Goal: Task Accomplishment & Management: Manage account settings

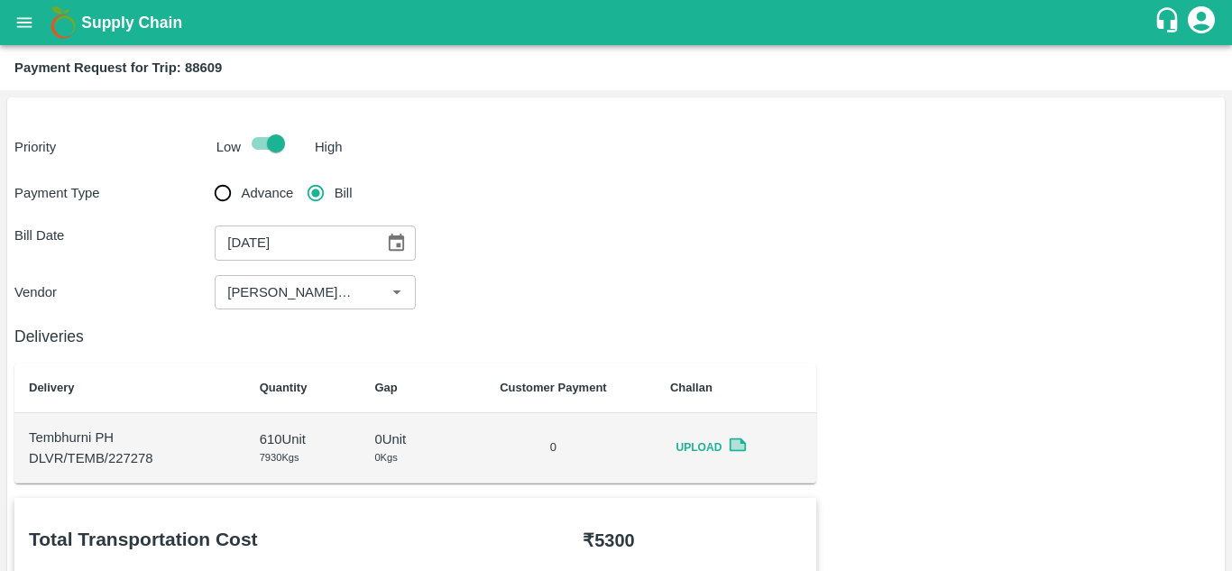
scroll to position [977, 0]
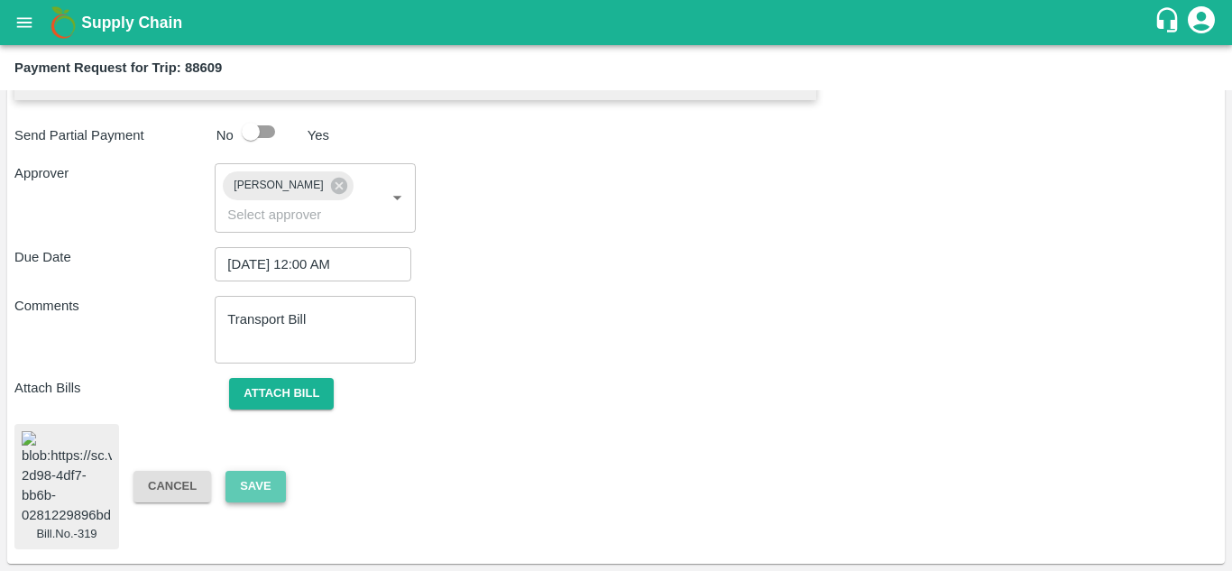
click at [260, 471] on button "Save" at bounding box center [256, 487] width 60 height 32
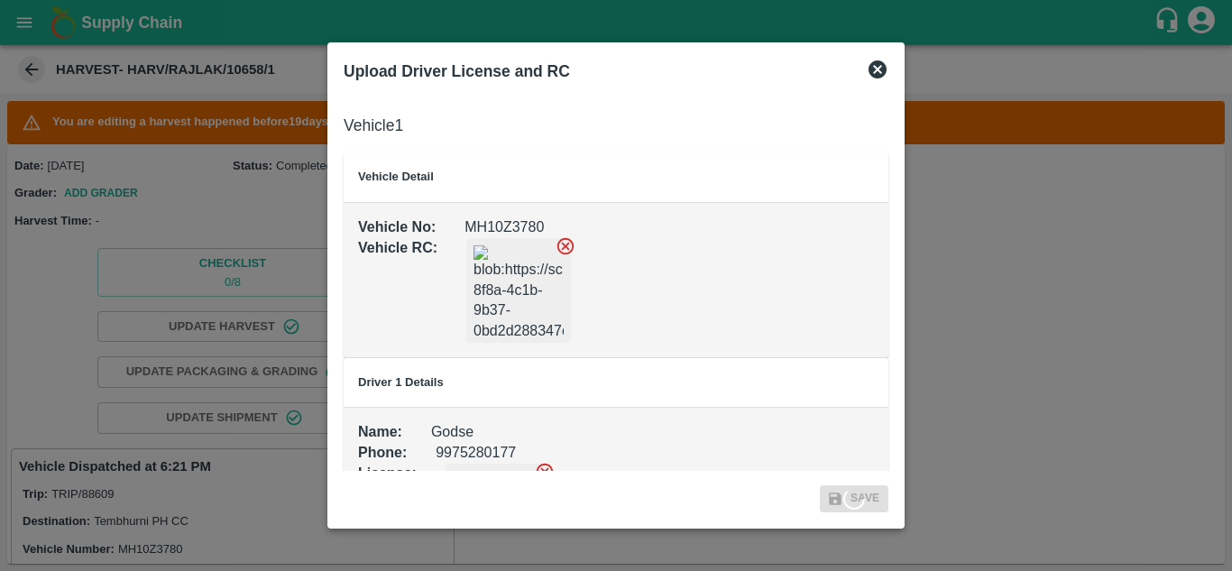
scroll to position [522, 0]
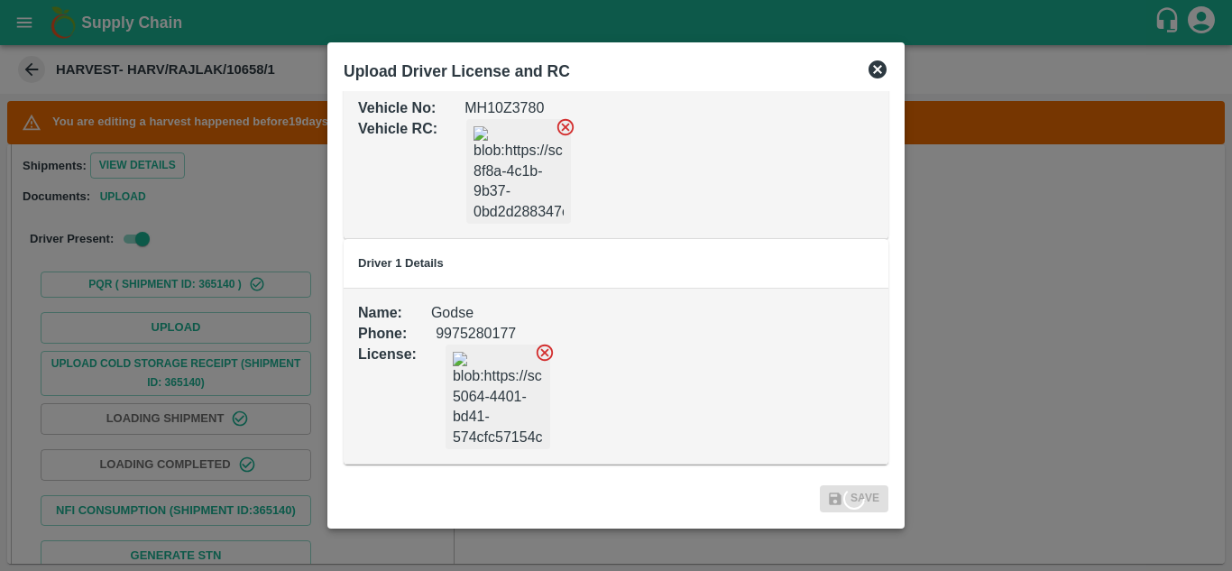
click at [569, 120] on icon at bounding box center [565, 126] width 17 height 17
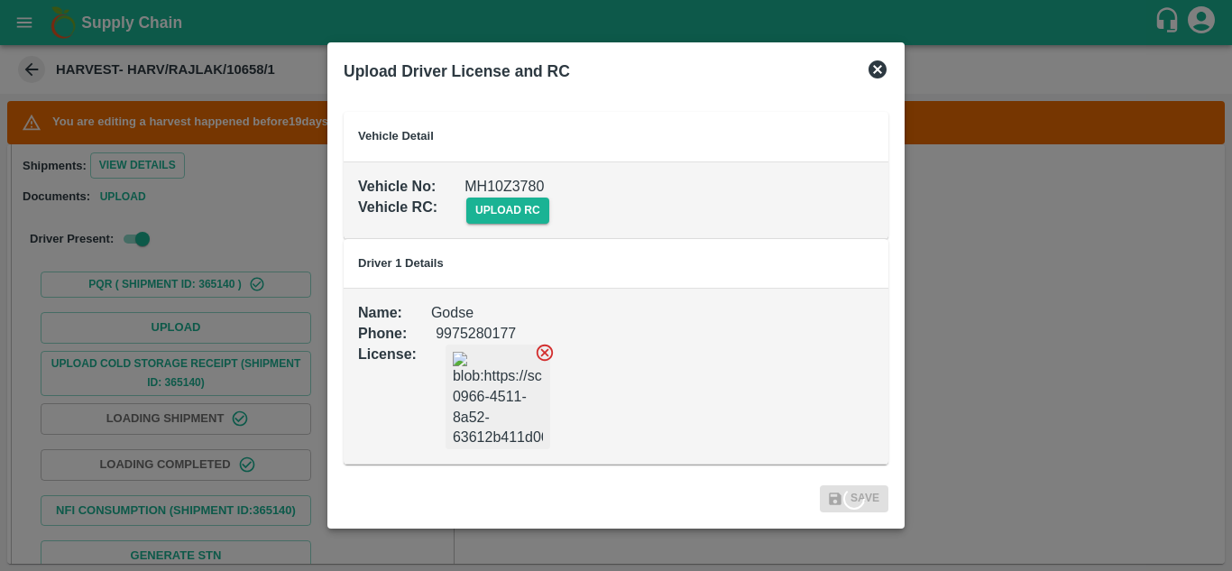
scroll to position [41, 0]
click at [500, 208] on span "upload rc" at bounding box center [507, 211] width 83 height 26
click at [0, 0] on input "upload rc" at bounding box center [0, 0] width 0 height 0
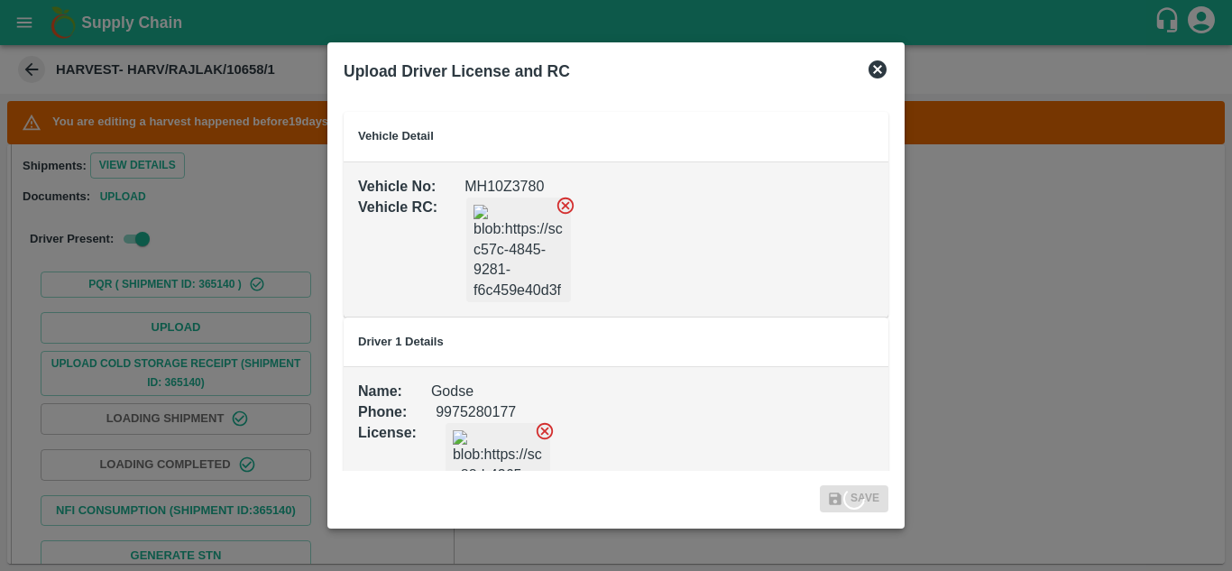
scroll to position [119, 0]
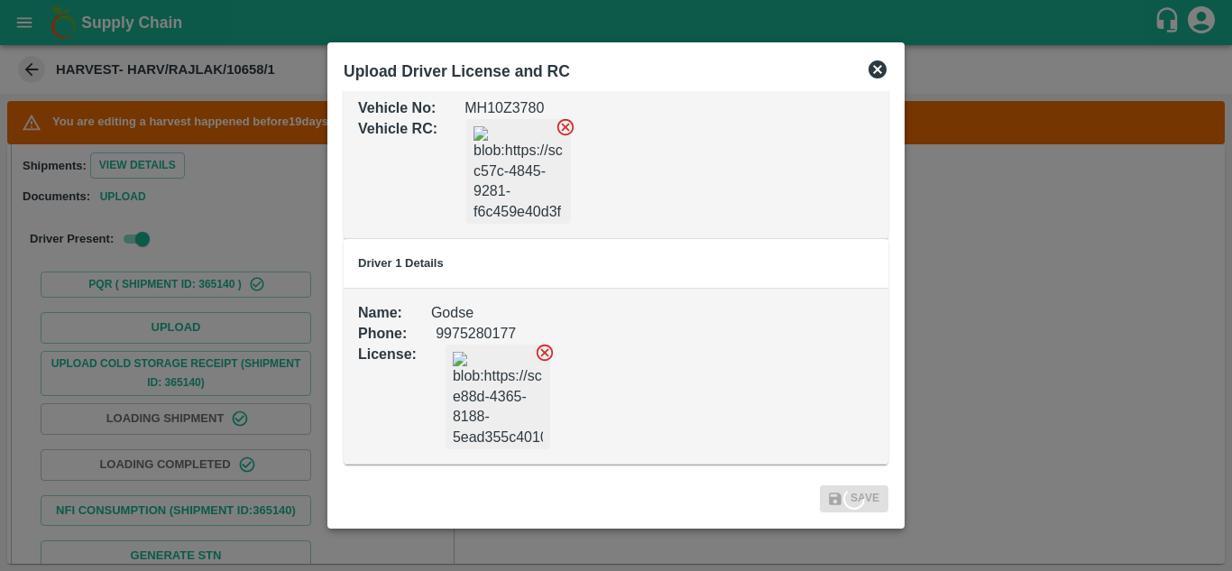
click at [873, 69] on icon at bounding box center [878, 69] width 18 height 18
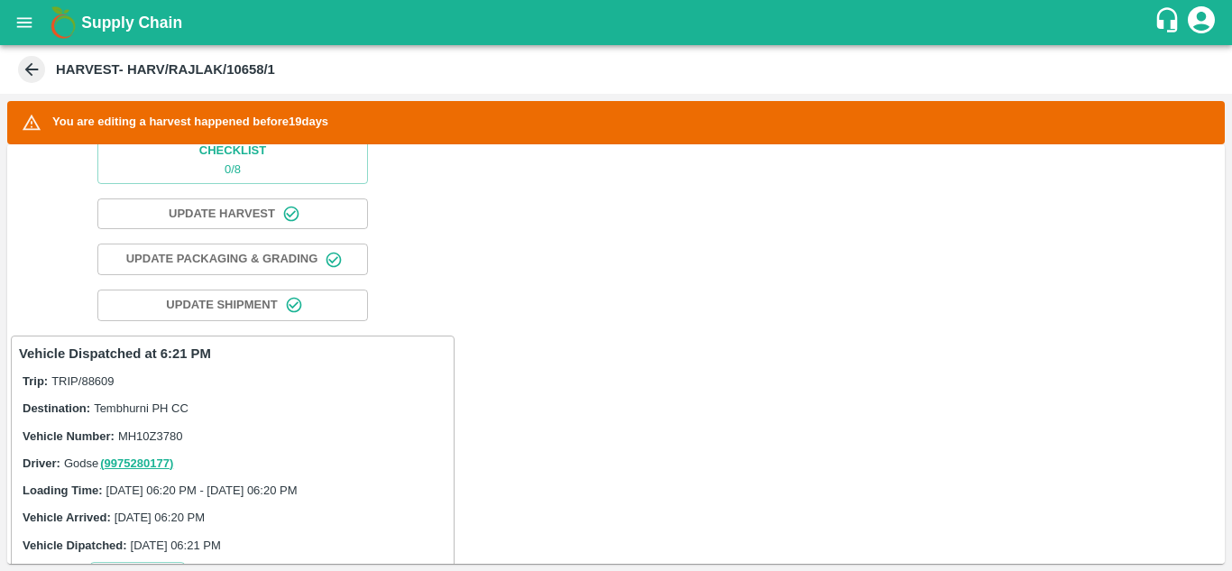
scroll to position [0, 0]
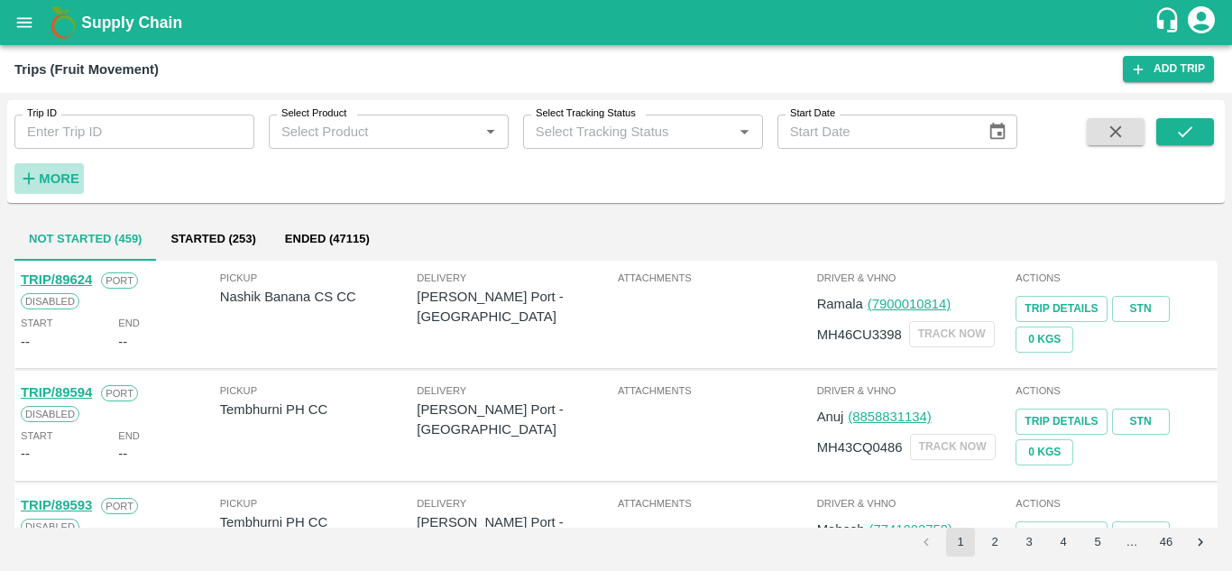
click at [65, 180] on strong "More" at bounding box center [59, 178] width 41 height 14
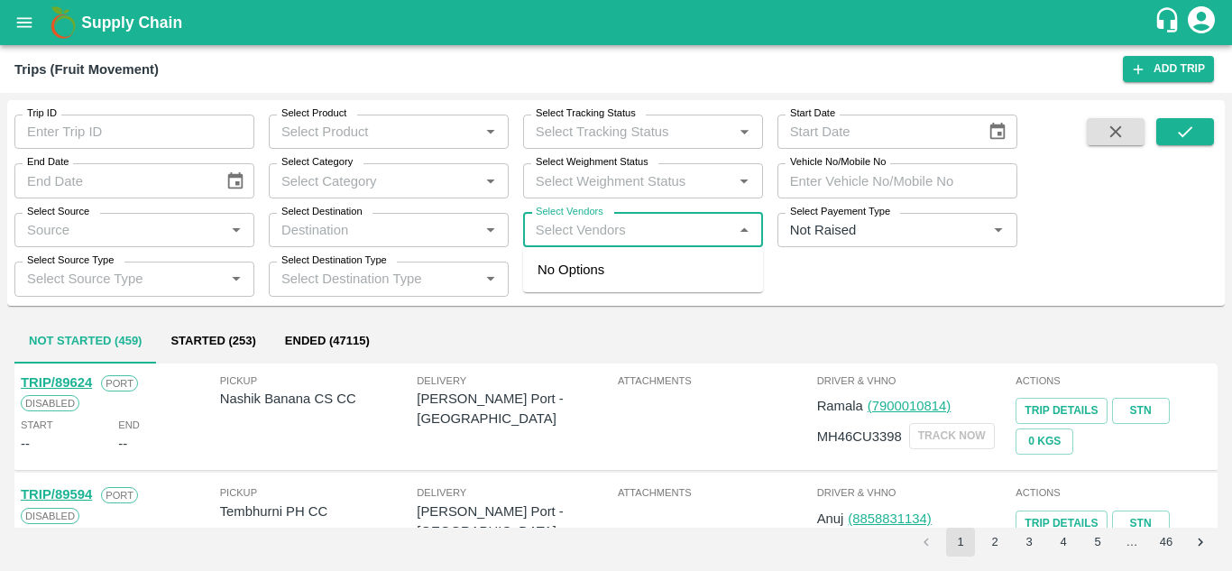
click at [560, 235] on input "Select Vendors" at bounding box center [628, 229] width 199 height 23
type input "dnyanesh"
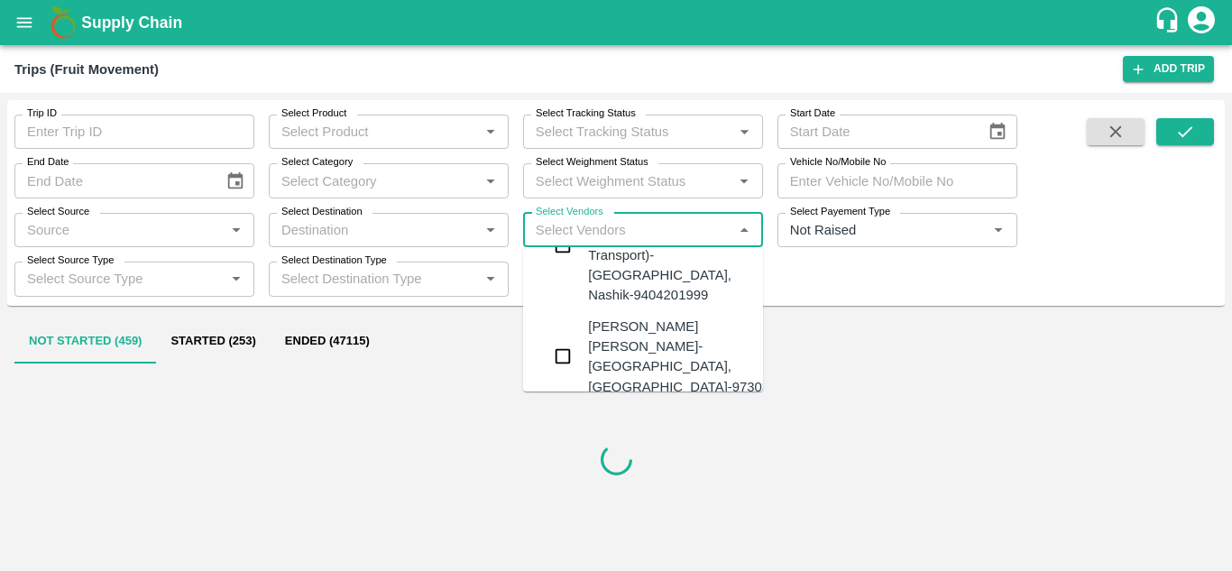
scroll to position [80, 0]
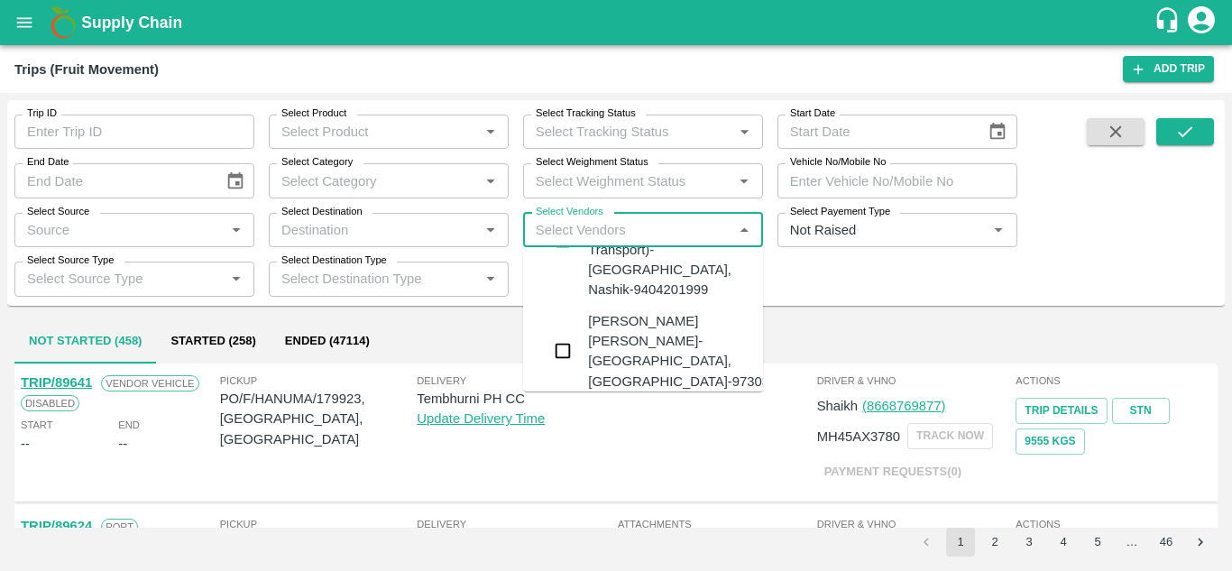
click at [602, 311] on div "Dnyaneshwar Vitthal Godse-Kandar, Solapur-9730316755" at bounding box center [697, 351] width 218 height 80
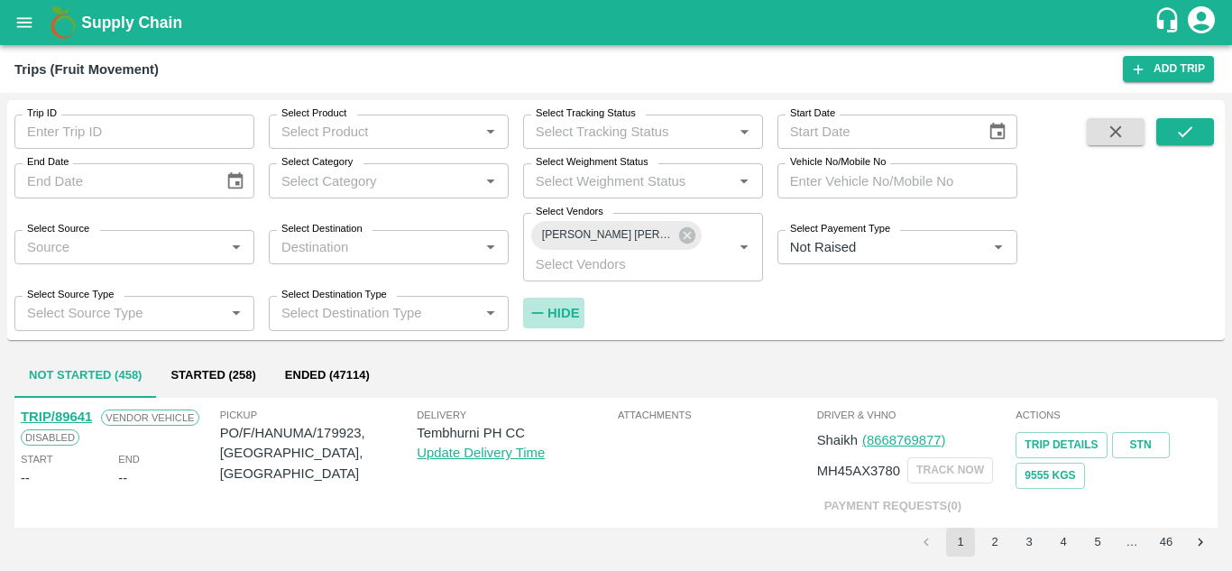
click at [566, 314] on strong "Hide" at bounding box center [564, 313] width 32 height 14
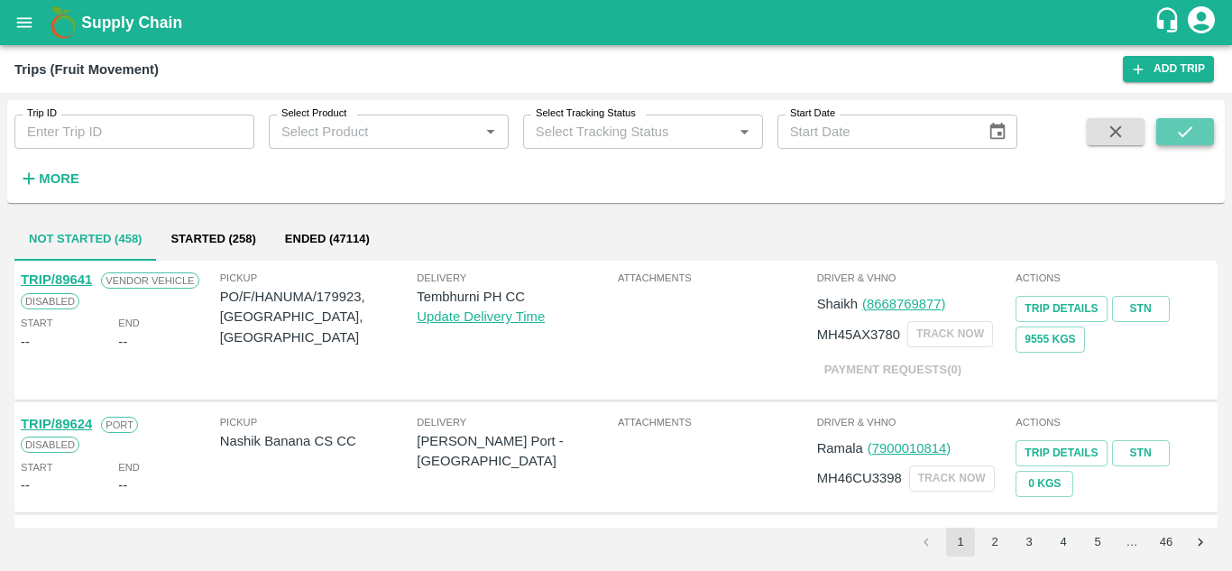
click at [1188, 134] on icon "submit" at bounding box center [1185, 132] width 20 height 20
click at [52, 165] on button "More" at bounding box center [48, 178] width 69 height 31
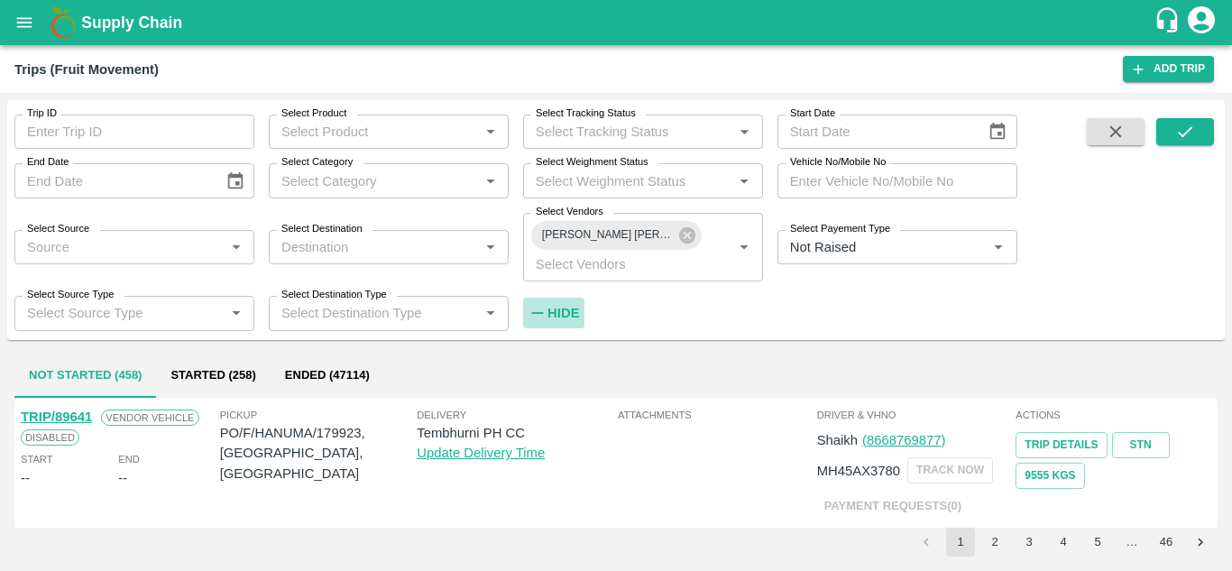
click at [555, 308] on strong "Hide" at bounding box center [564, 313] width 32 height 14
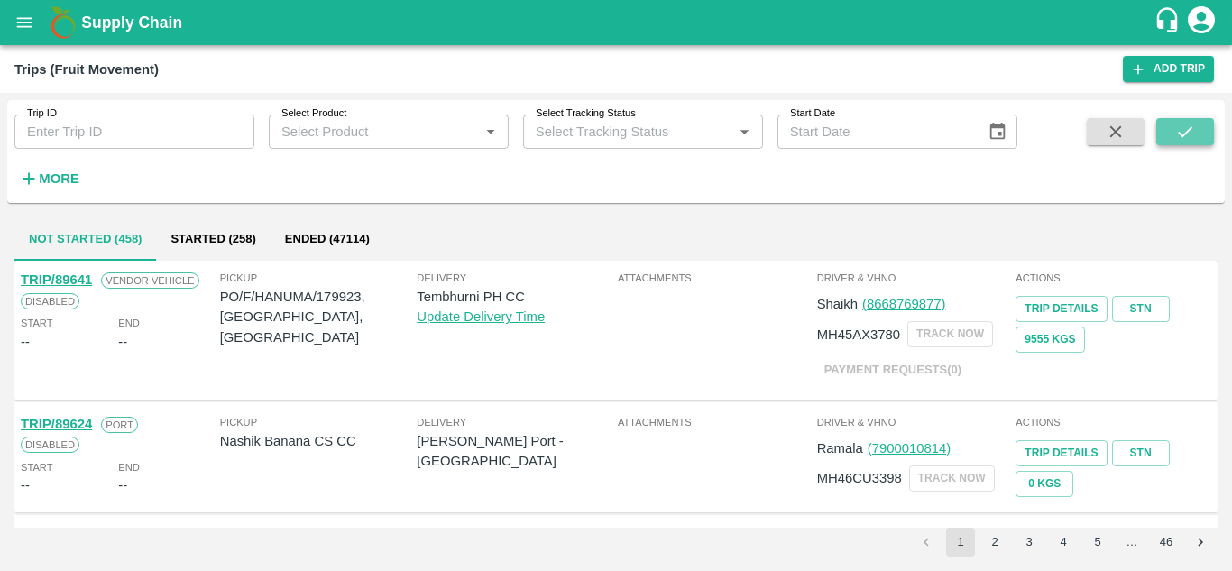
click at [1190, 122] on icon "submit" at bounding box center [1185, 132] width 20 height 20
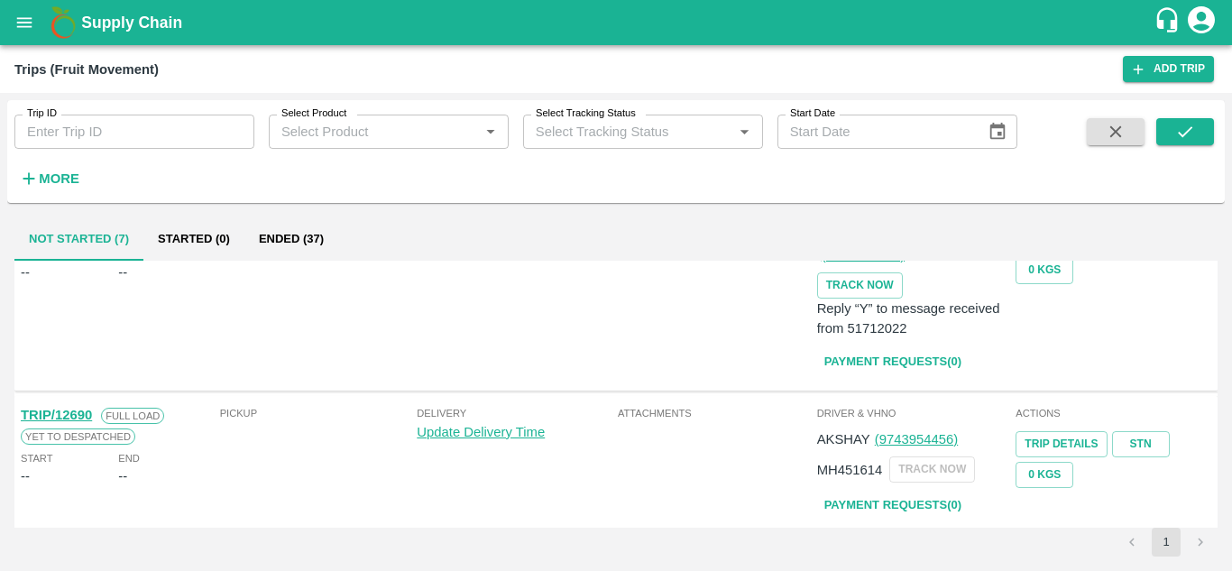
scroll to position [902, 0]
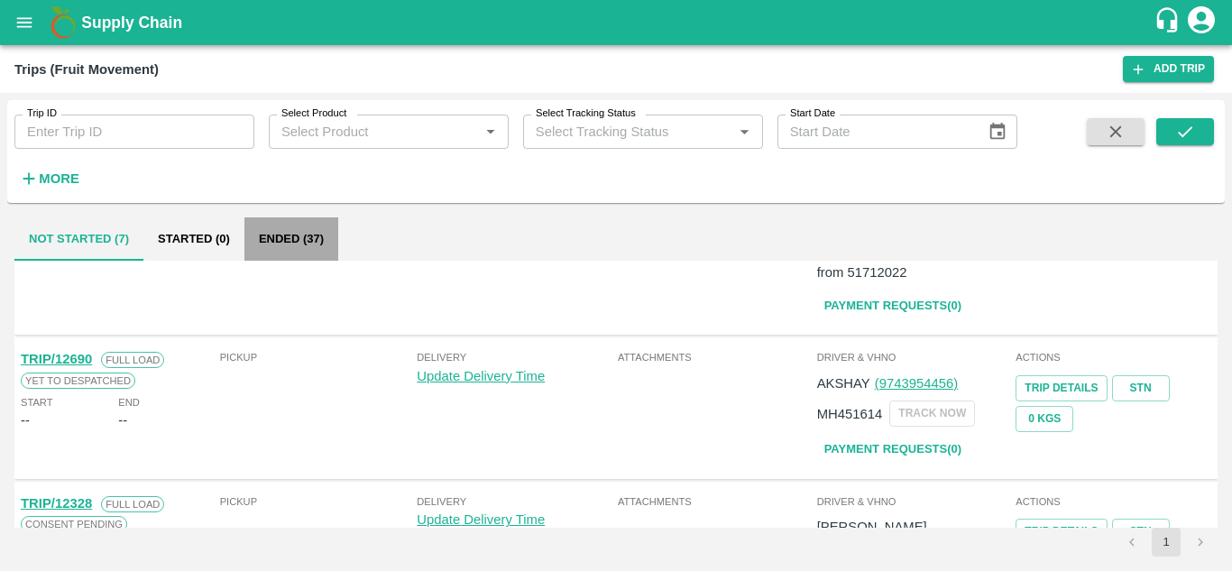
click at [287, 226] on button "Ended (37)" at bounding box center [291, 238] width 94 height 43
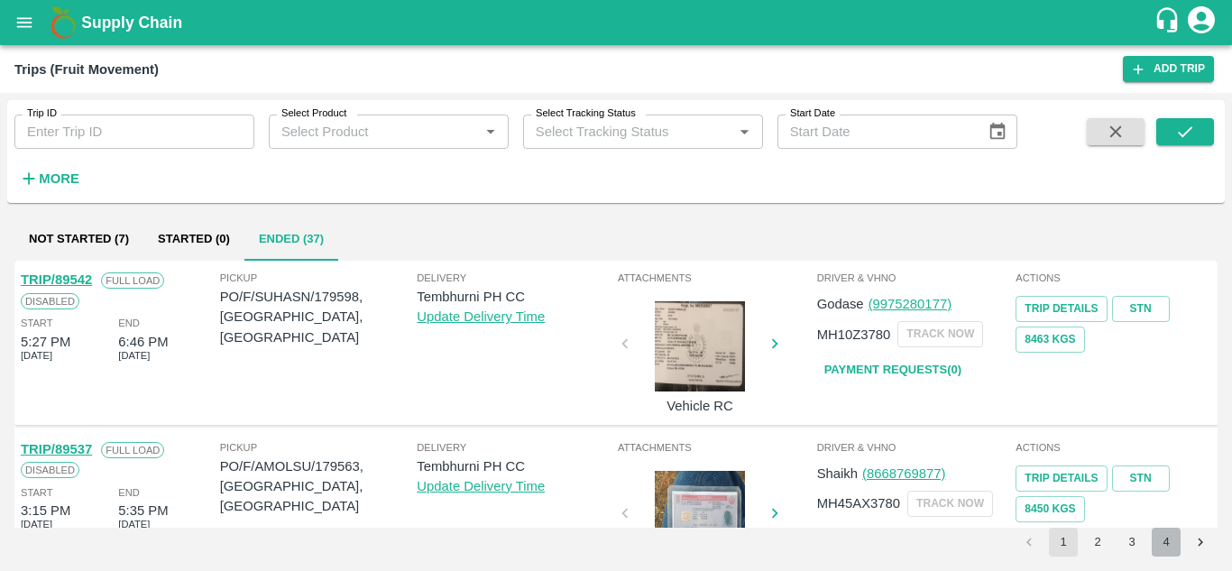
click at [1165, 540] on button "4" at bounding box center [1166, 542] width 29 height 29
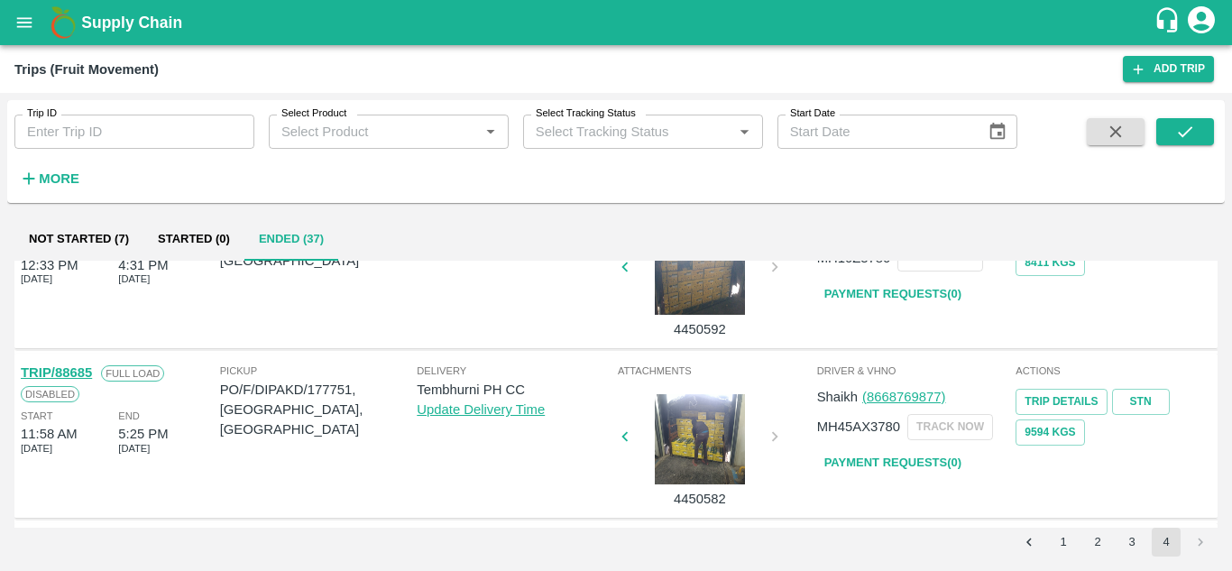
scroll to position [752, 0]
click at [886, 462] on link "Payment Requests( 0 )" at bounding box center [893, 464] width 152 height 32
click at [1166, 126] on button "submit" at bounding box center [1185, 131] width 58 height 27
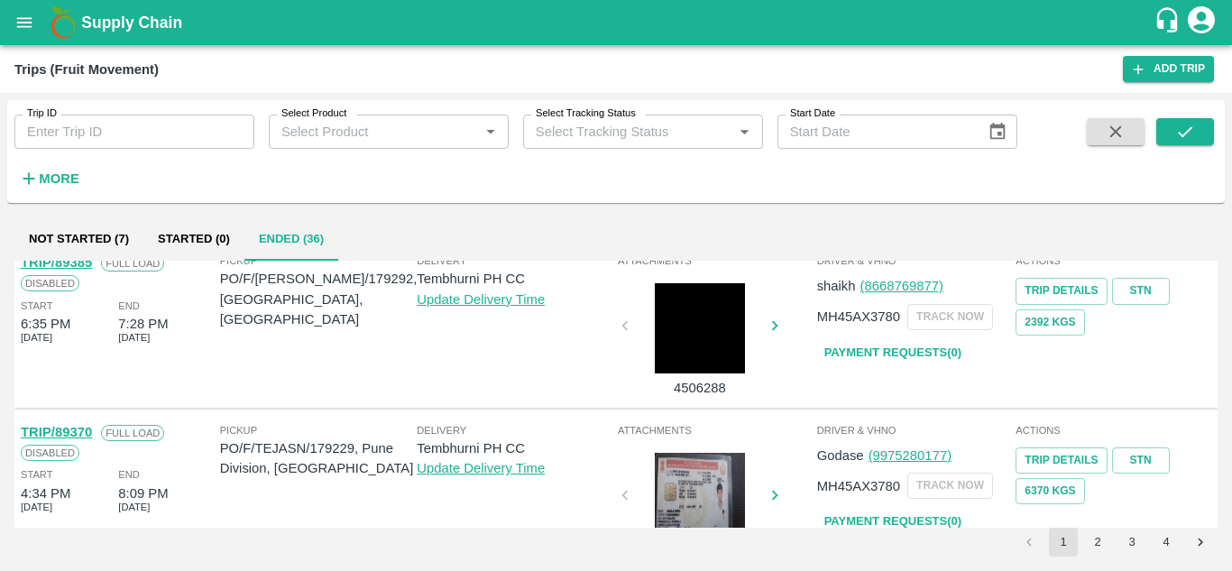
scroll to position [1425, 0]
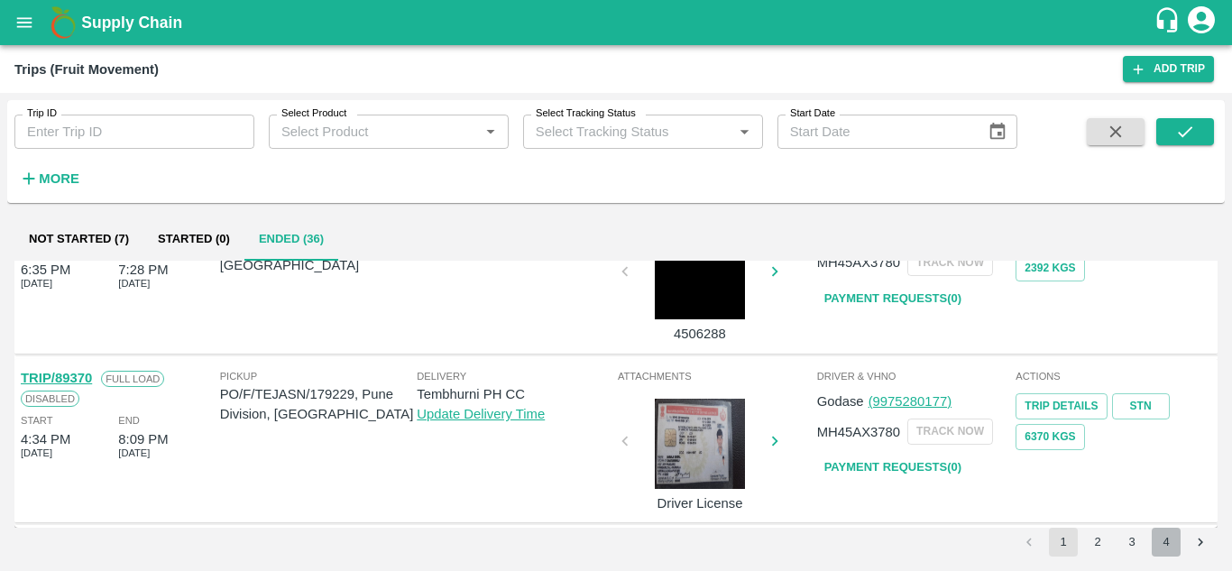
click at [1163, 538] on button "4" at bounding box center [1166, 542] width 29 height 29
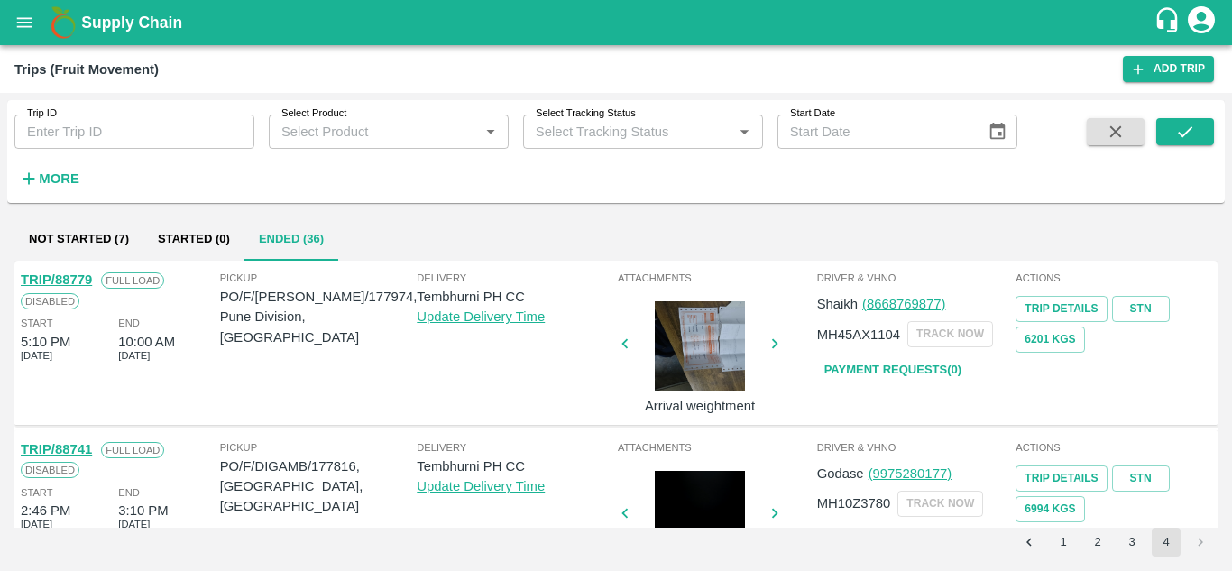
scroll to position [748, 0]
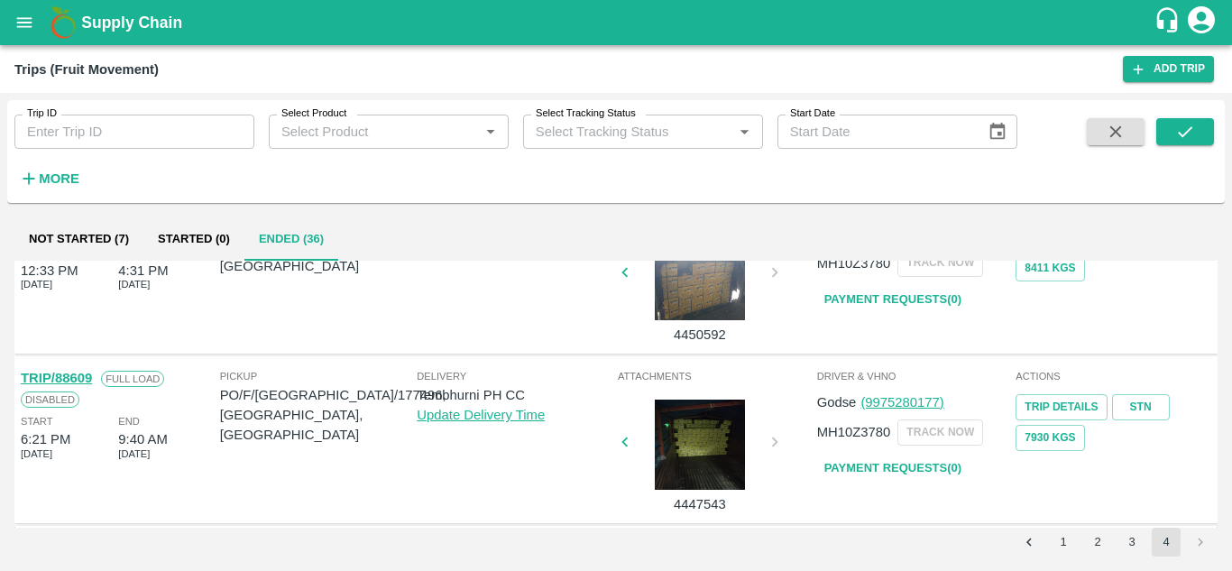
click at [937, 466] on link "Payment Requests( 0 )" at bounding box center [893, 469] width 152 height 32
click at [1194, 127] on icon "submit" at bounding box center [1185, 132] width 20 height 20
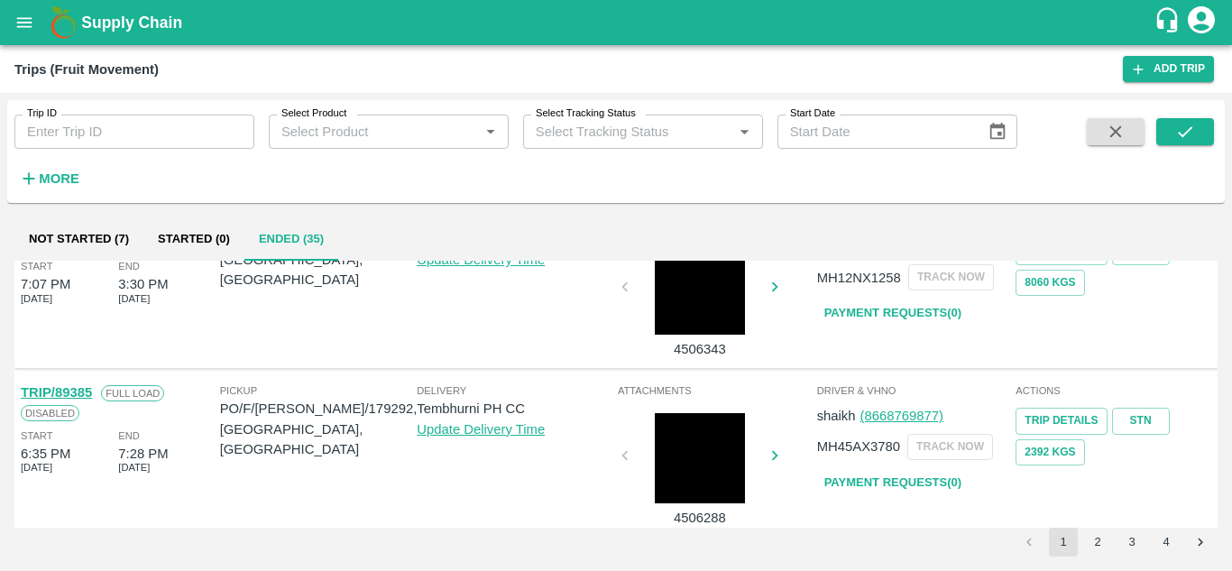
scroll to position [1425, 0]
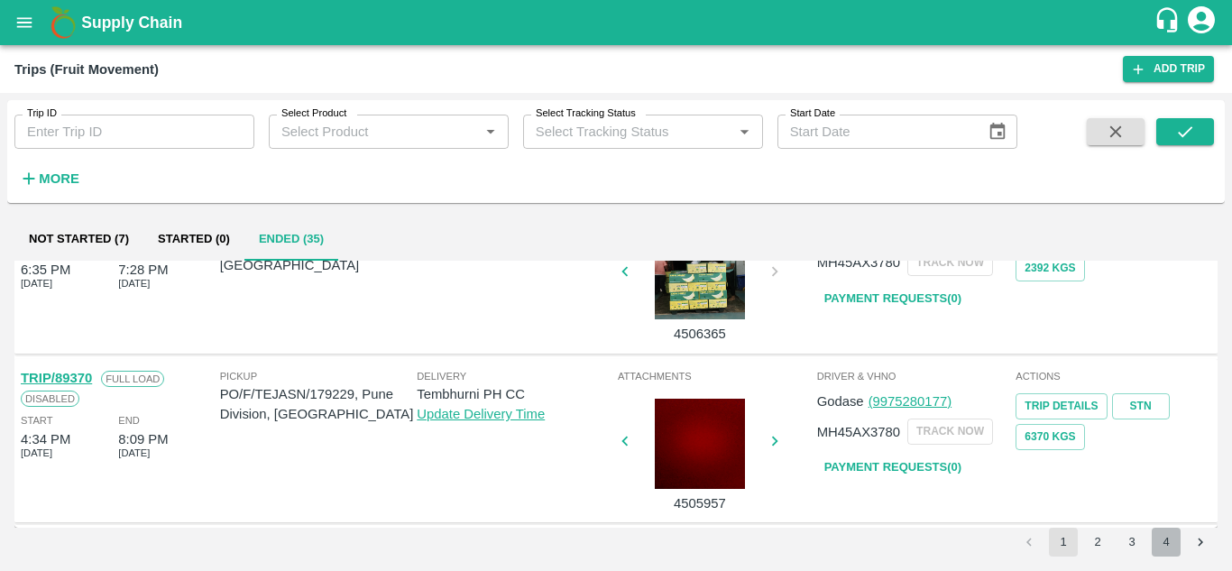
click at [1170, 542] on button "4" at bounding box center [1166, 542] width 29 height 29
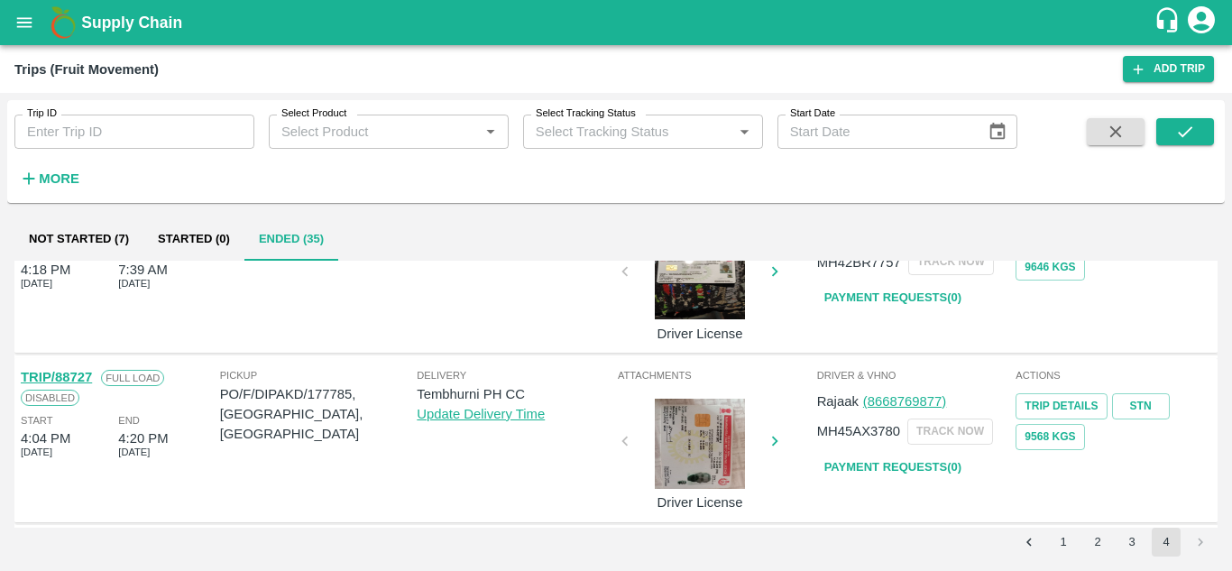
scroll to position [579, 0]
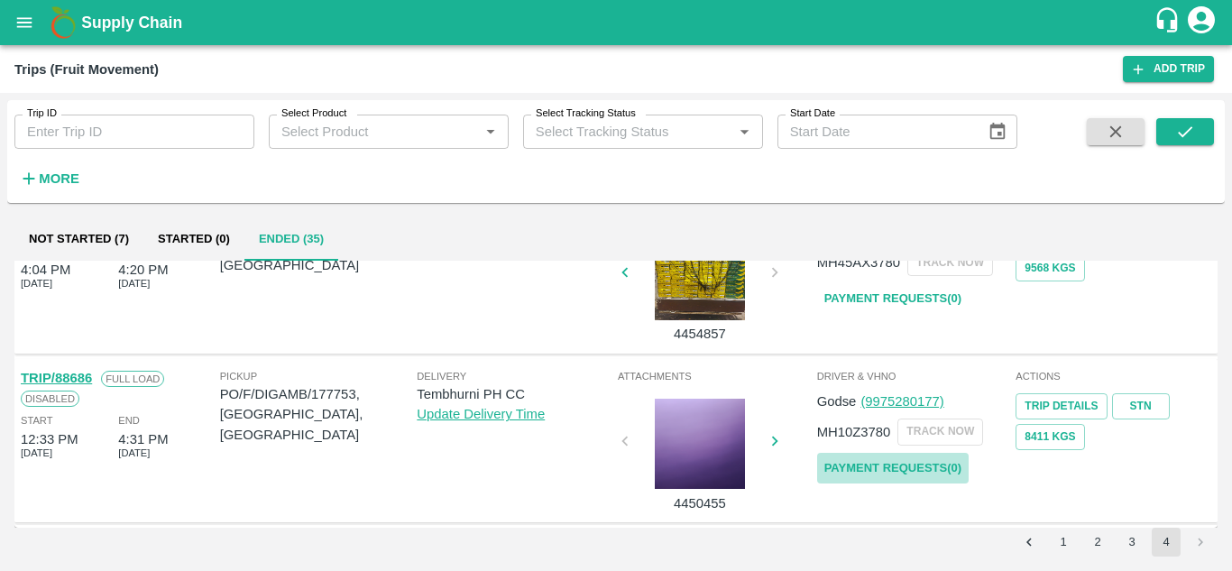
click at [881, 456] on link "Payment Requests( 0 )" at bounding box center [893, 469] width 152 height 32
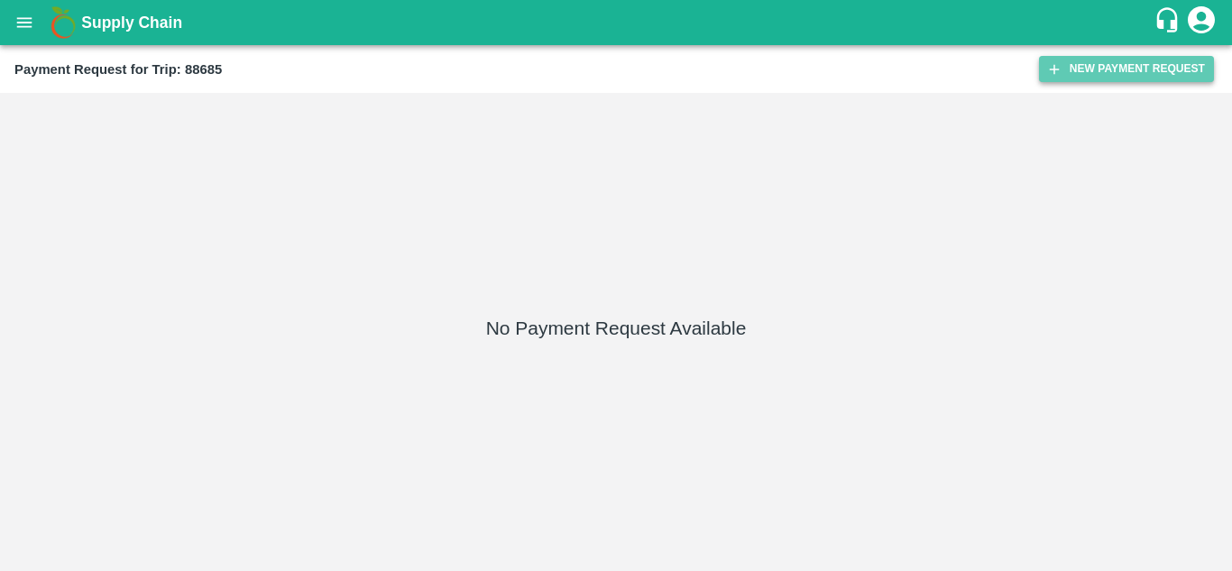
click at [1132, 77] on button "New Payment Request" at bounding box center [1126, 69] width 175 height 26
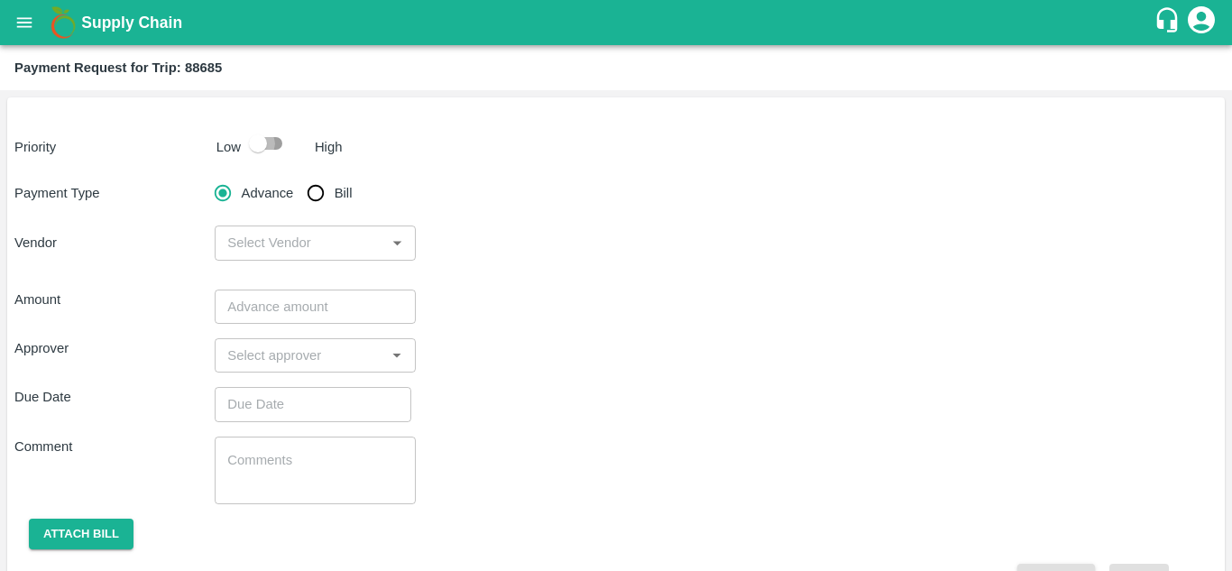
click at [273, 136] on input "checkbox" at bounding box center [258, 143] width 103 height 34
checkbox input "true"
click at [316, 193] on input "Bill" at bounding box center [316, 193] width 36 height 36
radio input "true"
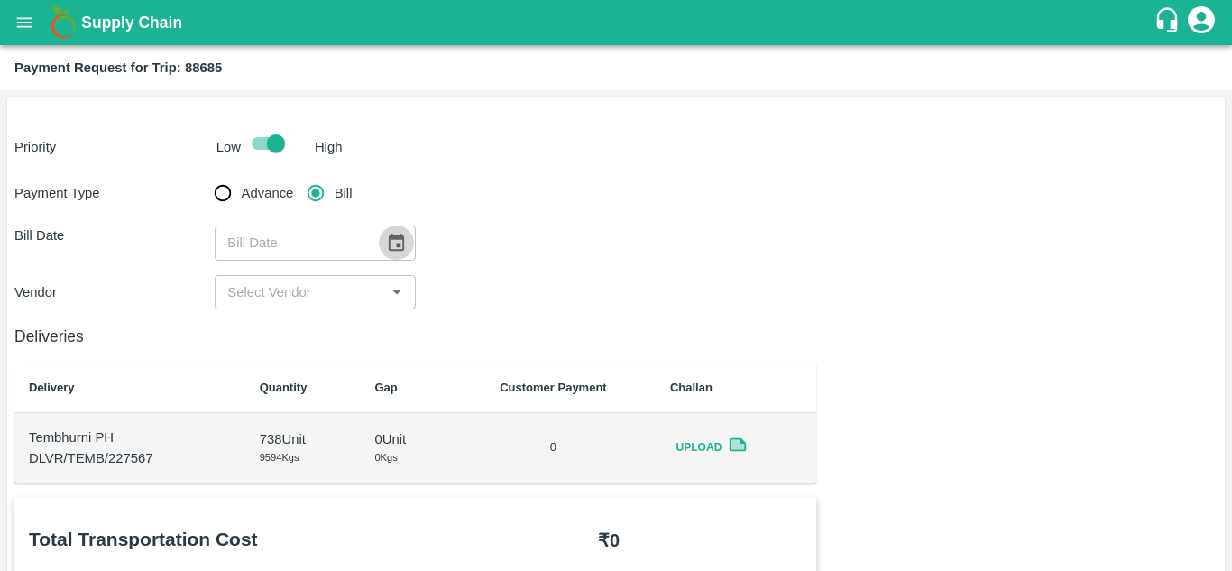
click at [400, 242] on icon "Choose date" at bounding box center [396, 243] width 20 height 20
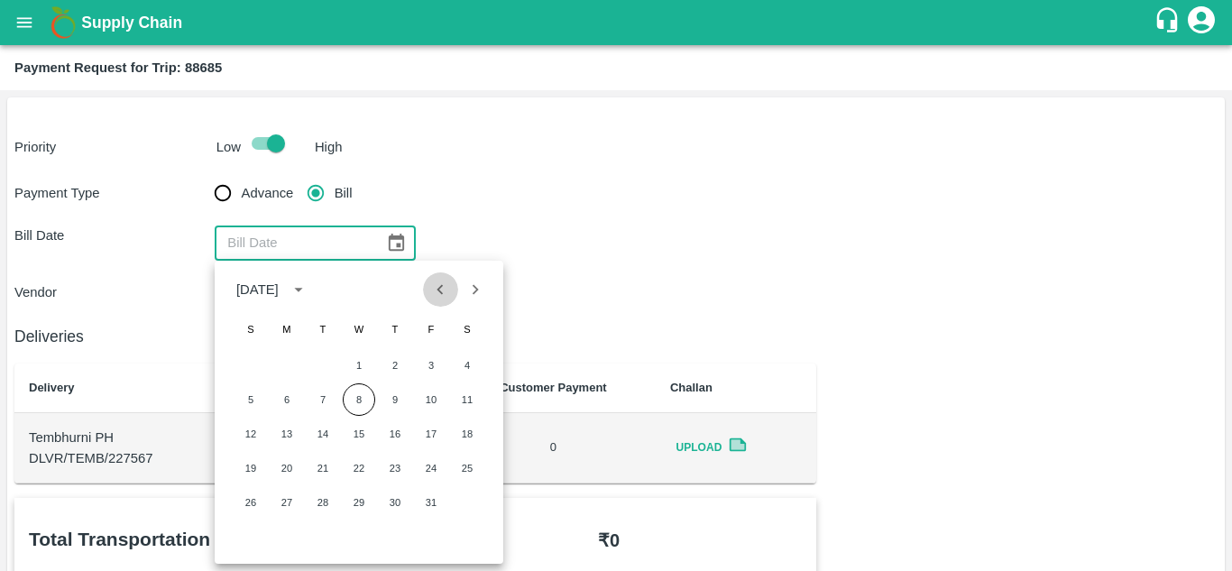
click at [433, 295] on icon "Previous month" at bounding box center [440, 290] width 20 height 20
click at [466, 436] on button "20" at bounding box center [467, 434] width 32 height 32
type input "20/09/2025"
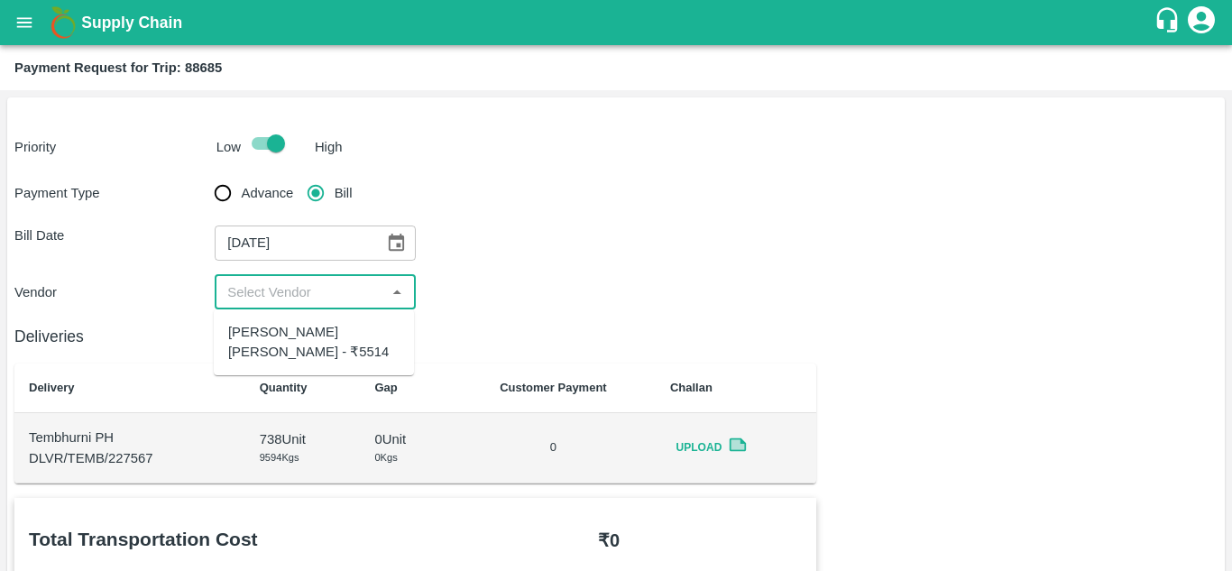
click at [272, 292] on input "input" at bounding box center [300, 292] width 160 height 23
click at [272, 348] on div "Dnyaneshwar Vitthal Godse - ₹5514" at bounding box center [313, 342] width 171 height 41
type input "Dnyaneshwar Vitthal Godse - ₹5514"
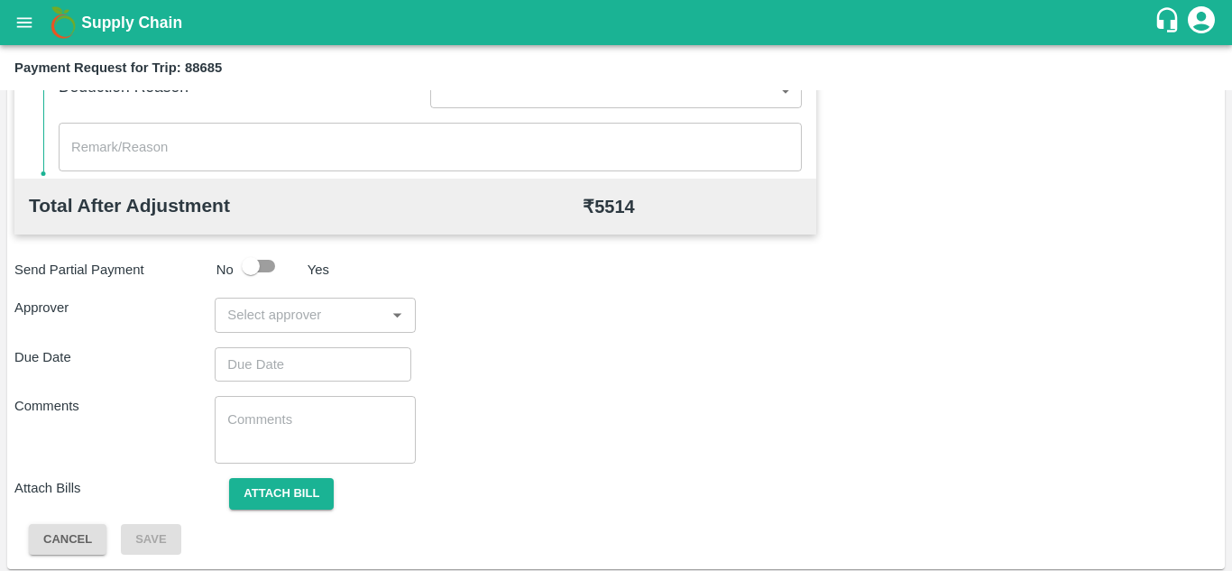
scroll to position [821, 0]
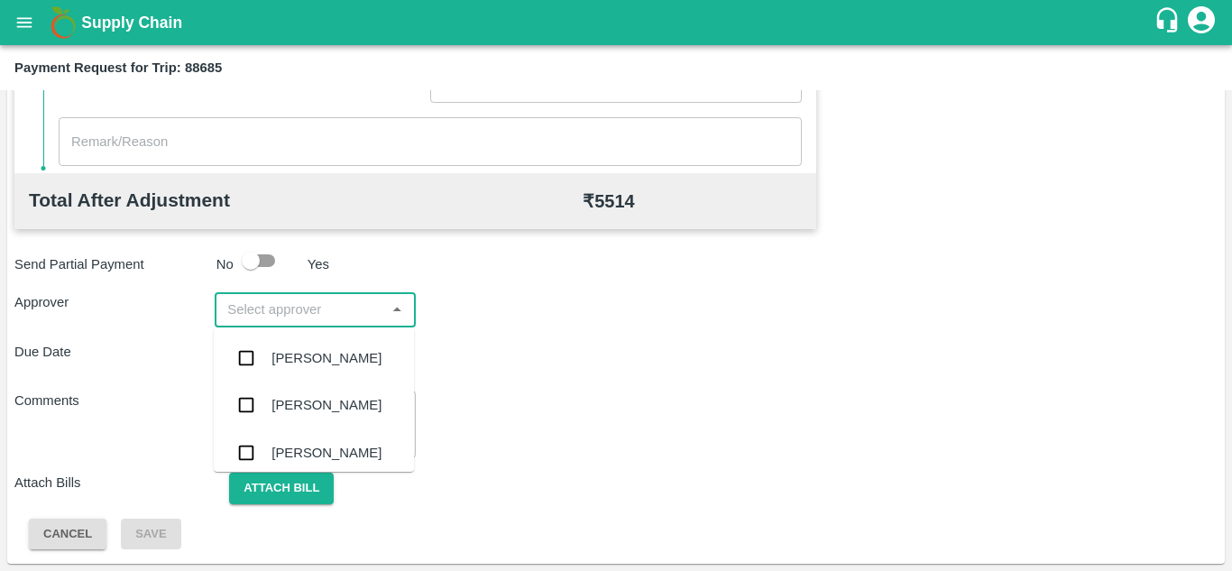
click at [257, 307] on input "input" at bounding box center [300, 309] width 160 height 23
type input "PRASA"
click at [317, 344] on div "Prasad Waghade" at bounding box center [314, 358] width 200 height 47
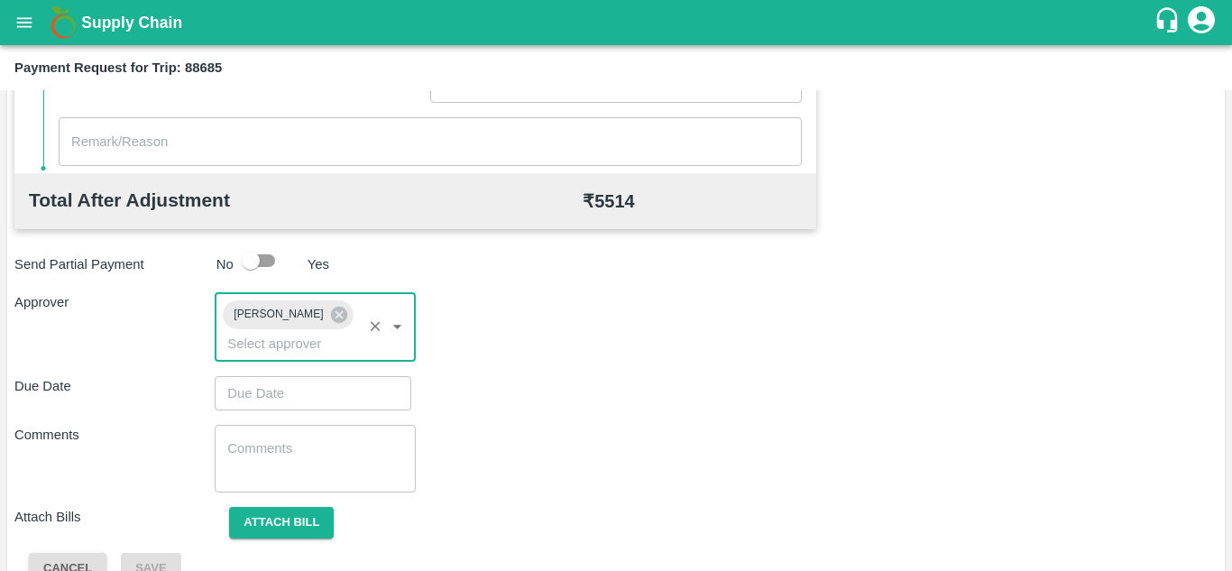
type input "DD/MM/YYYY hh:mm aa"
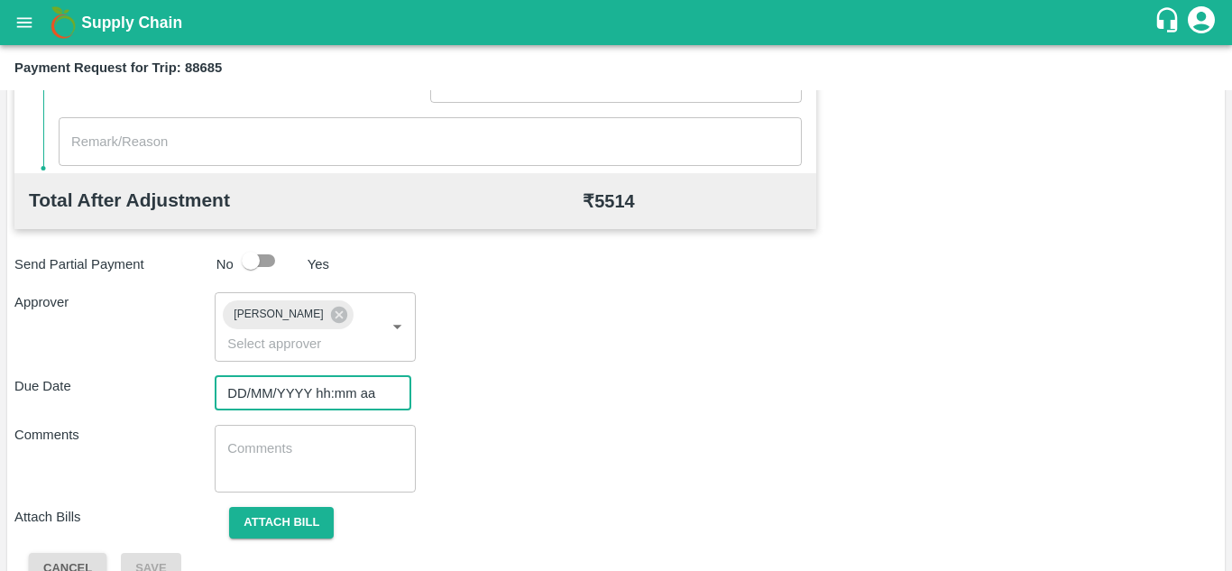
click at [278, 388] on input "DD/MM/YYYY hh:mm aa" at bounding box center [307, 393] width 184 height 34
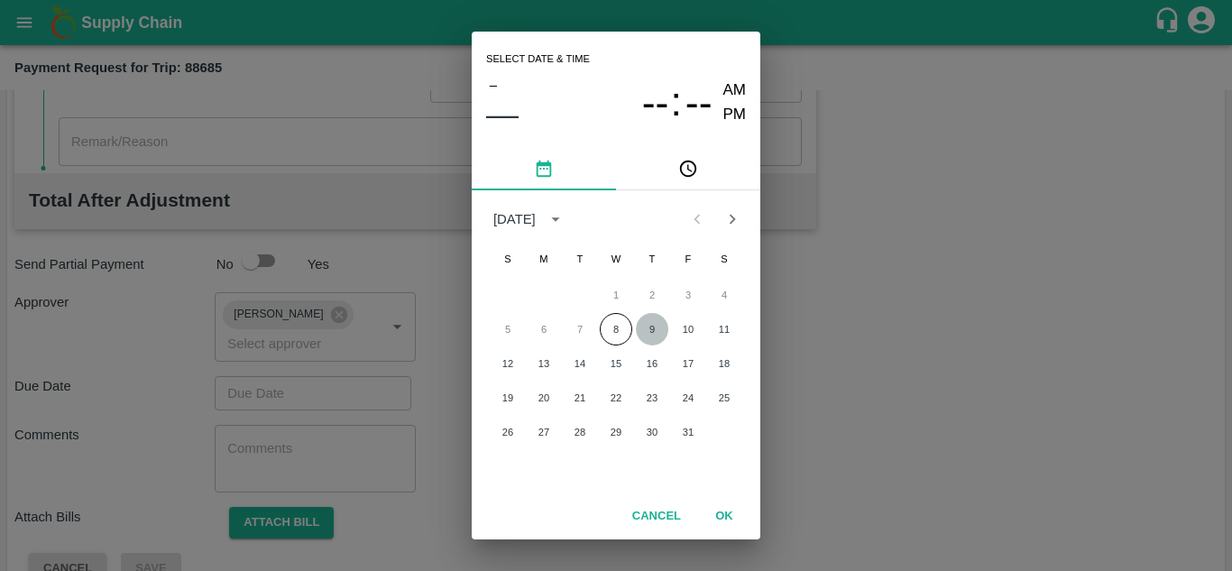
click at [647, 329] on button "9" at bounding box center [652, 329] width 32 height 32
type input "09/10/2025 12:00 AM"
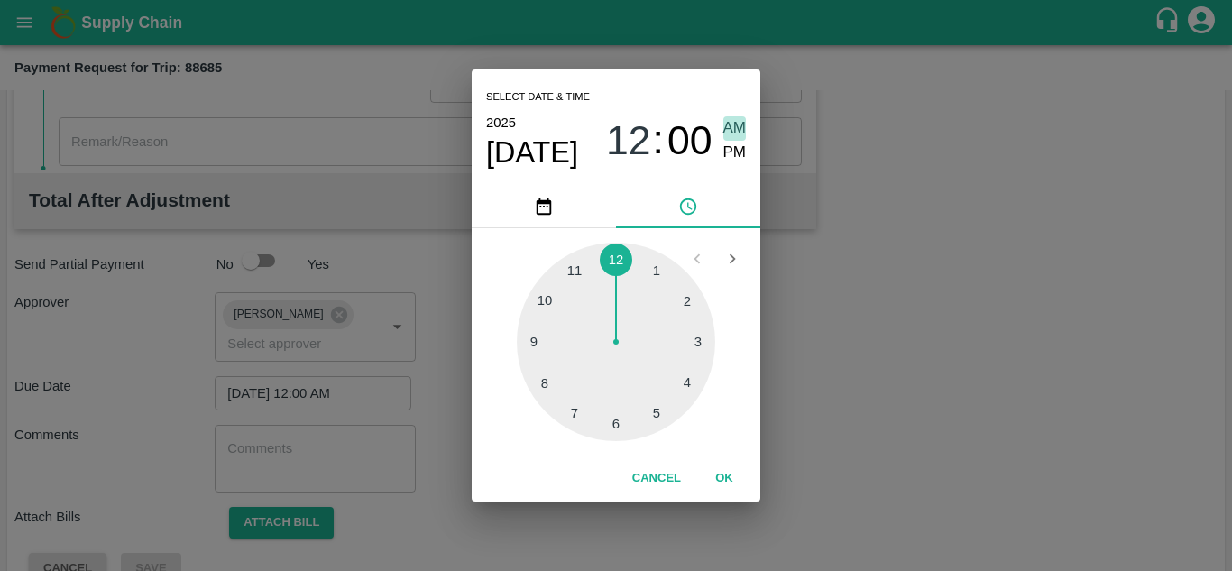
click at [732, 129] on span "AM" at bounding box center [734, 128] width 23 height 24
click at [728, 475] on button "OK" at bounding box center [724, 479] width 58 height 32
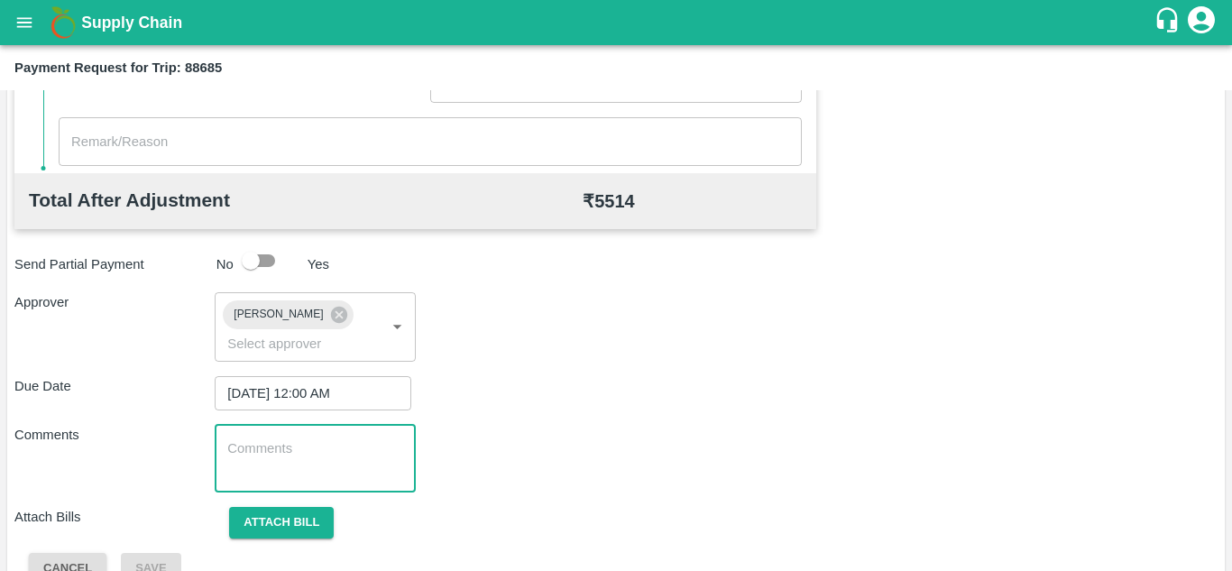
click at [257, 465] on textarea at bounding box center [314, 458] width 175 height 38
paste textarea "Transport Bill"
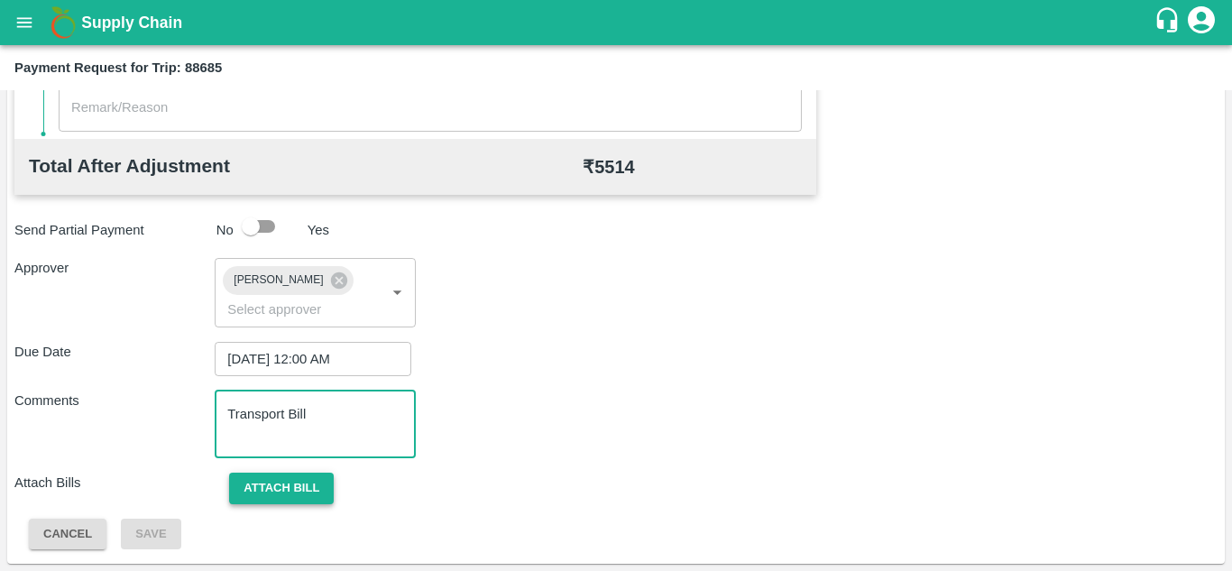
type textarea "Transport Bill"
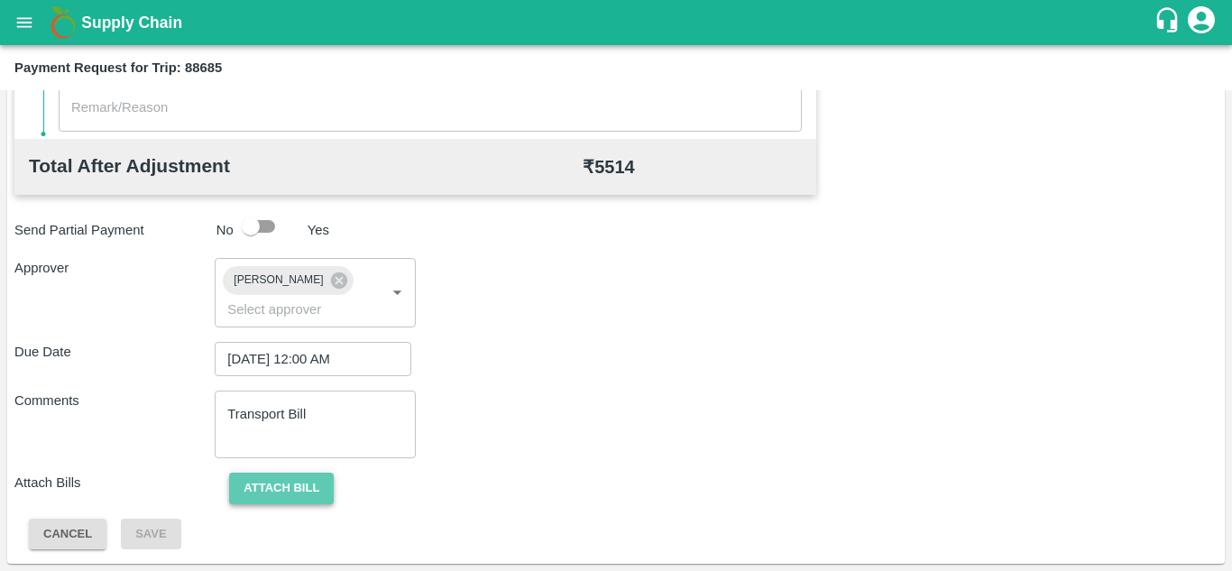
click at [301, 480] on button "Attach bill" at bounding box center [281, 489] width 105 height 32
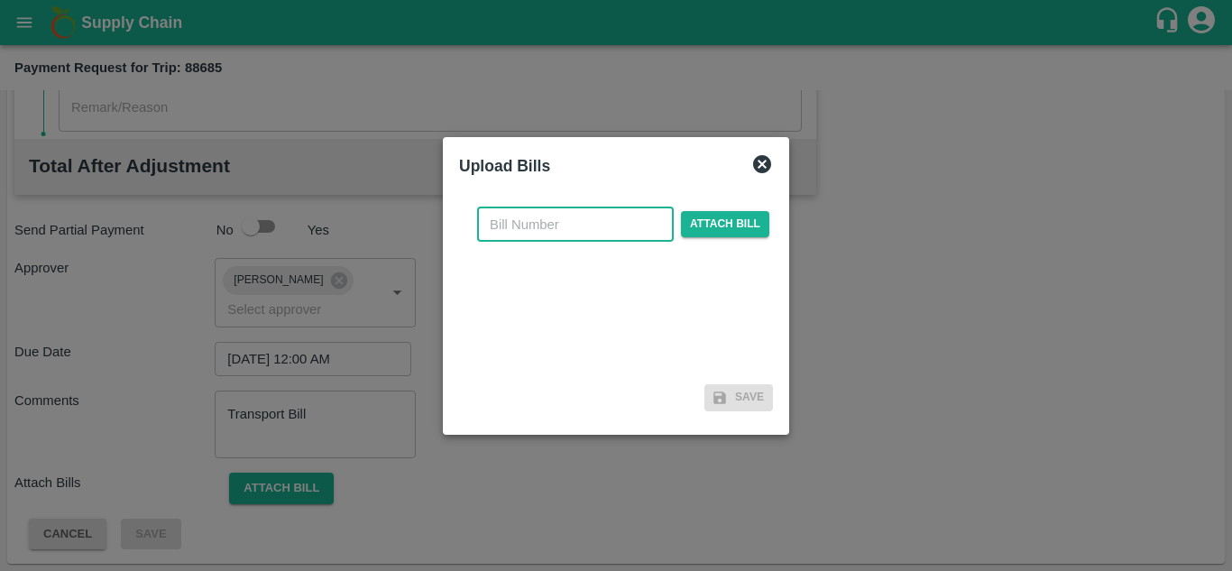
click at [545, 216] on input "text" at bounding box center [575, 224] width 197 height 34
type input "320"
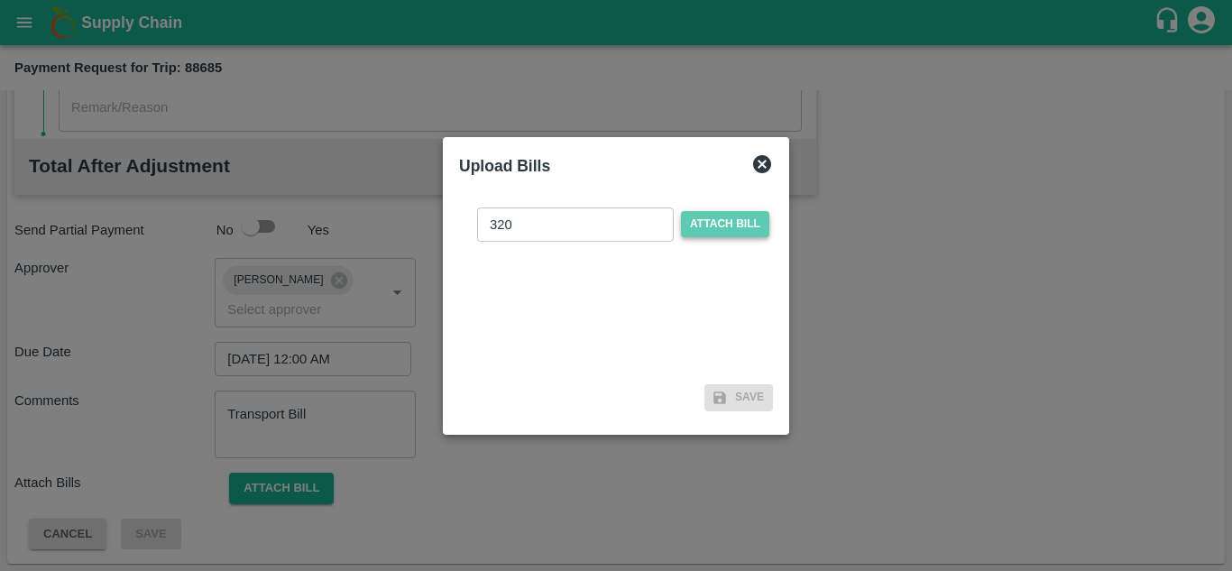
click at [738, 216] on span "Attach bill" at bounding box center [725, 224] width 88 height 26
click at [0, 0] on input "Attach bill" at bounding box center [0, 0] width 0 height 0
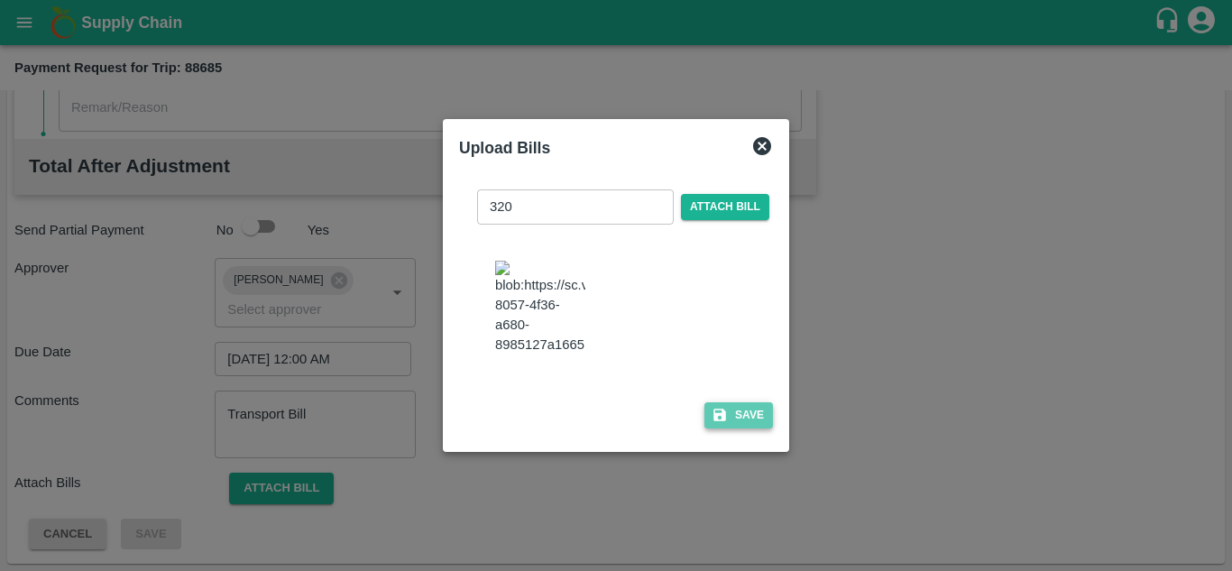
click at [739, 428] on button "Save" at bounding box center [738, 415] width 69 height 26
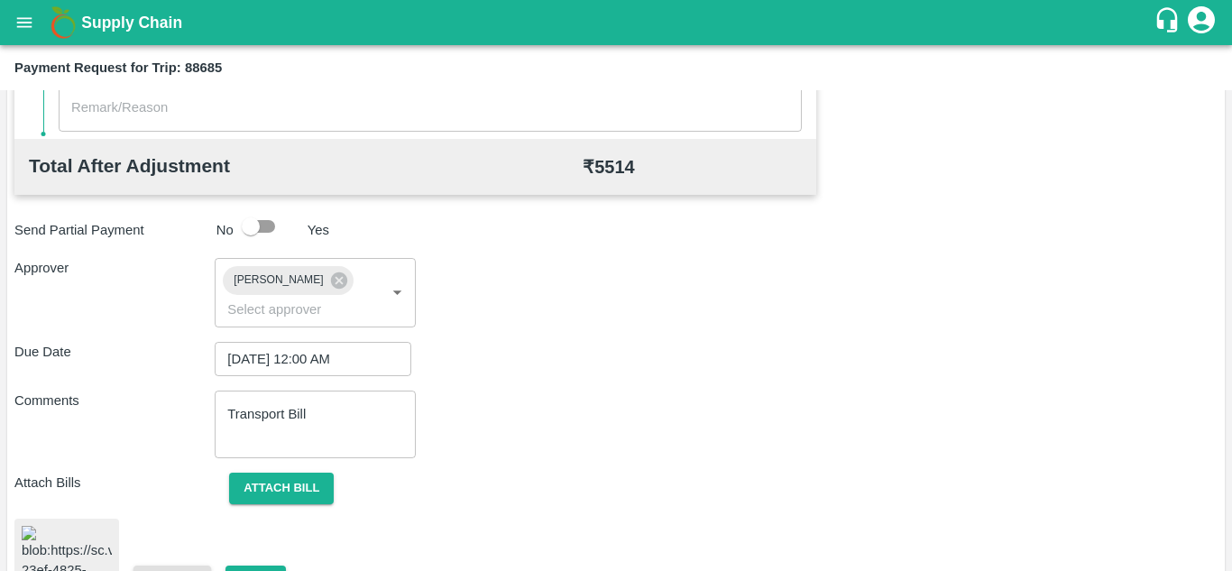
scroll to position [982, 0]
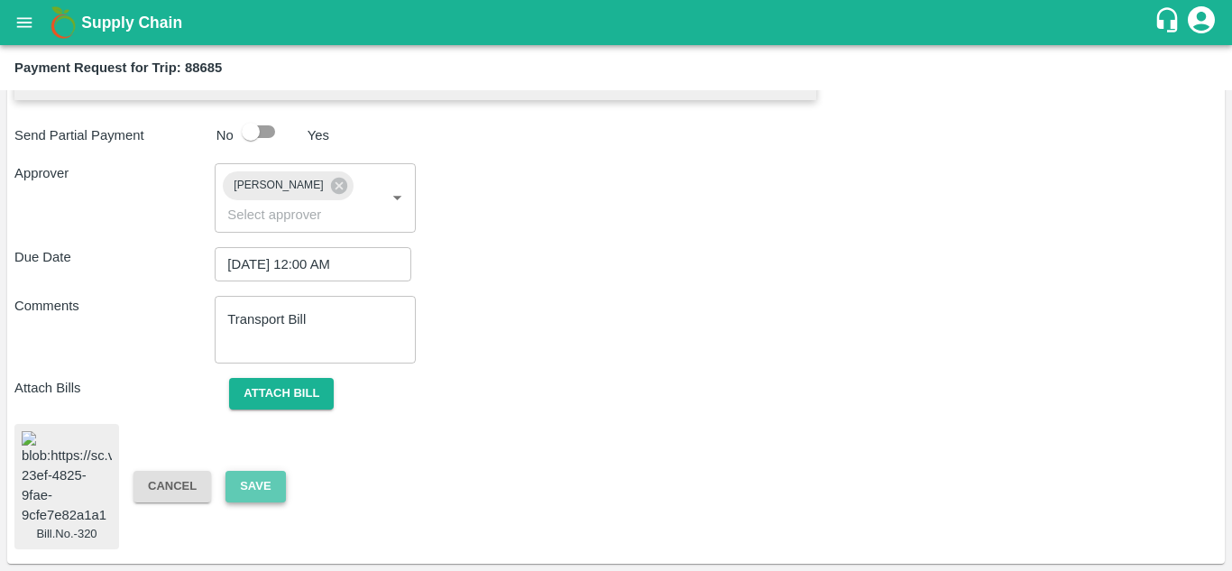
click at [259, 474] on button "Save" at bounding box center [256, 487] width 60 height 32
click at [264, 471] on button "Save" at bounding box center [256, 487] width 60 height 32
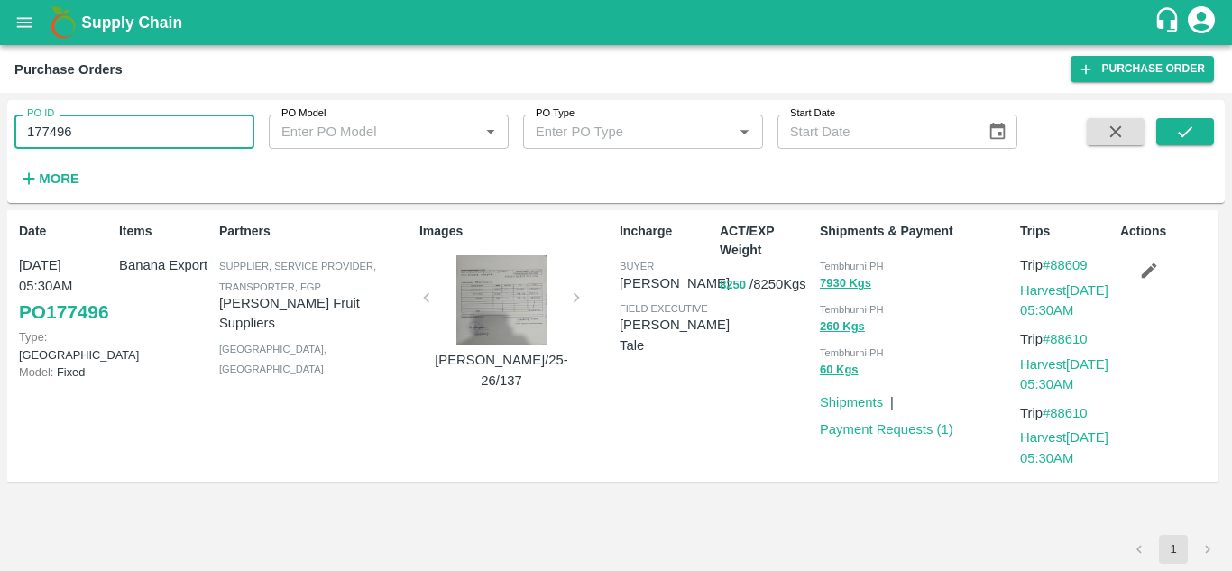
click at [118, 125] on input "177496" at bounding box center [134, 132] width 240 height 34
click at [166, 128] on input "177496" at bounding box center [134, 132] width 240 height 34
type input "177751"
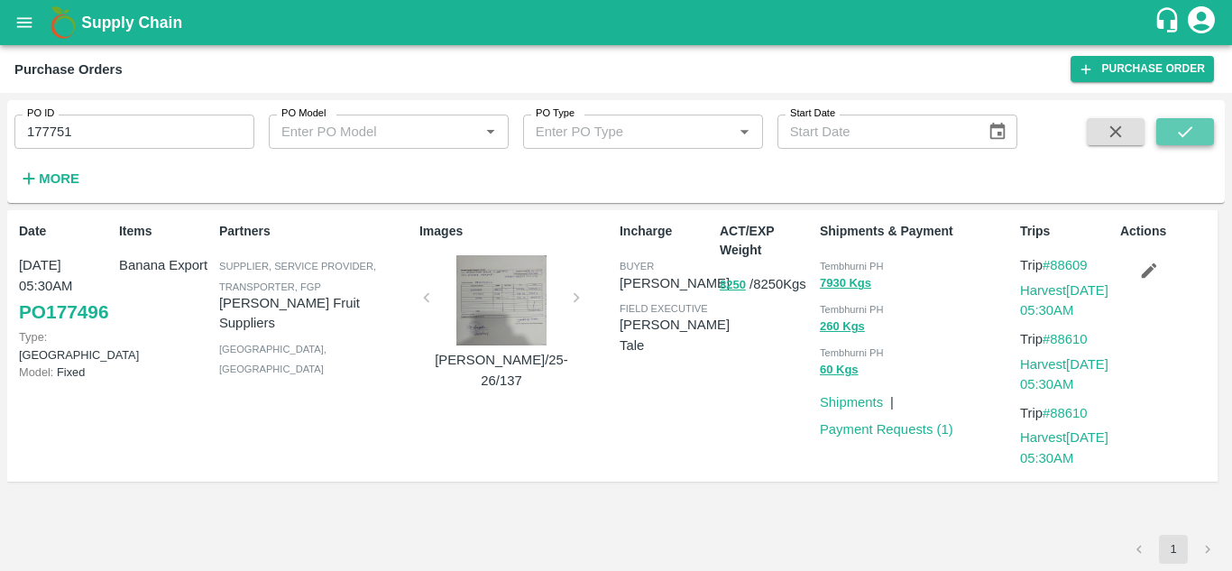
click at [1191, 128] on icon "submit" at bounding box center [1185, 131] width 14 height 11
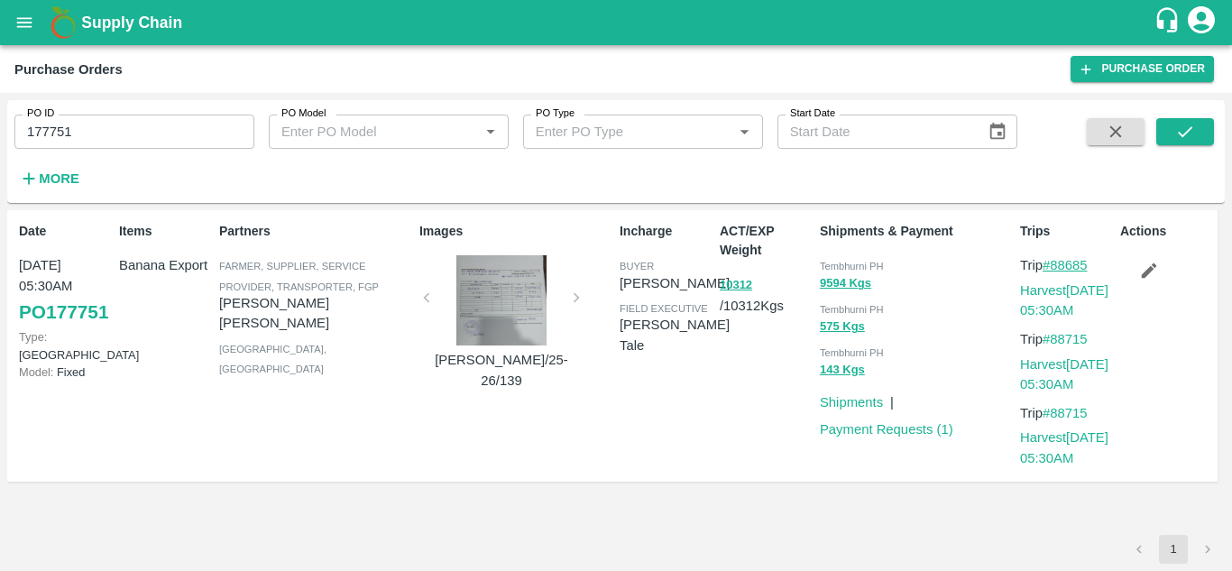
click at [1082, 262] on link "#88685" at bounding box center [1065, 265] width 45 height 14
click at [1073, 290] on link "Harvest 20 Sep, 05:30AM" at bounding box center [1064, 300] width 88 height 34
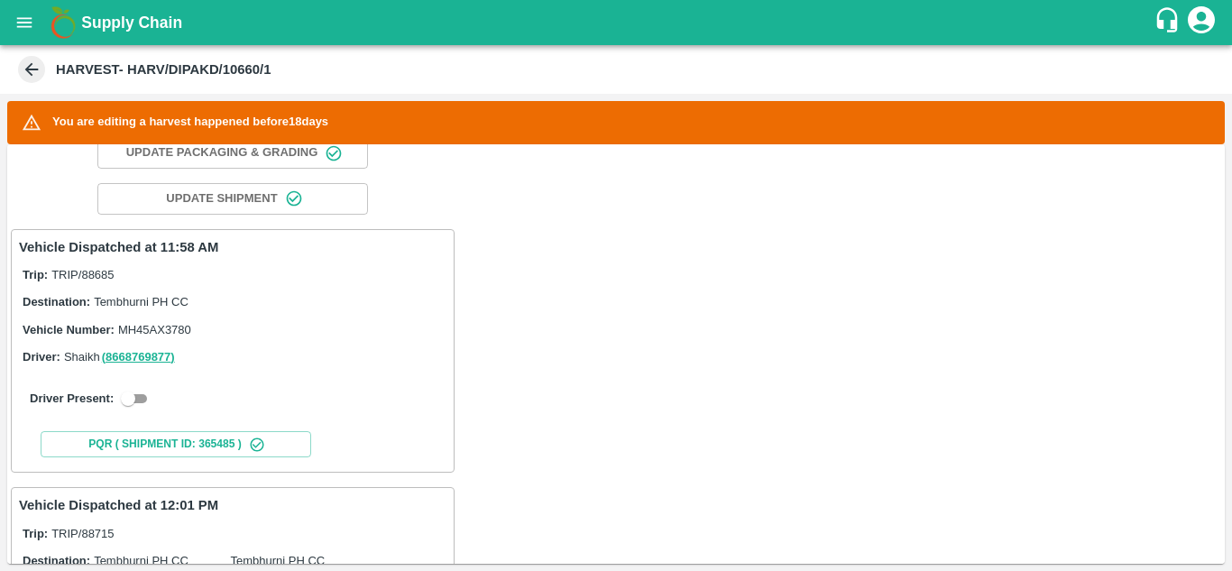
scroll to position [224, 0]
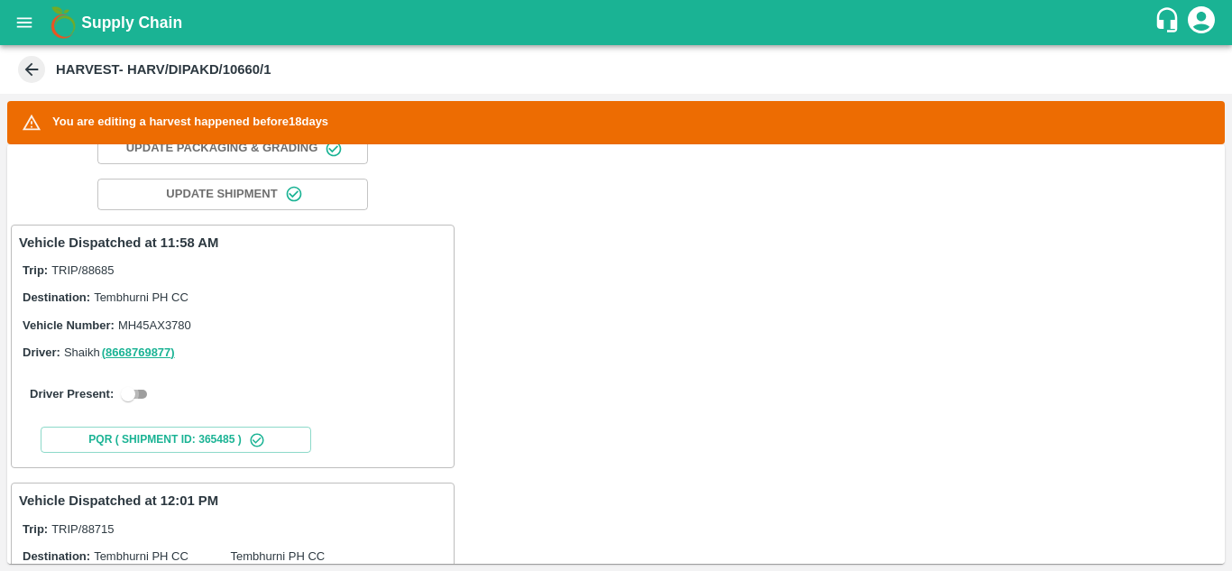
click at [143, 393] on input "checkbox" at bounding box center [128, 394] width 65 height 22
checkbox input "true"
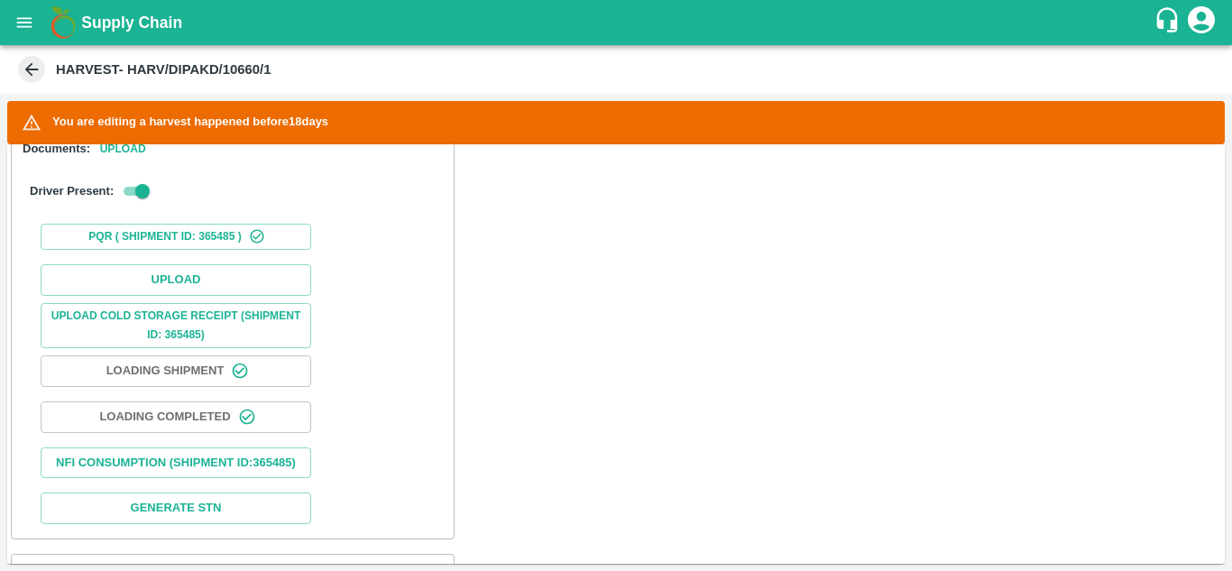
scroll to position [569, 0]
click at [176, 272] on button "Upload" at bounding box center [176, 281] width 271 height 32
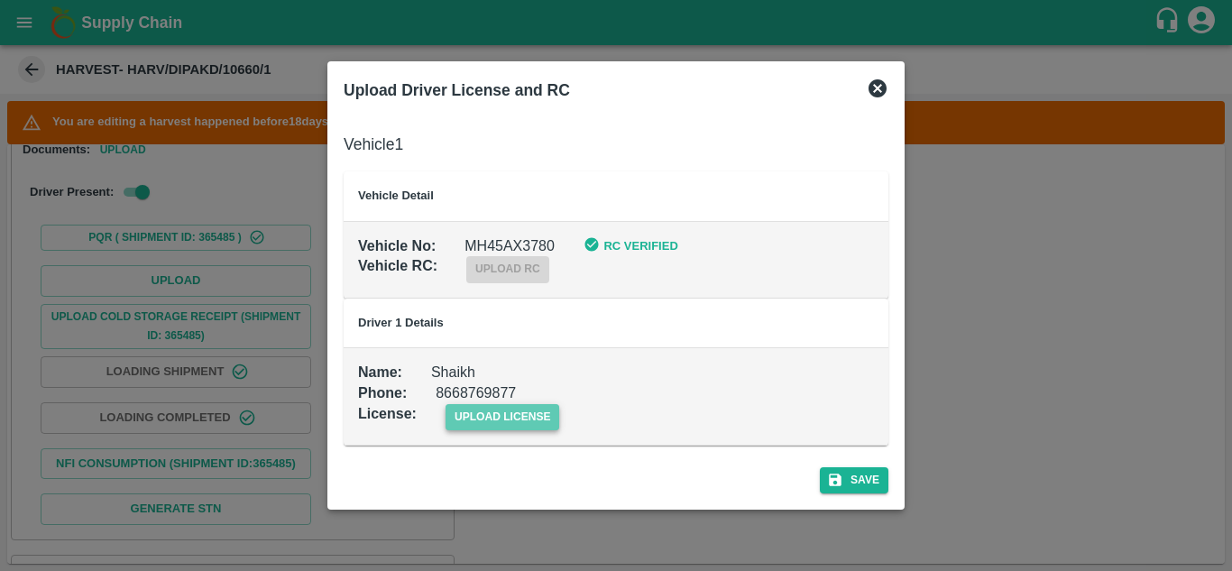
click at [524, 412] on span "upload license" at bounding box center [503, 417] width 115 height 26
click at [0, 0] on input "upload license" at bounding box center [0, 0] width 0 height 0
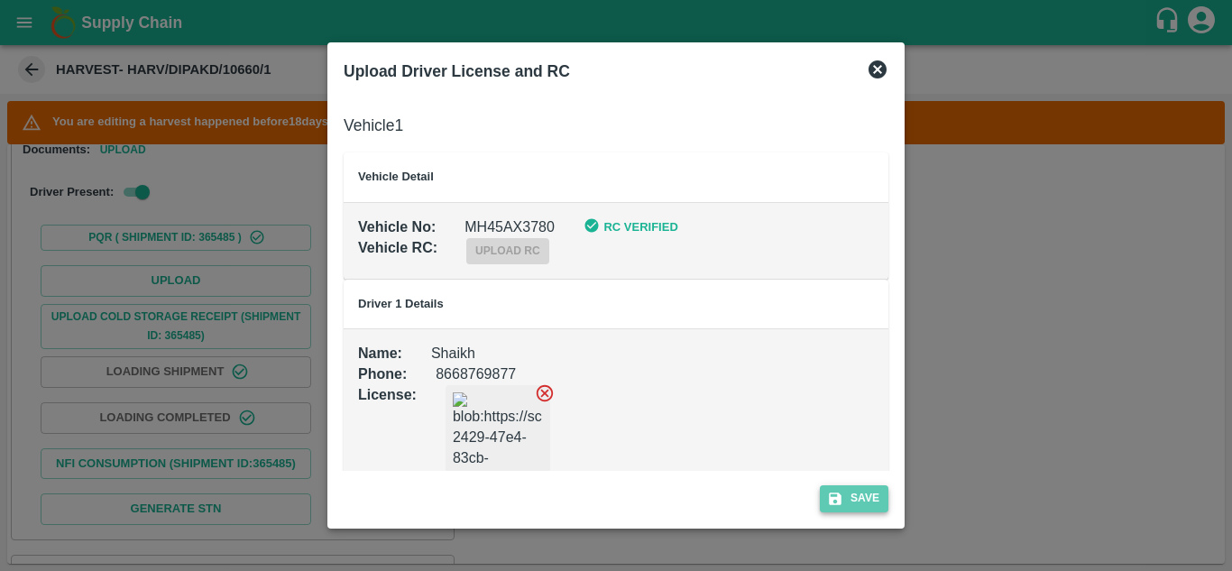
click at [861, 493] on button "Save" at bounding box center [854, 498] width 69 height 26
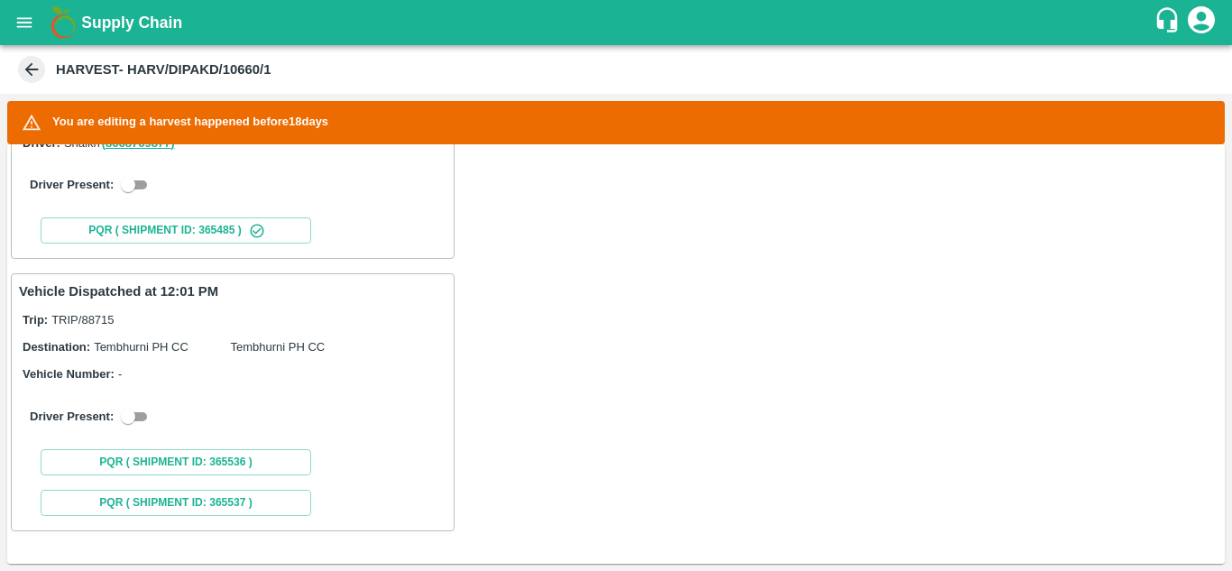
scroll to position [0, 0]
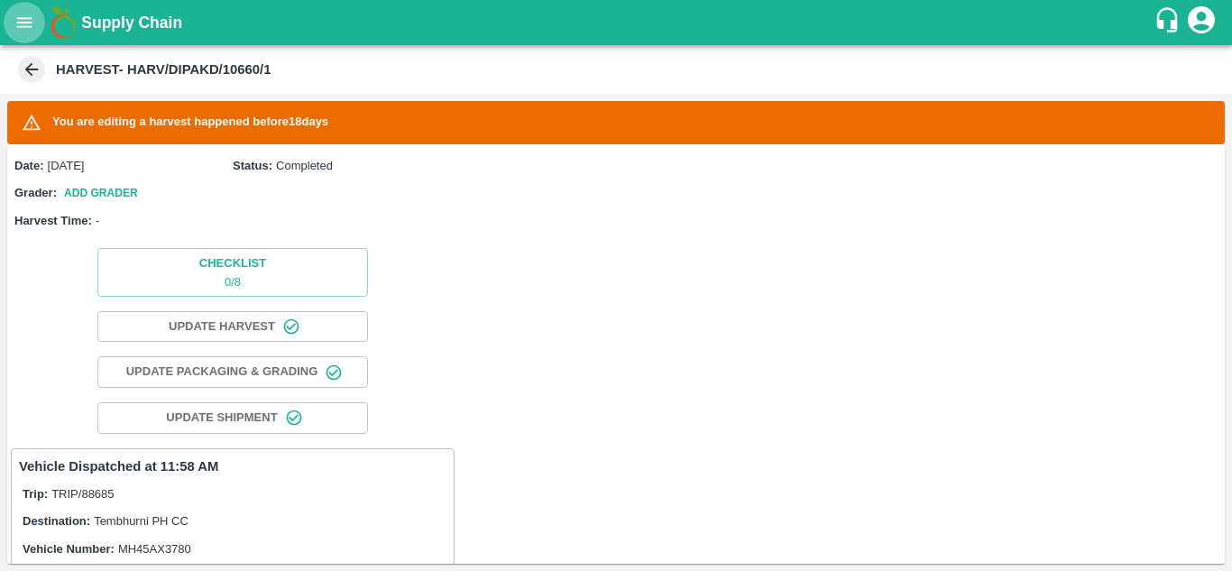
click at [23, 34] on button "open drawer" at bounding box center [24, 22] width 41 height 41
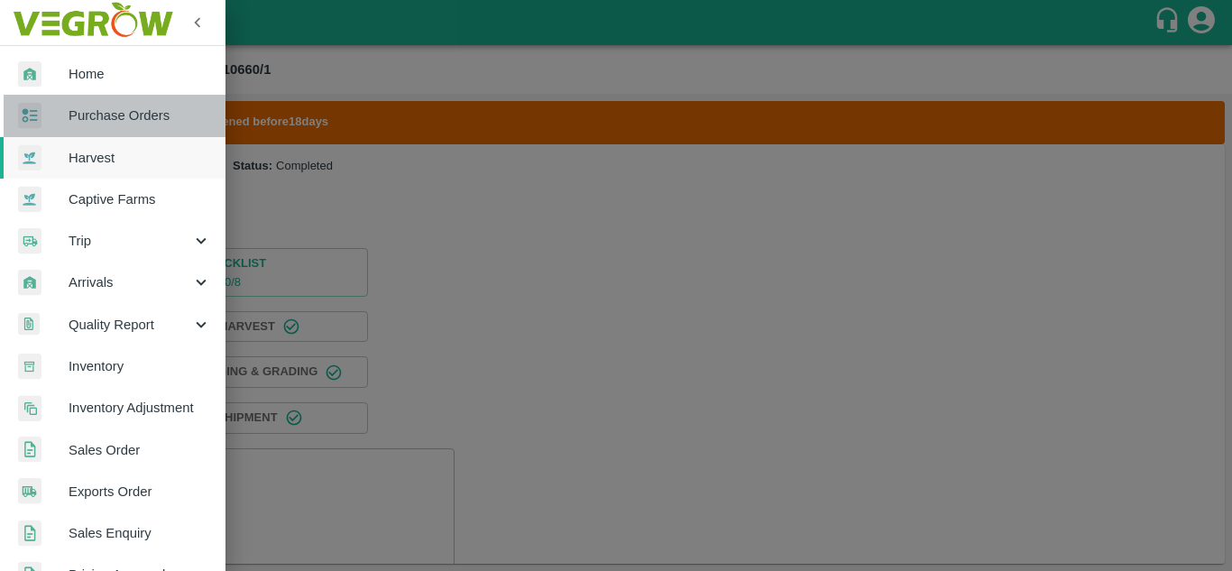
click at [137, 115] on span "Purchase Orders" at bounding box center [140, 116] width 143 height 20
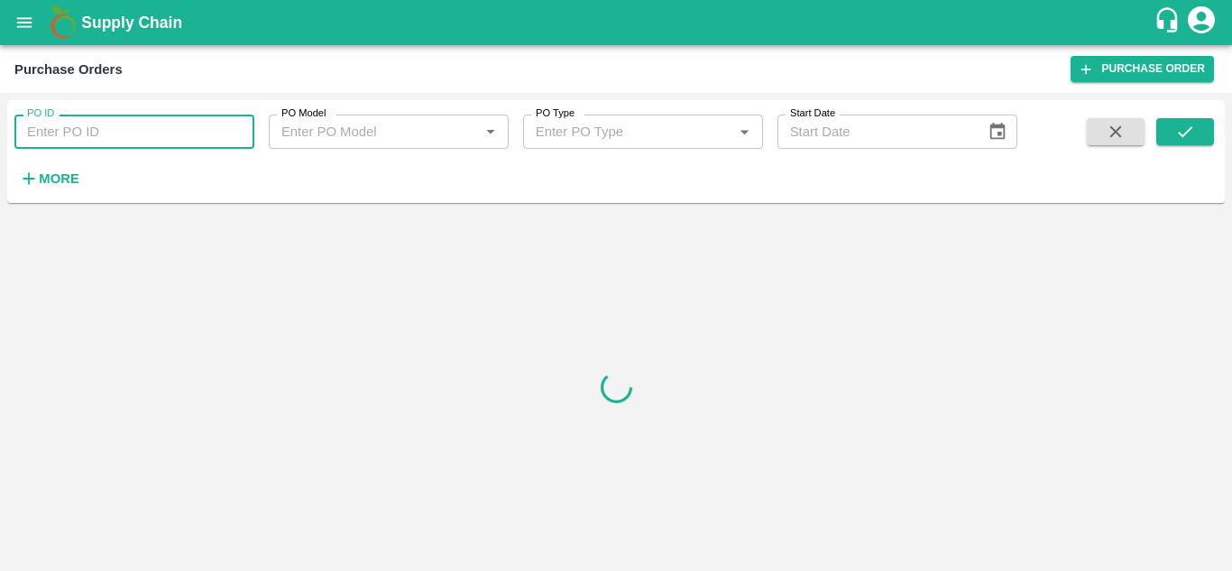
click at [97, 133] on input "PO ID" at bounding box center [134, 132] width 240 height 34
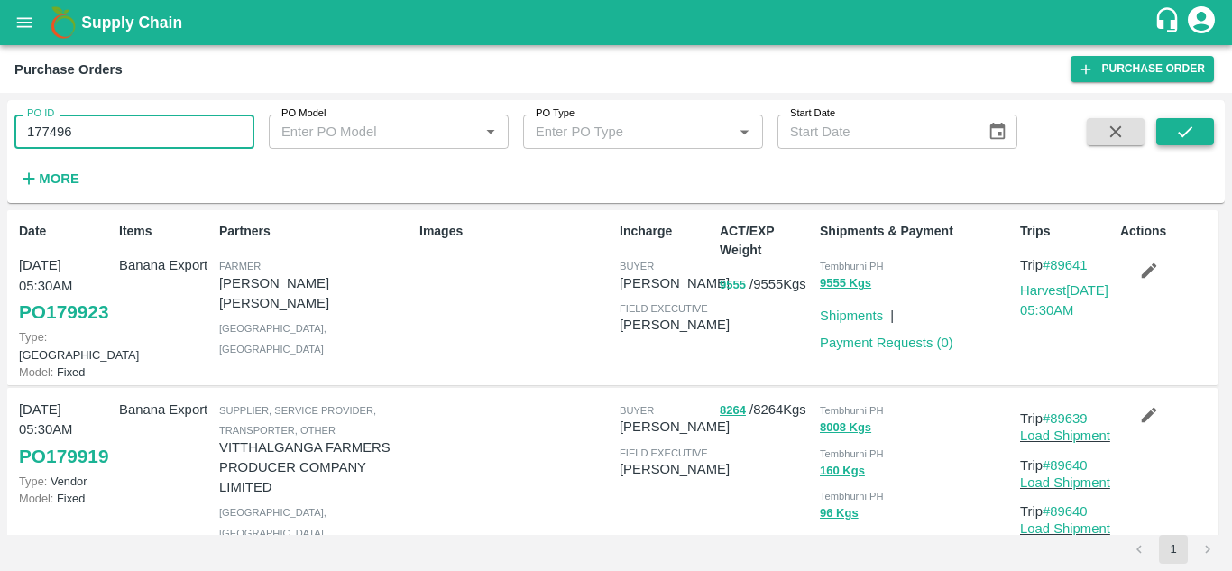
type input "177496"
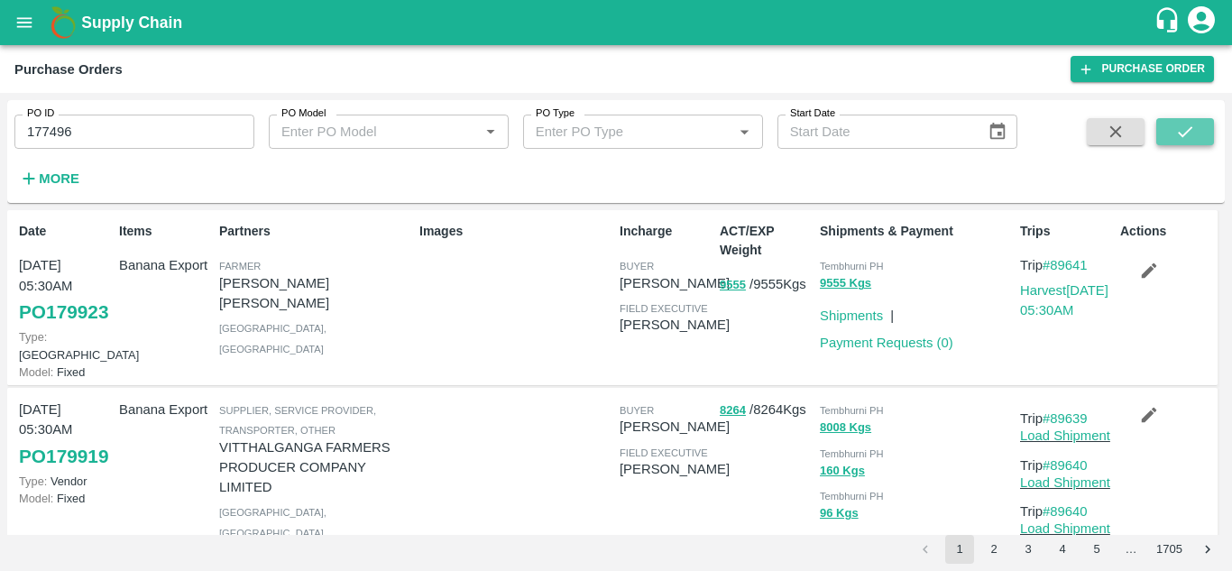
click at [1202, 127] on button "submit" at bounding box center [1185, 131] width 58 height 27
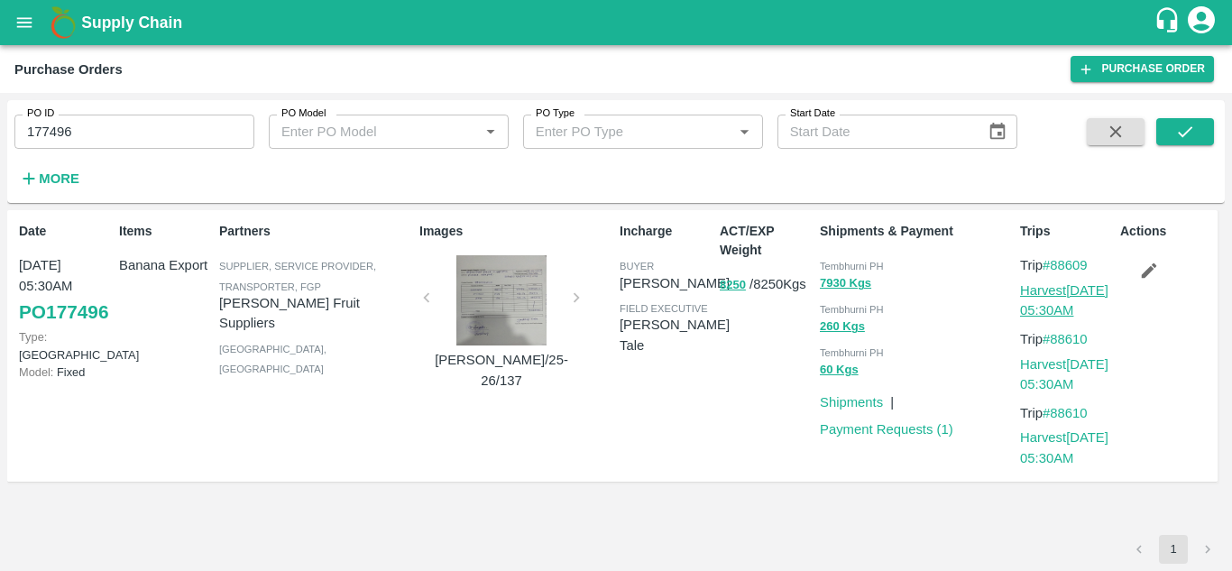
click at [1054, 289] on link "Harvest 19 Sep, 05:30AM" at bounding box center [1064, 300] width 88 height 34
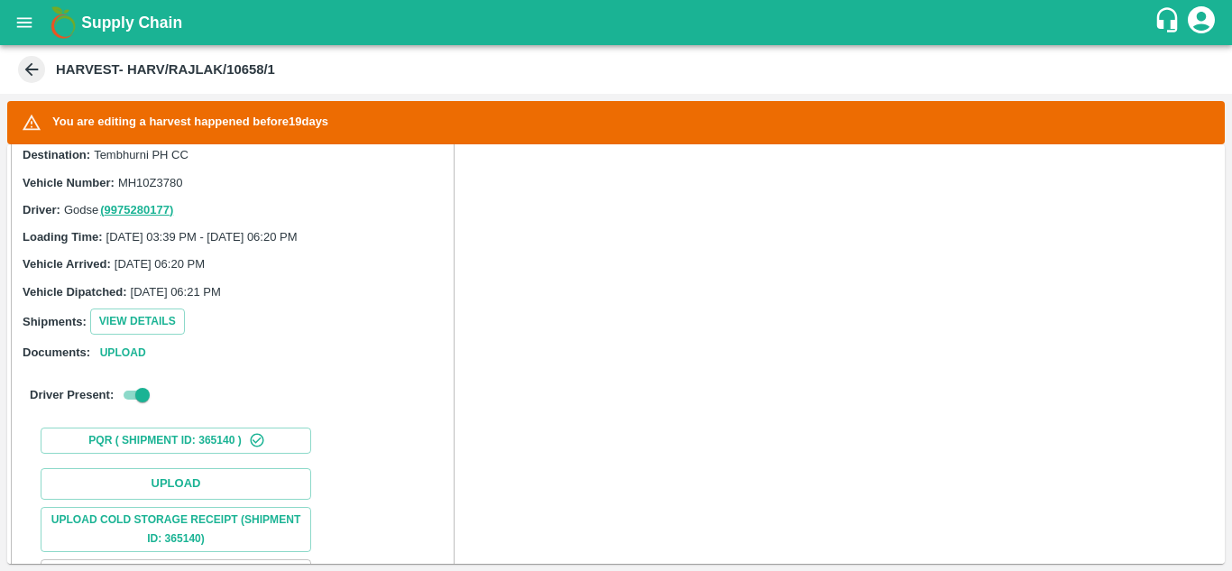
scroll to position [433, 0]
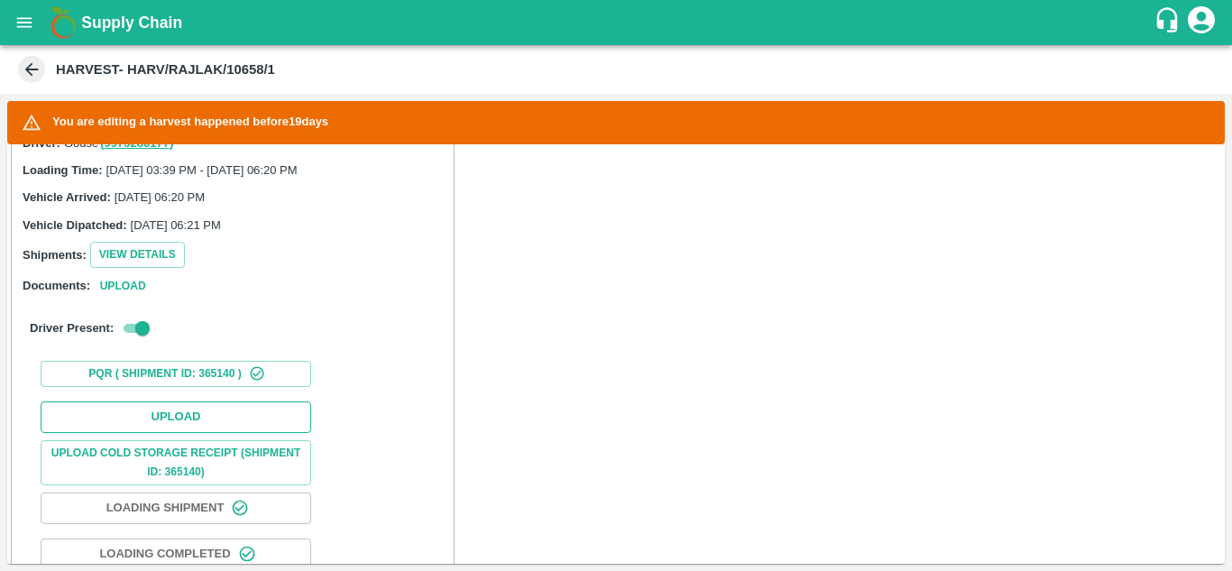
click at [173, 422] on button "Upload" at bounding box center [176, 417] width 271 height 32
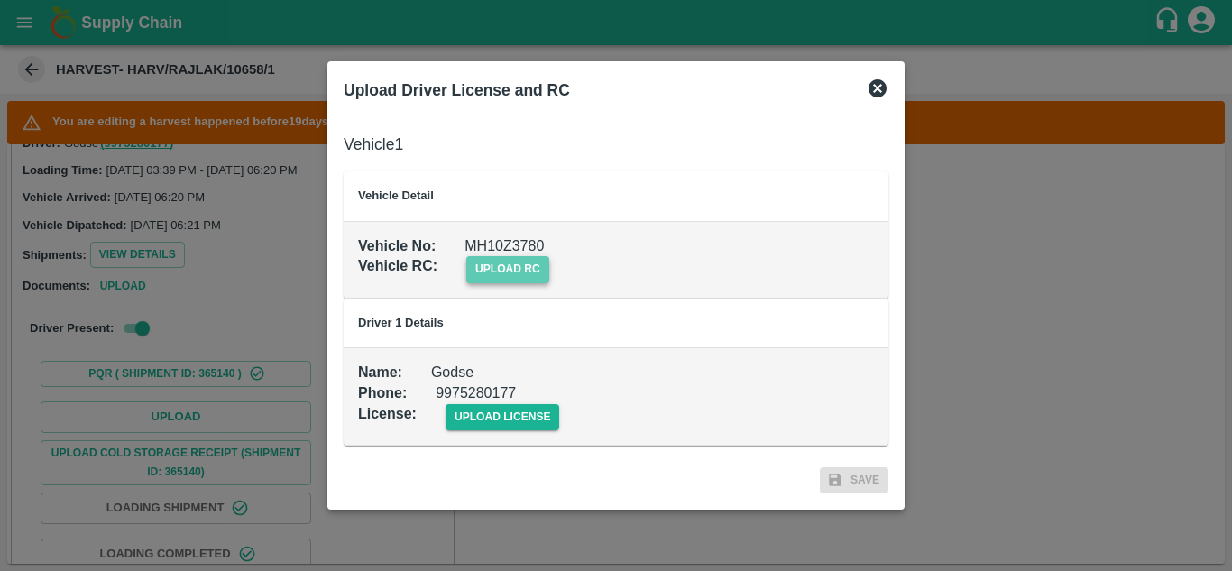
click at [506, 262] on span "upload rc" at bounding box center [507, 269] width 83 height 26
click at [0, 0] on input "upload rc" at bounding box center [0, 0] width 0 height 0
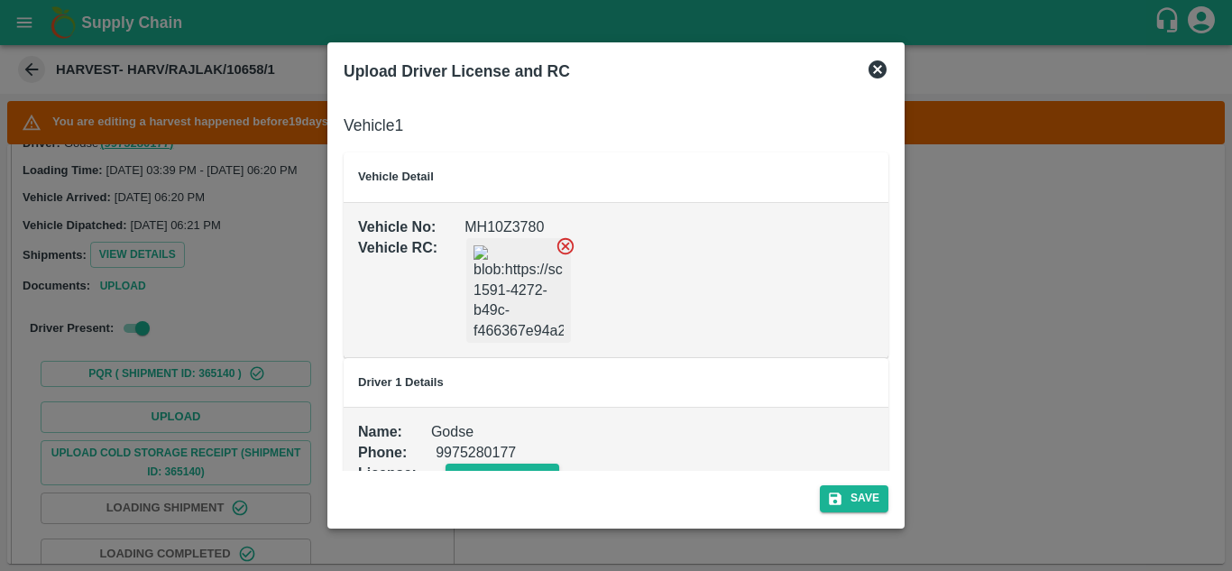
scroll to position [41, 0]
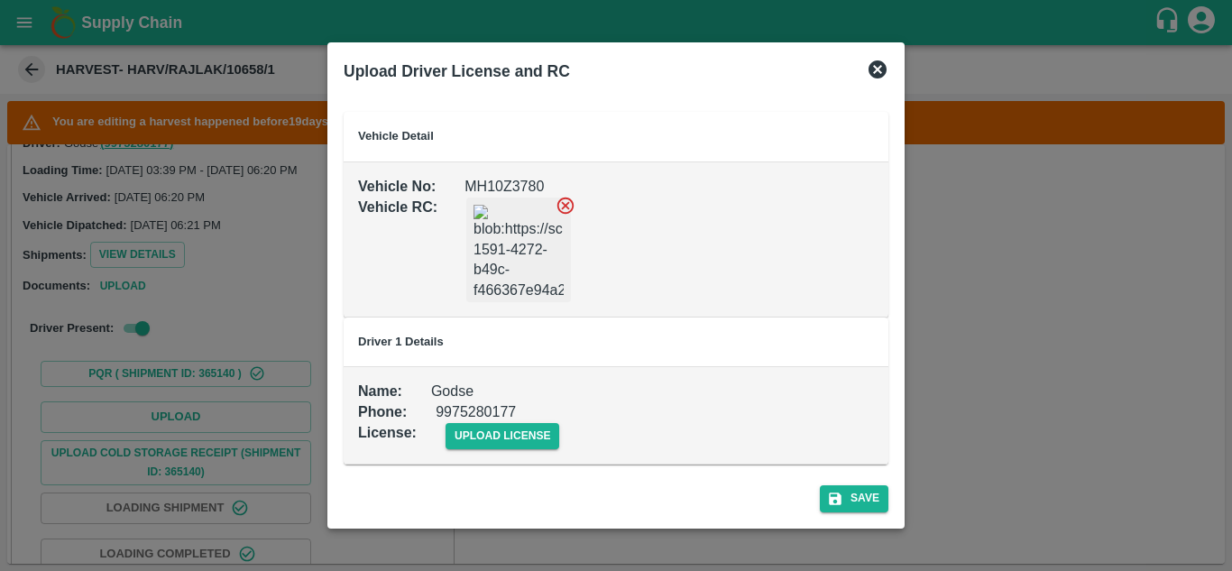
click at [517, 419] on div "upload license" at bounding box center [488, 421] width 143 height 55
click at [517, 430] on span "upload license" at bounding box center [503, 436] width 115 height 26
click at [0, 0] on input "upload license" at bounding box center [0, 0] width 0 height 0
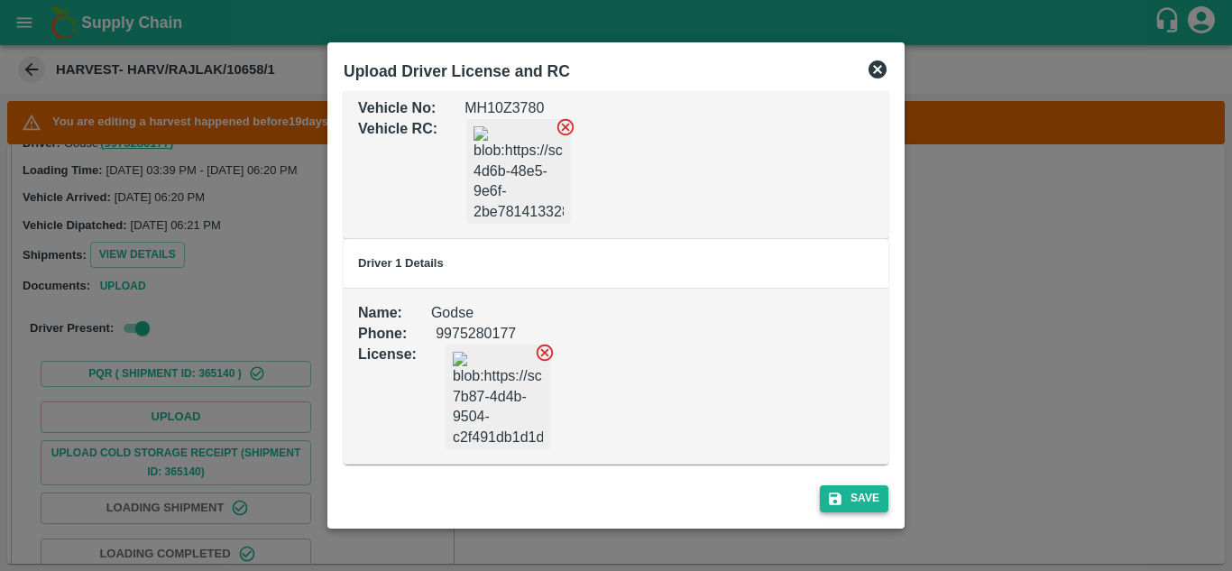
click at [864, 497] on button "Save" at bounding box center [854, 498] width 69 height 26
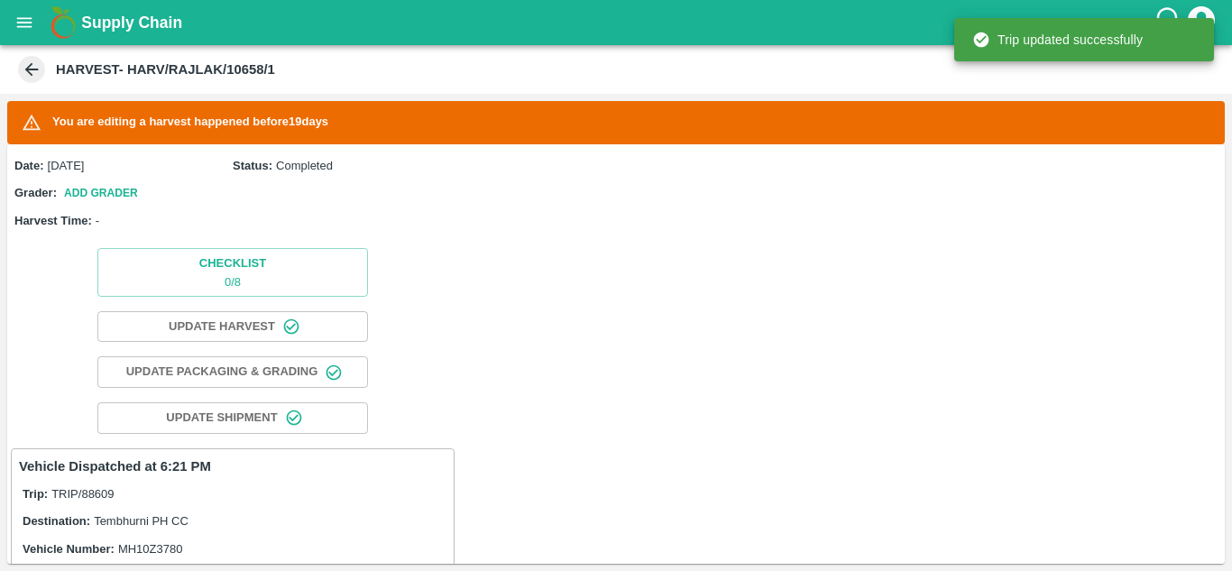
scroll to position [916, 0]
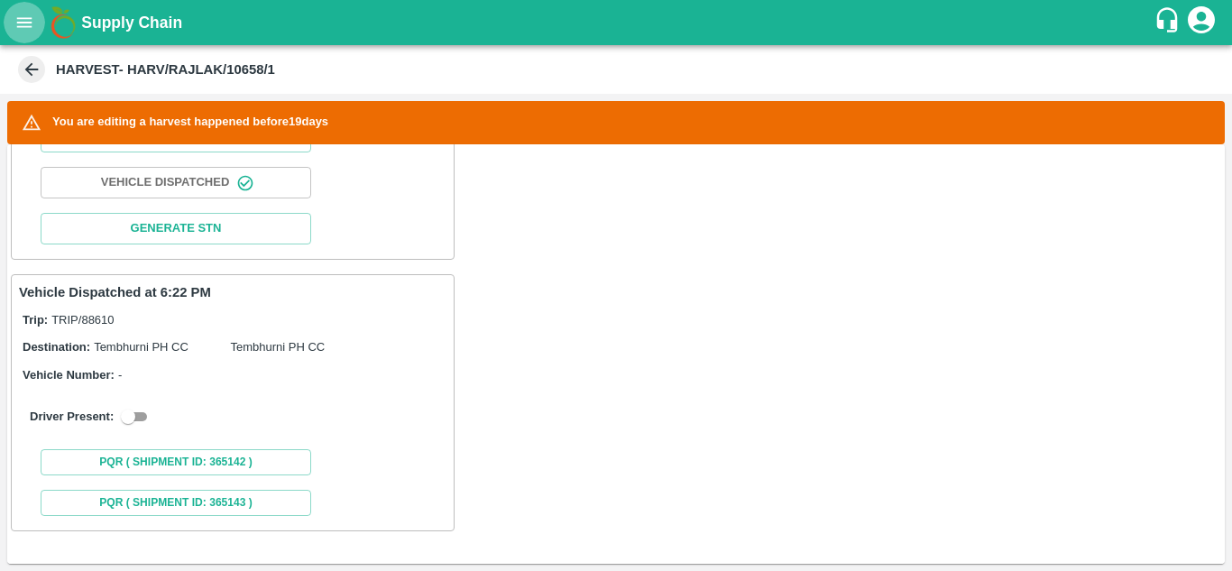
click at [18, 29] on icon "open drawer" at bounding box center [24, 23] width 20 height 20
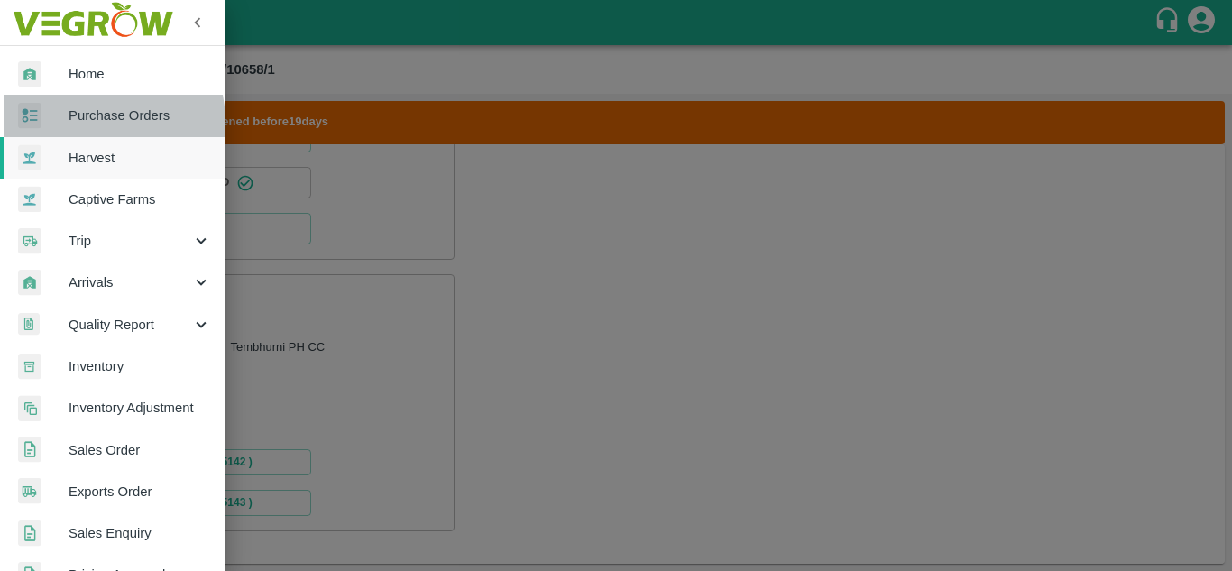
click at [86, 122] on span "Purchase Orders" at bounding box center [140, 116] width 143 height 20
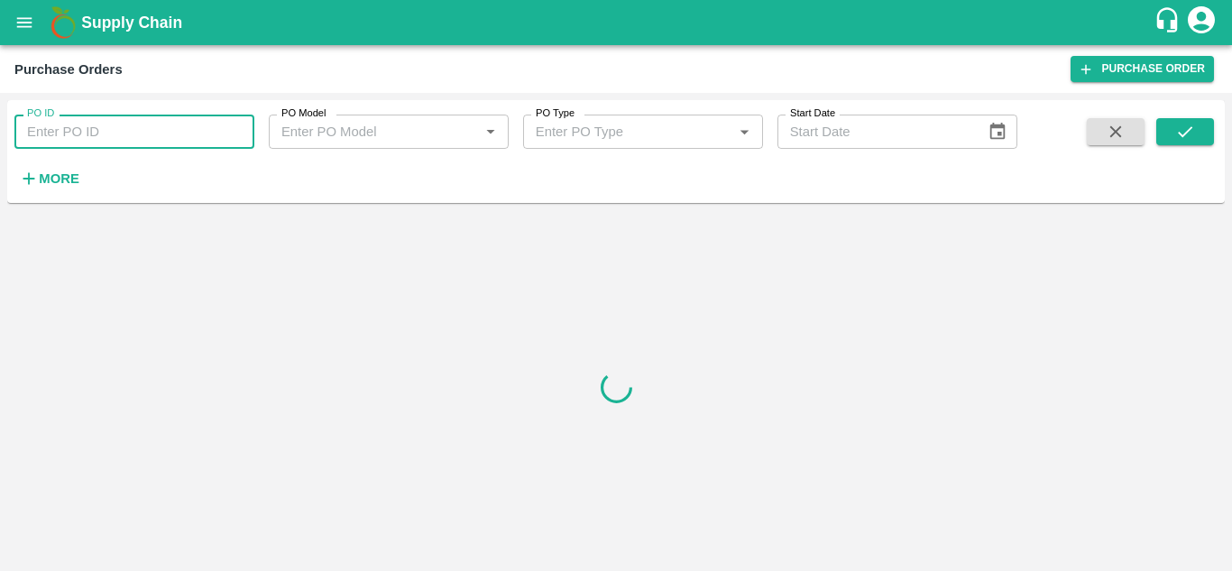
click at [124, 132] on input "PO ID" at bounding box center [134, 132] width 240 height 34
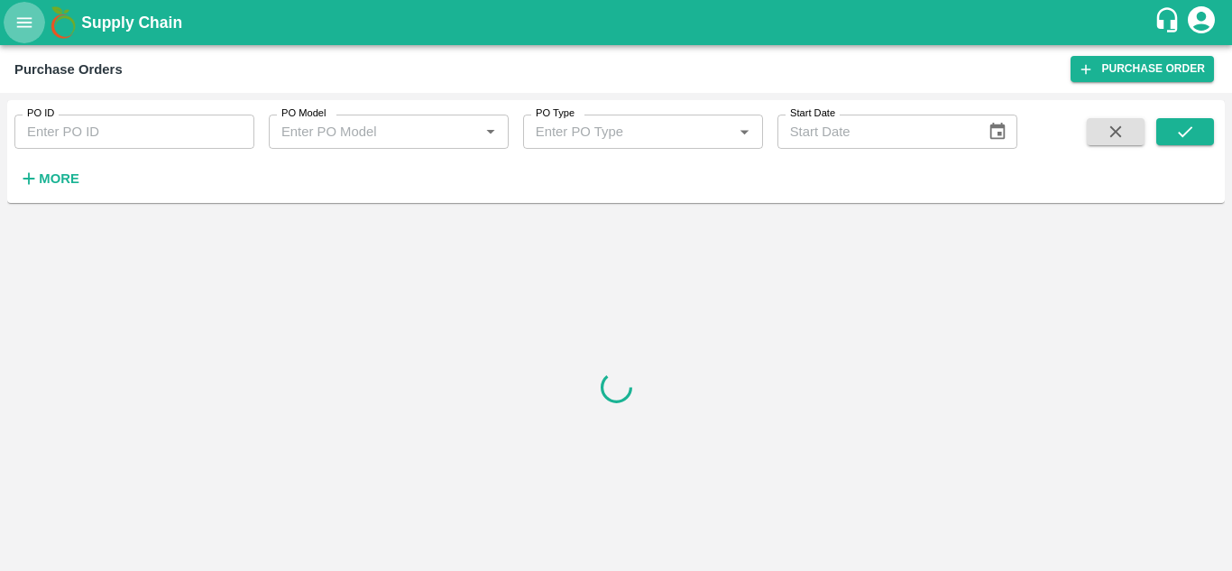
click at [19, 21] on icon "open drawer" at bounding box center [24, 23] width 20 height 20
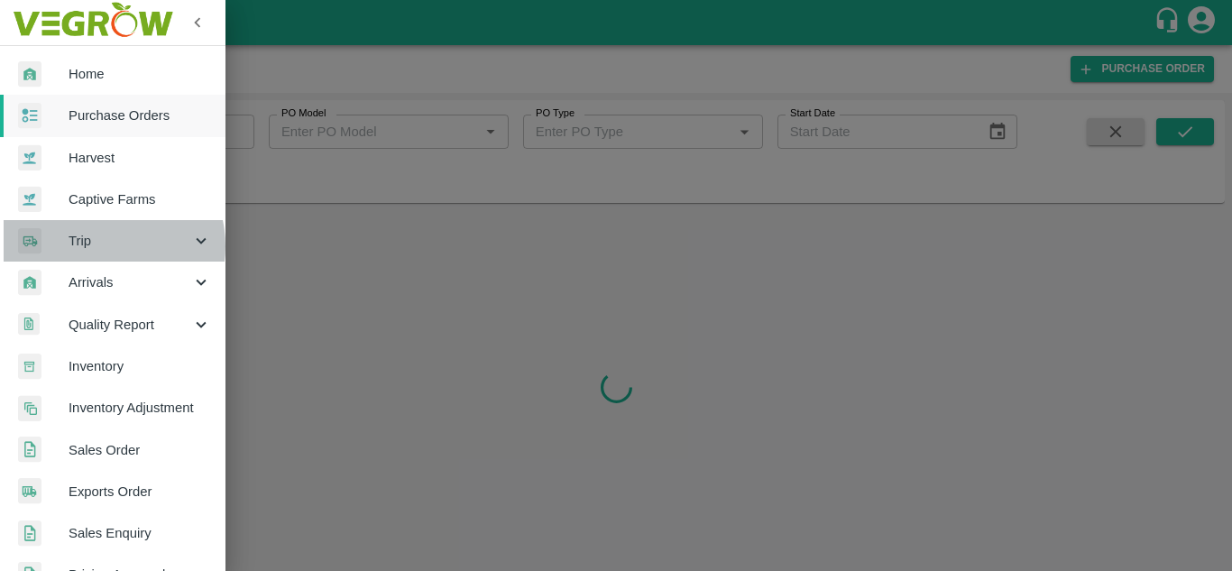
click at [98, 246] on span "Trip" at bounding box center [130, 241] width 123 height 20
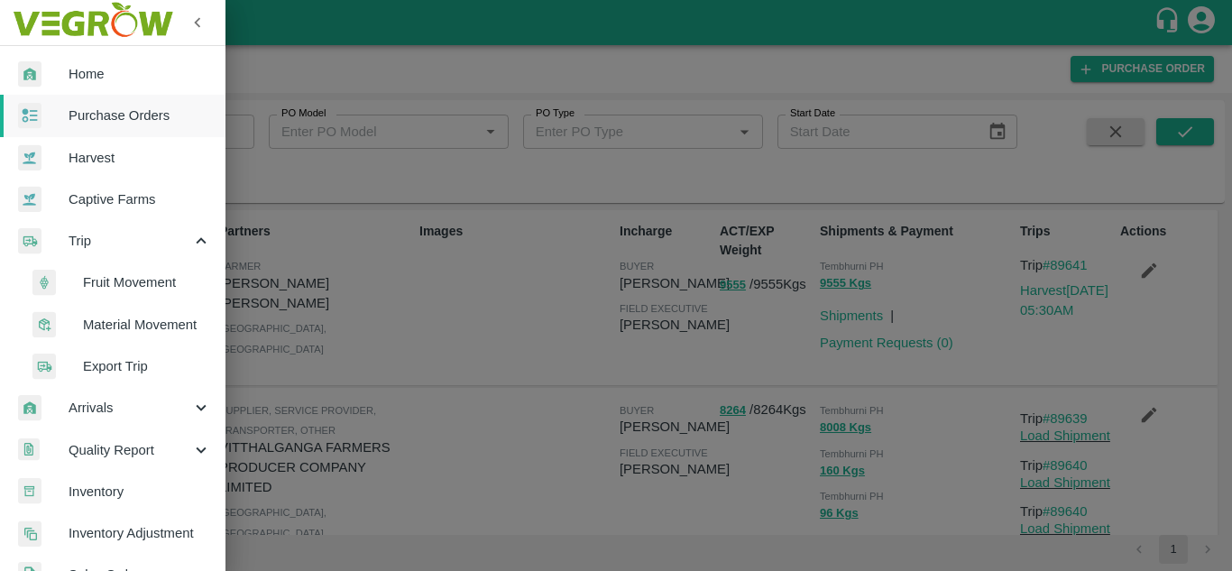
click at [115, 278] on span "Fruit Movement" at bounding box center [147, 282] width 128 height 20
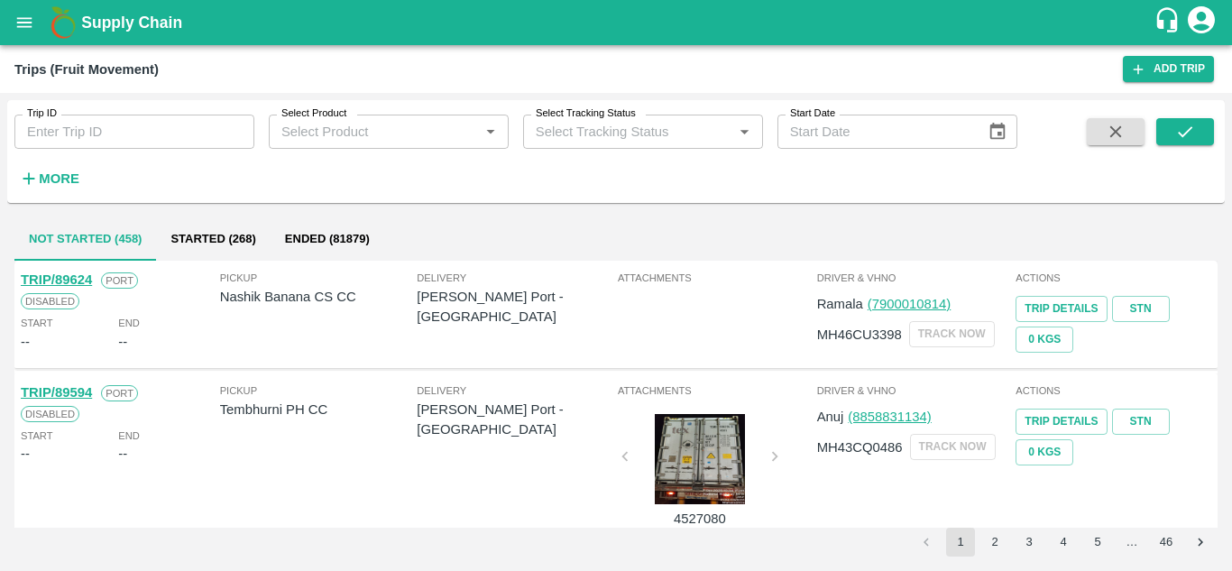
click at [56, 124] on input "Trip ID" at bounding box center [134, 132] width 240 height 34
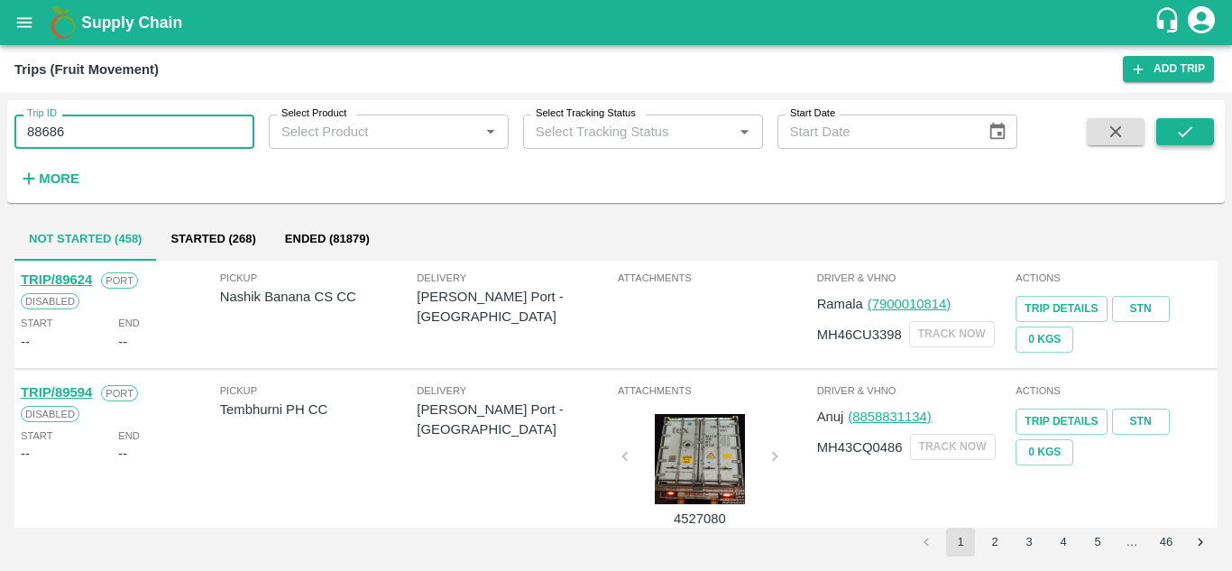
type input "88686"
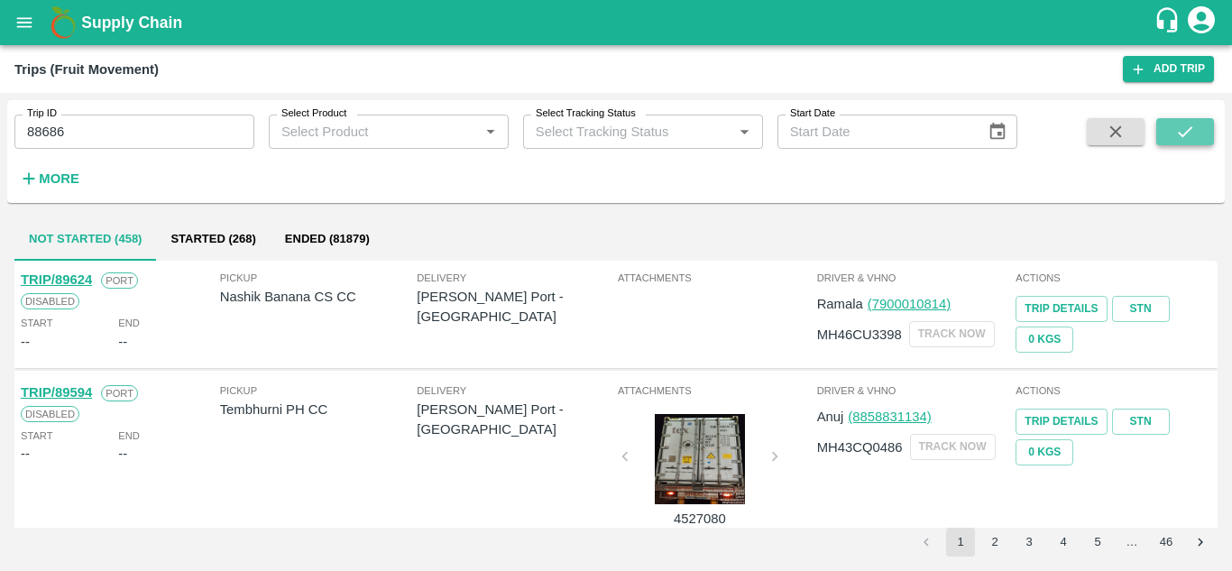
click at [1185, 138] on icon "submit" at bounding box center [1185, 132] width 20 height 20
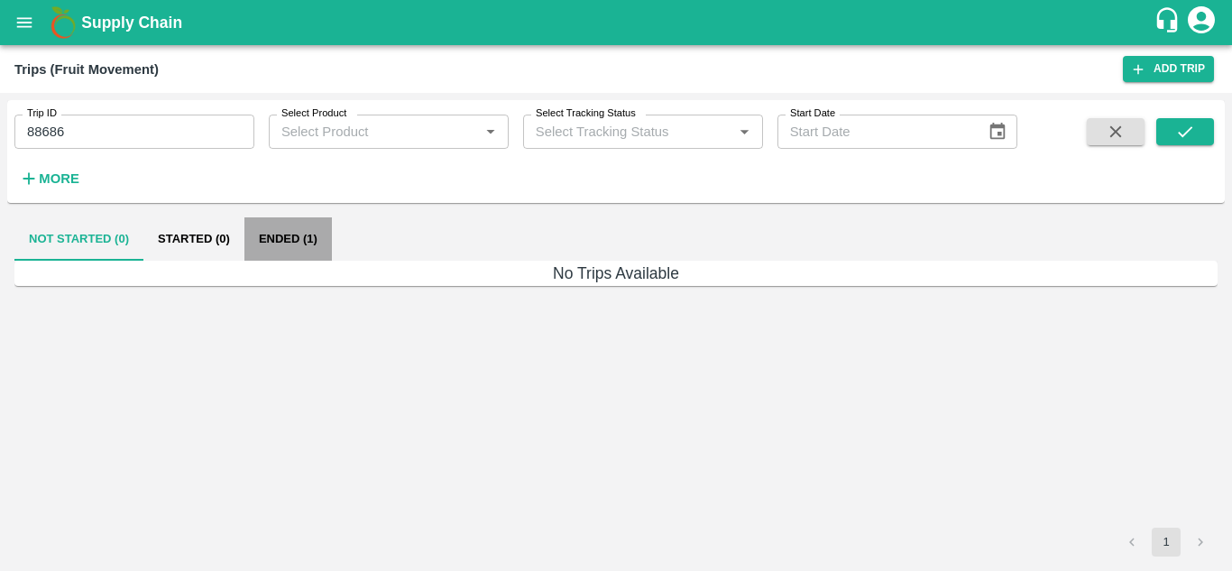
click at [288, 235] on button "Ended (1)" at bounding box center [287, 238] width 87 height 43
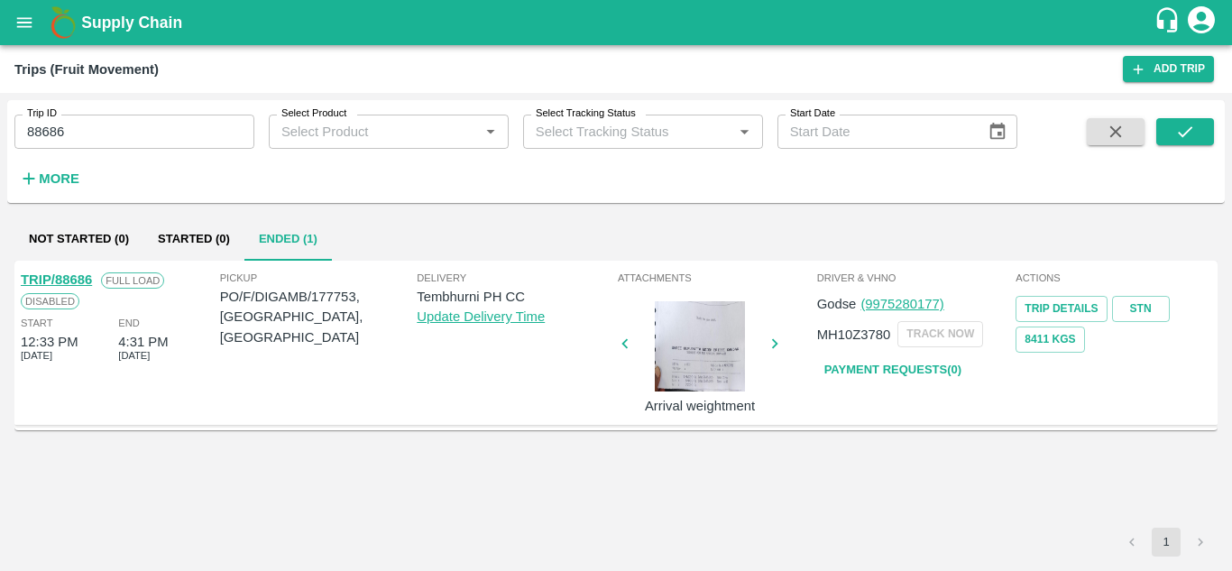
click at [80, 272] on div "TRIP/88686" at bounding box center [56, 280] width 71 height 20
click at [73, 283] on link "TRIP/88686" at bounding box center [56, 279] width 71 height 14
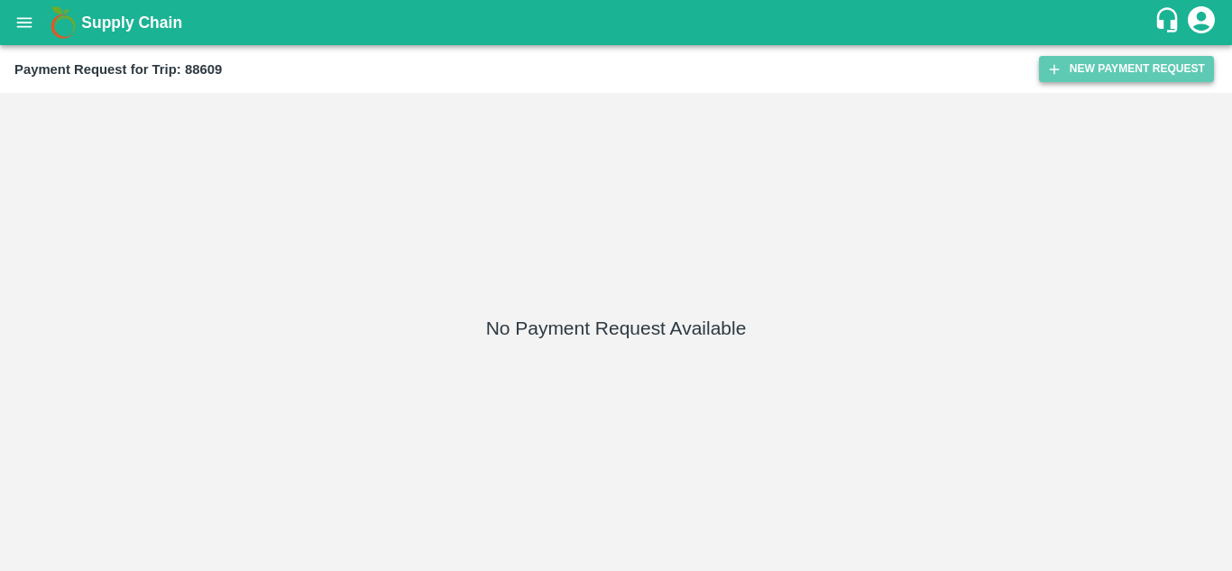
click at [1107, 62] on button "New Payment Request" at bounding box center [1126, 69] width 175 height 26
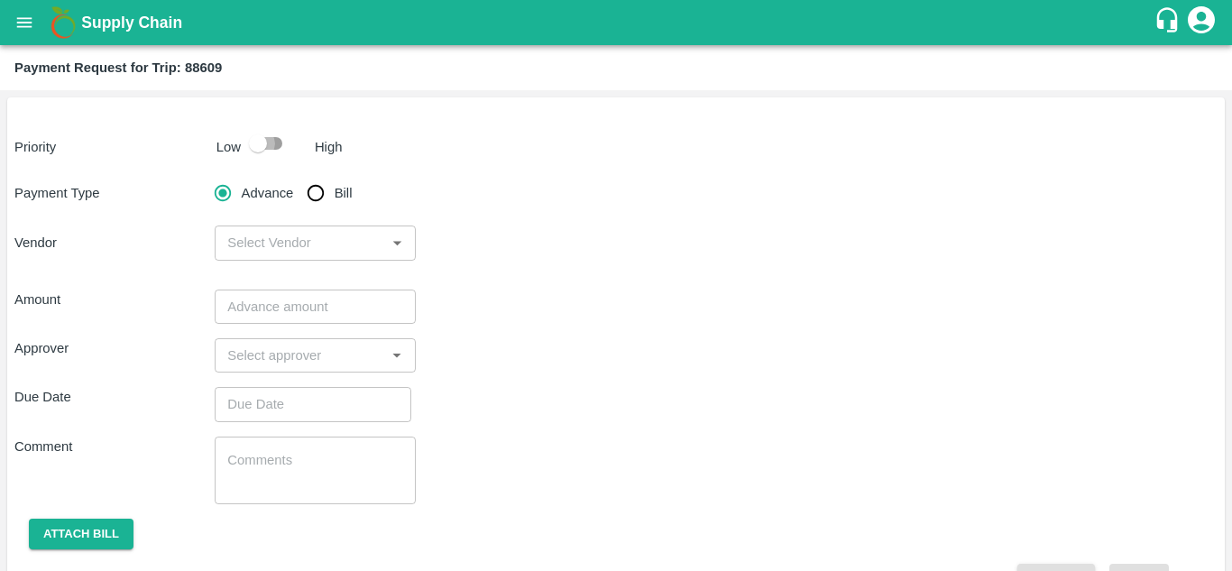
click at [273, 142] on input "checkbox" at bounding box center [258, 143] width 103 height 34
checkbox input "true"
click at [316, 187] on input "Bill" at bounding box center [316, 193] width 36 height 36
radio input "true"
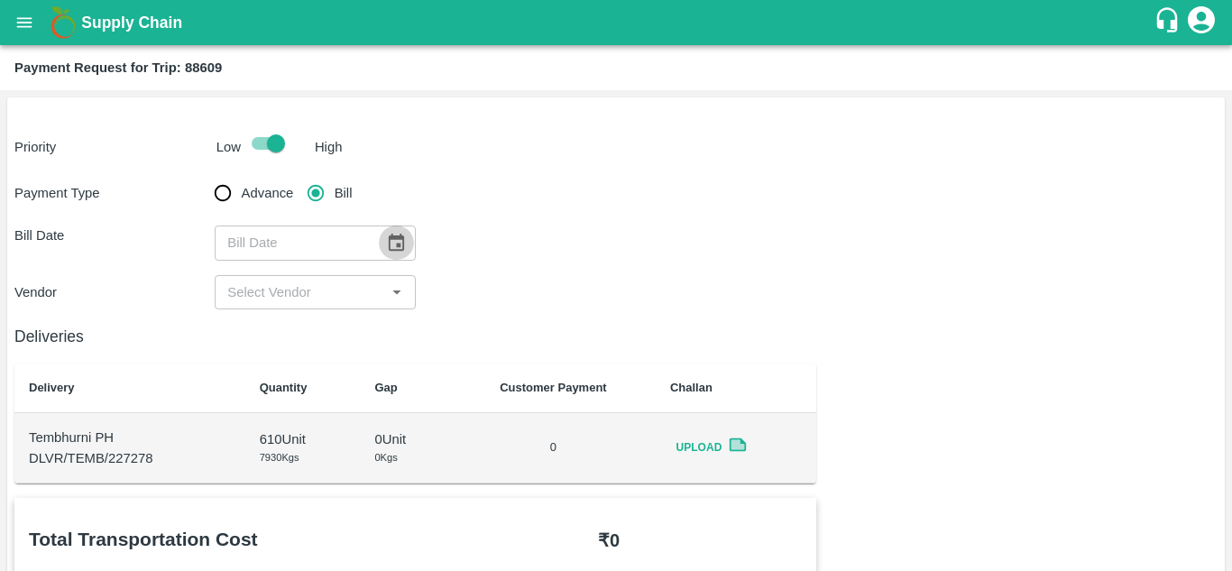
click at [398, 238] on icon "Choose date" at bounding box center [396, 242] width 15 height 17
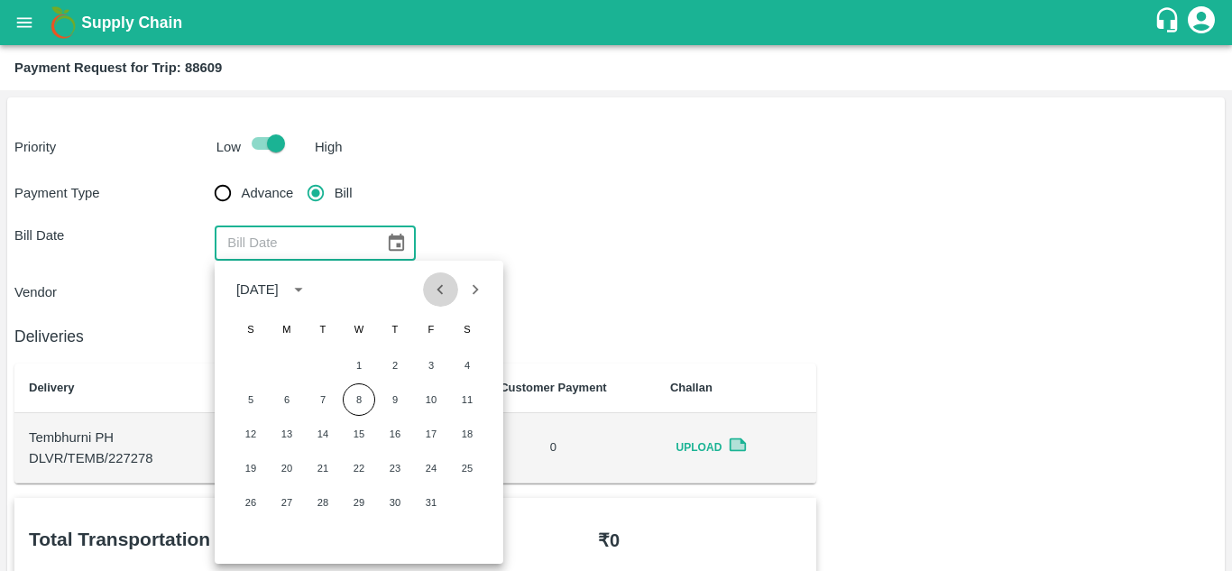
click at [441, 295] on icon "Previous month" at bounding box center [440, 290] width 20 height 20
click at [434, 437] on button "19" at bounding box center [431, 434] width 32 height 32
type input "19/09/2025"
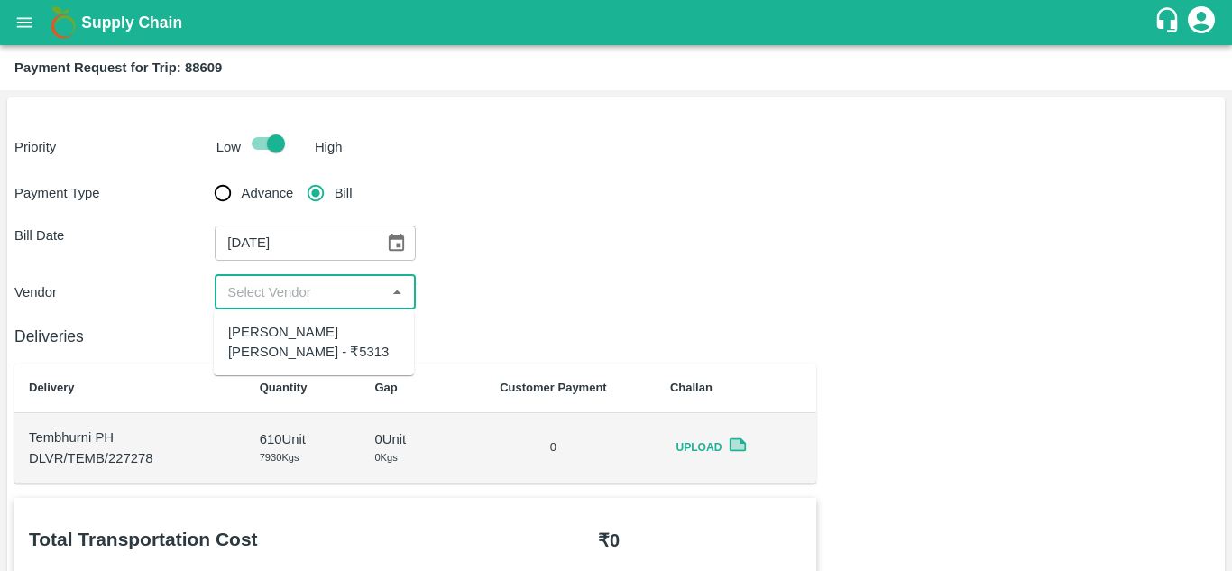
click at [318, 292] on input "input" at bounding box center [300, 292] width 160 height 23
click at [291, 332] on div "Dnyaneshwar Vitthal Godse - ₹5313" at bounding box center [313, 342] width 171 height 41
type input "Dnyaneshwar Vitthal Godse - ₹5313"
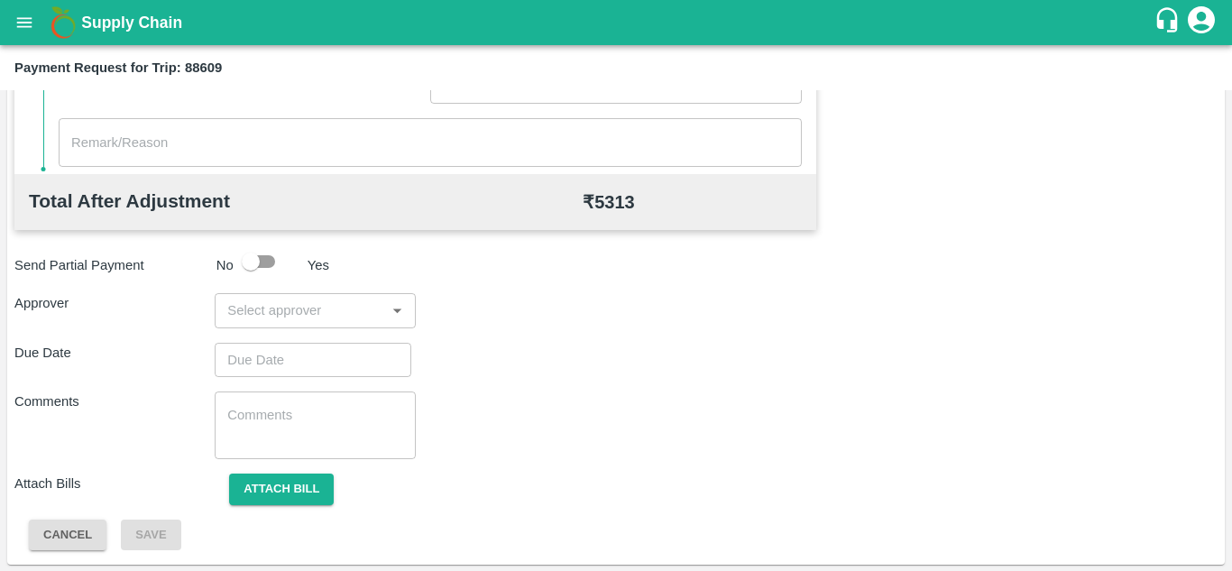
scroll to position [821, 0]
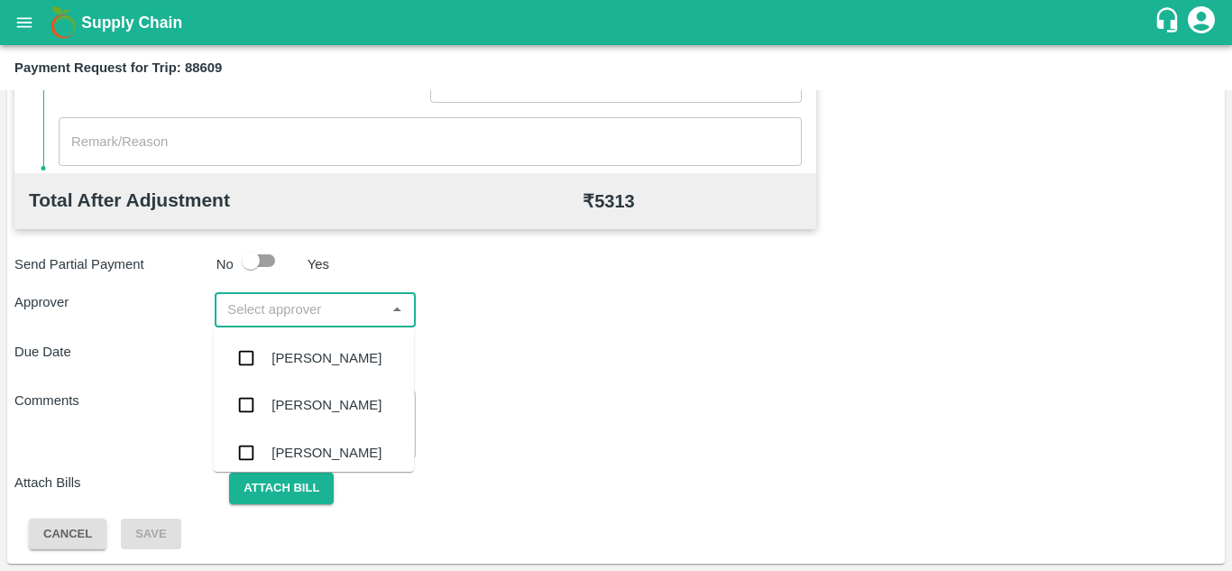
click at [282, 314] on input "input" at bounding box center [300, 309] width 160 height 23
type input "PRASA"
click at [329, 360] on div "Prasad Waghade" at bounding box center [327, 358] width 110 height 20
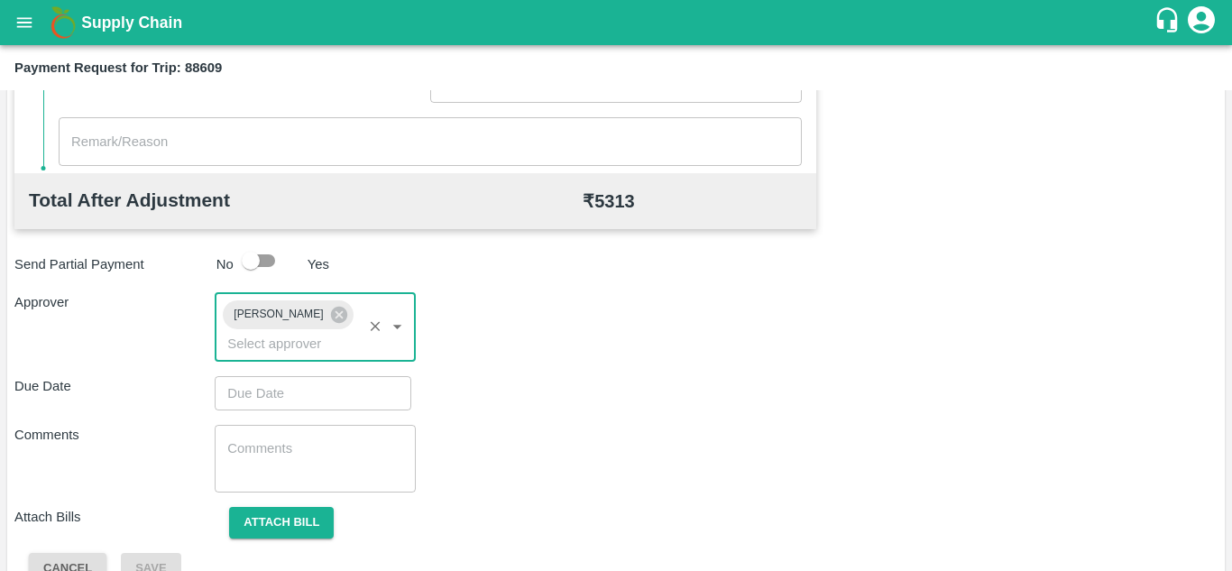
type input "DD/MM/YYYY hh:mm aa"
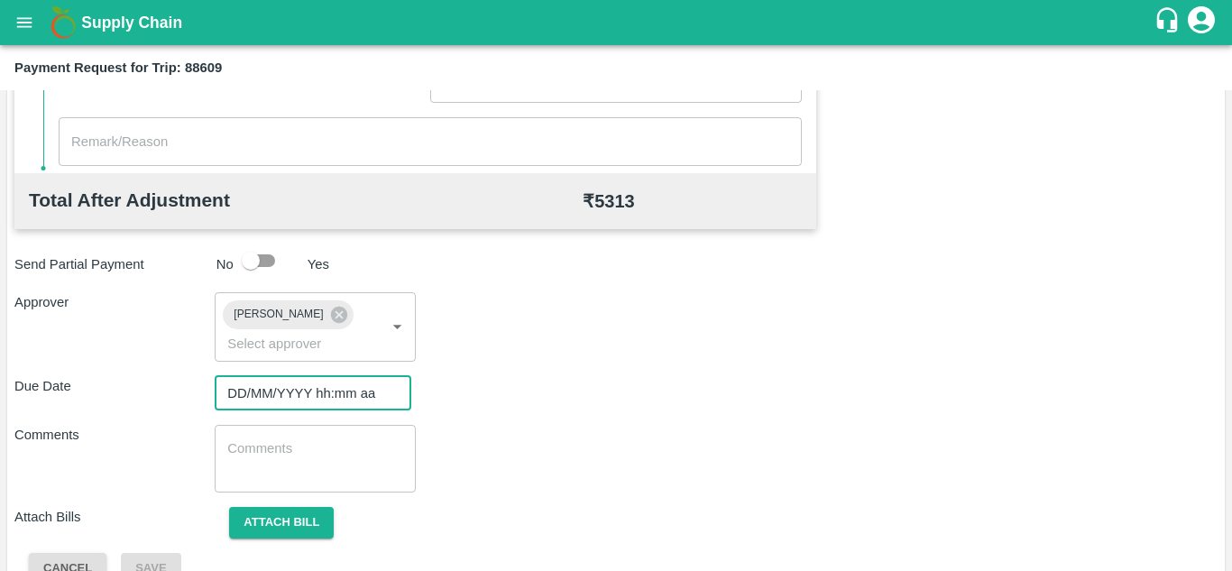
click at [276, 380] on input "DD/MM/YYYY hh:mm aa" at bounding box center [307, 393] width 184 height 34
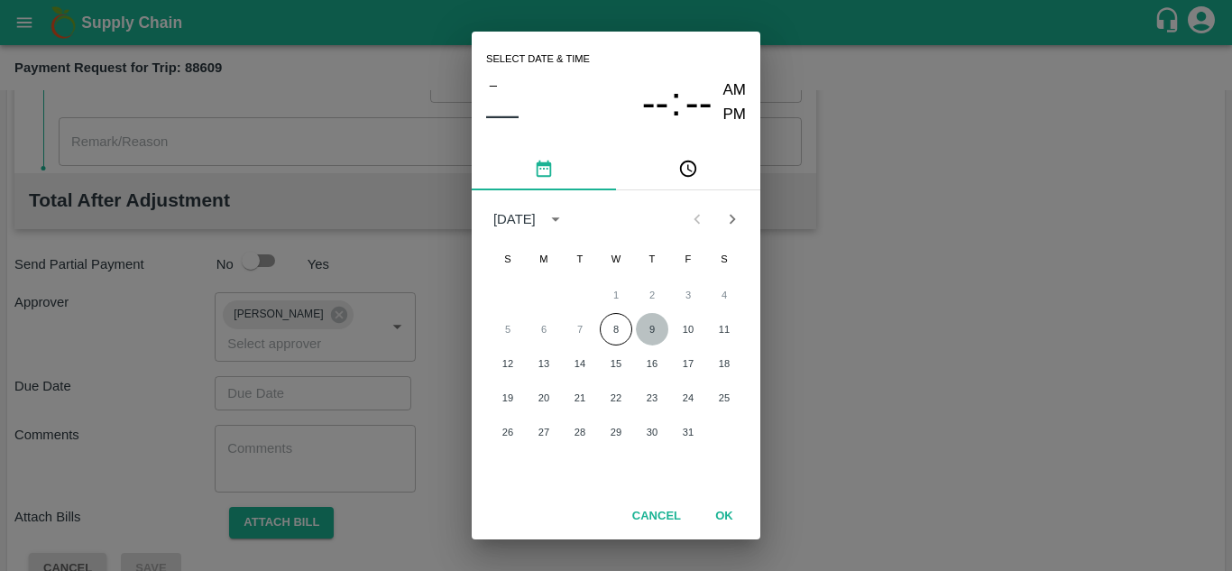
click at [655, 332] on button "9" at bounding box center [652, 329] width 32 height 32
type input "09/10/2025 12:00 AM"
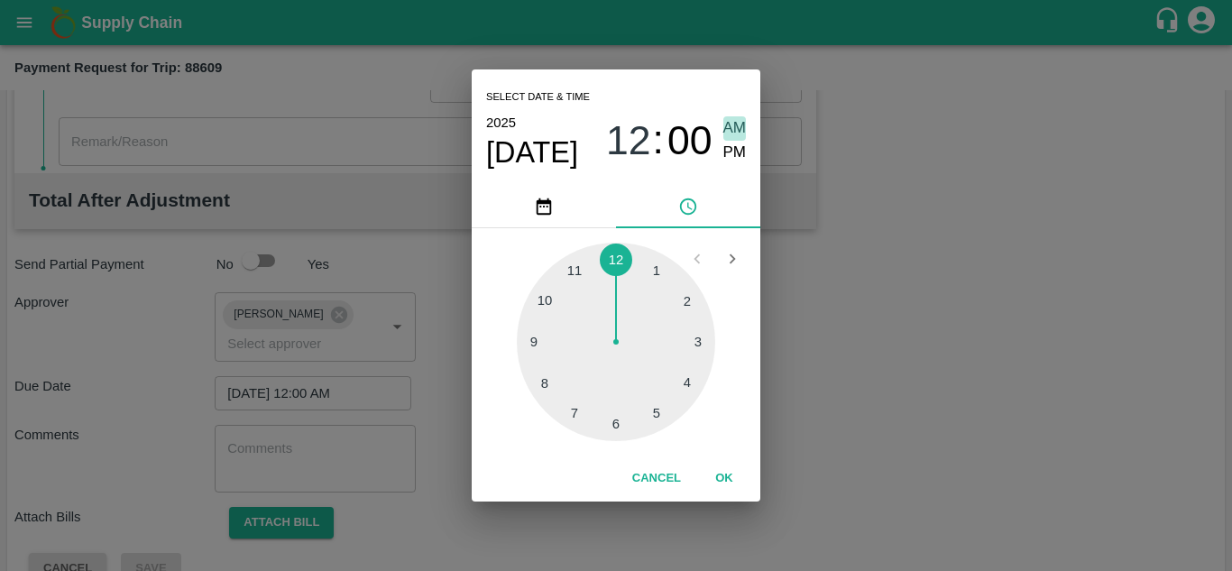
click at [732, 133] on span "AM" at bounding box center [734, 128] width 23 height 24
click at [713, 472] on button "OK" at bounding box center [724, 479] width 58 height 32
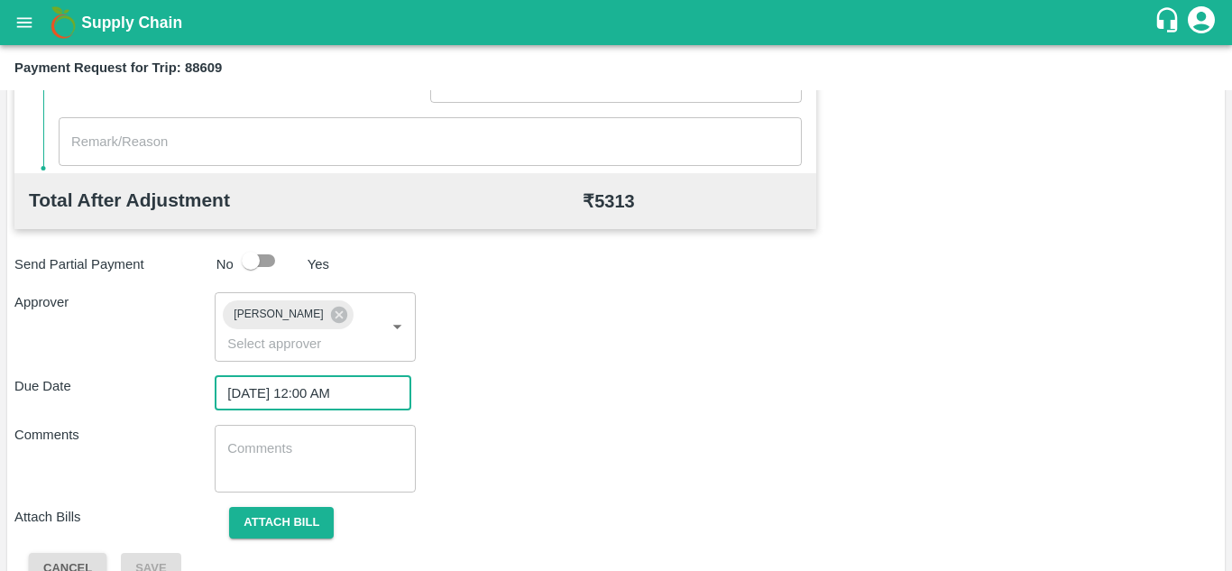
click at [364, 460] on textarea at bounding box center [314, 458] width 175 height 38
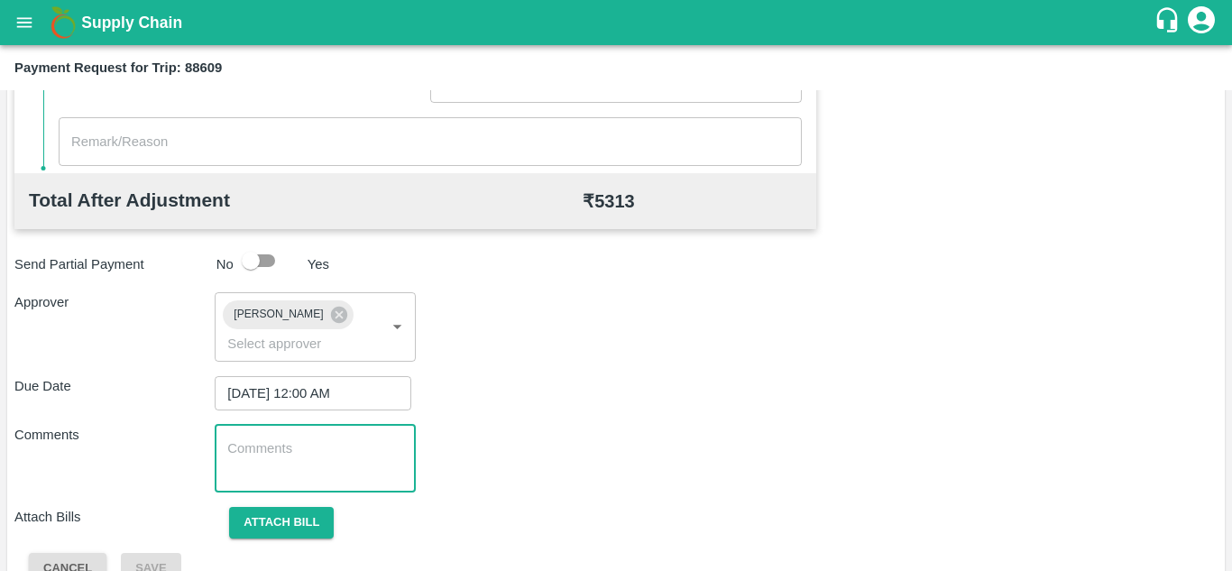
paste textarea "Transport Bill"
type textarea "Transport Bill"
click at [667, 426] on div "Comments Transport Bill x ​" at bounding box center [615, 459] width 1203 height 68
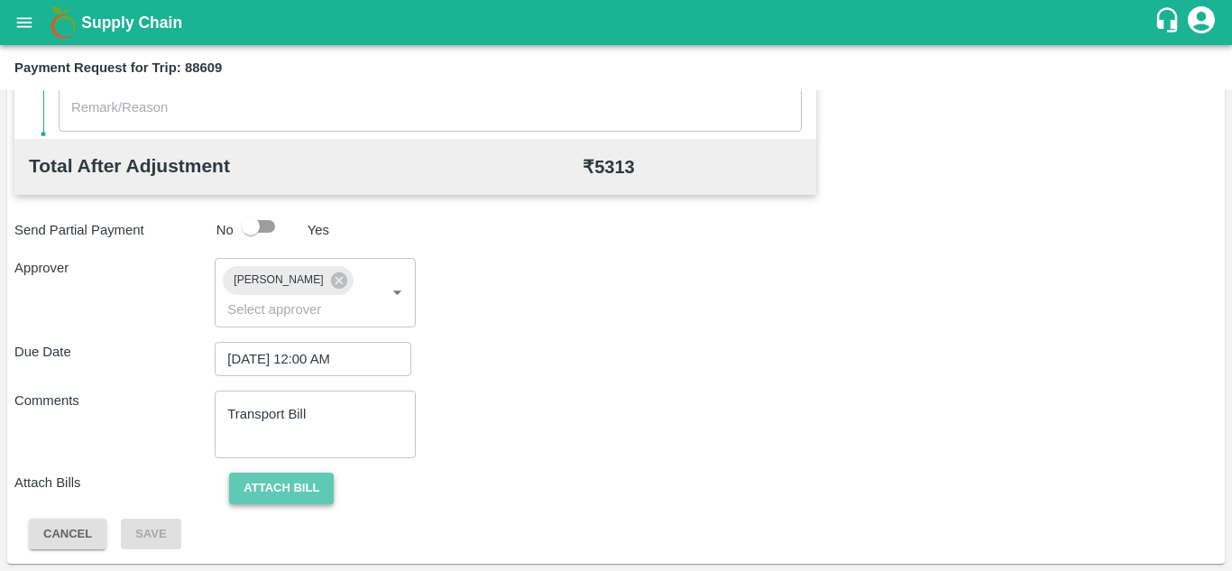
click at [295, 499] on button "Attach bill" at bounding box center [281, 489] width 105 height 32
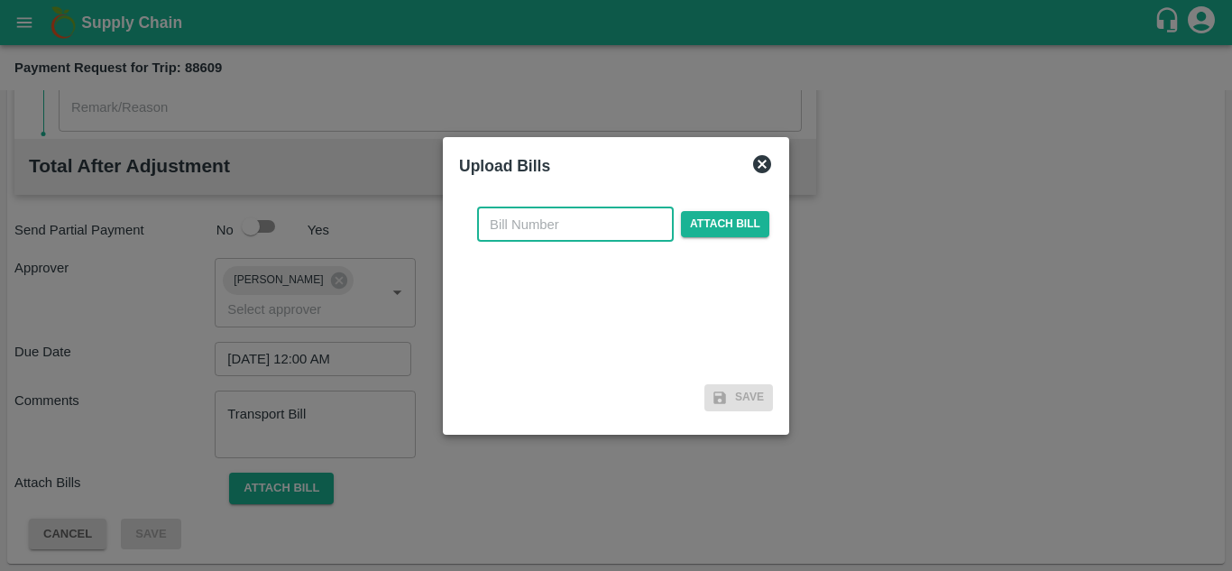
click at [529, 219] on input "text" at bounding box center [575, 224] width 197 height 34
type input "319"
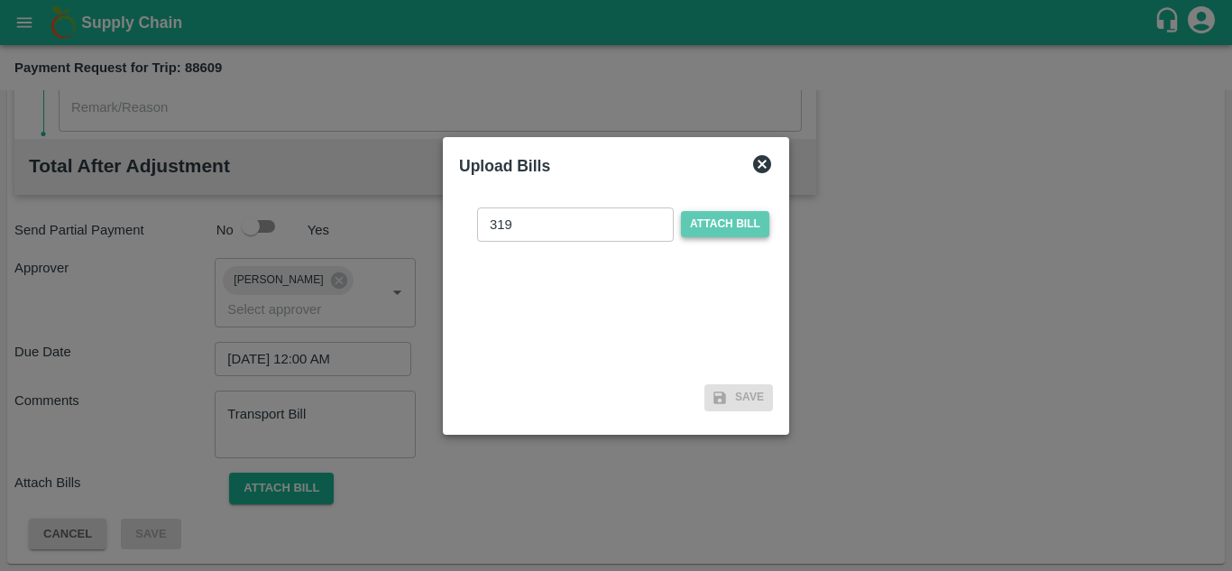
click at [740, 220] on span "Attach bill" at bounding box center [725, 224] width 88 height 26
click at [0, 0] on input "Attach bill" at bounding box center [0, 0] width 0 height 0
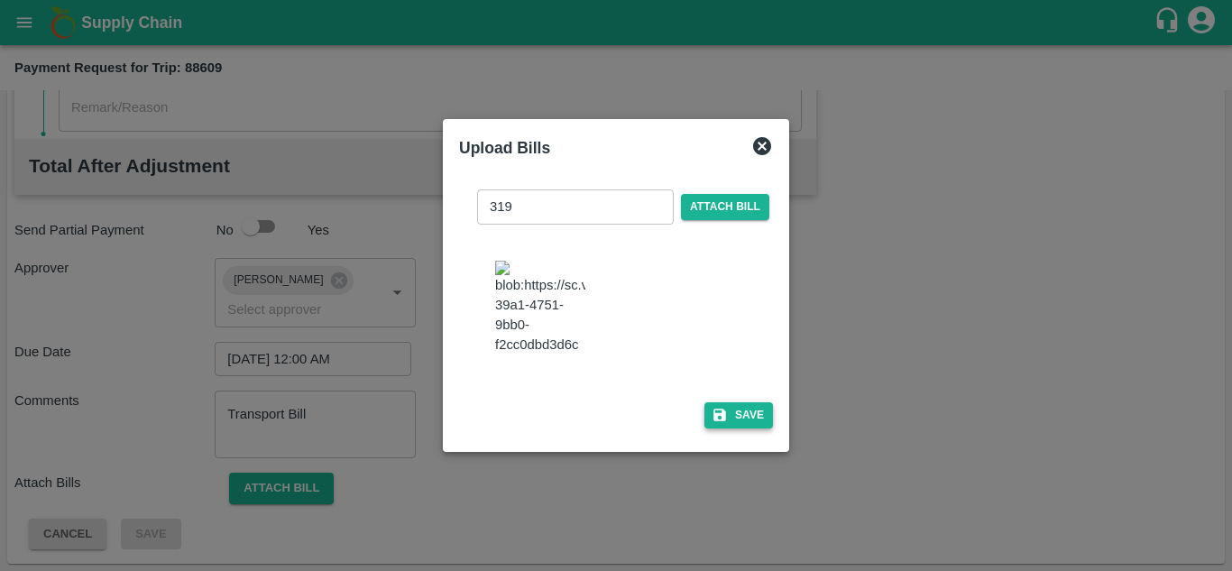
click at [746, 424] on button "Save" at bounding box center [738, 415] width 69 height 26
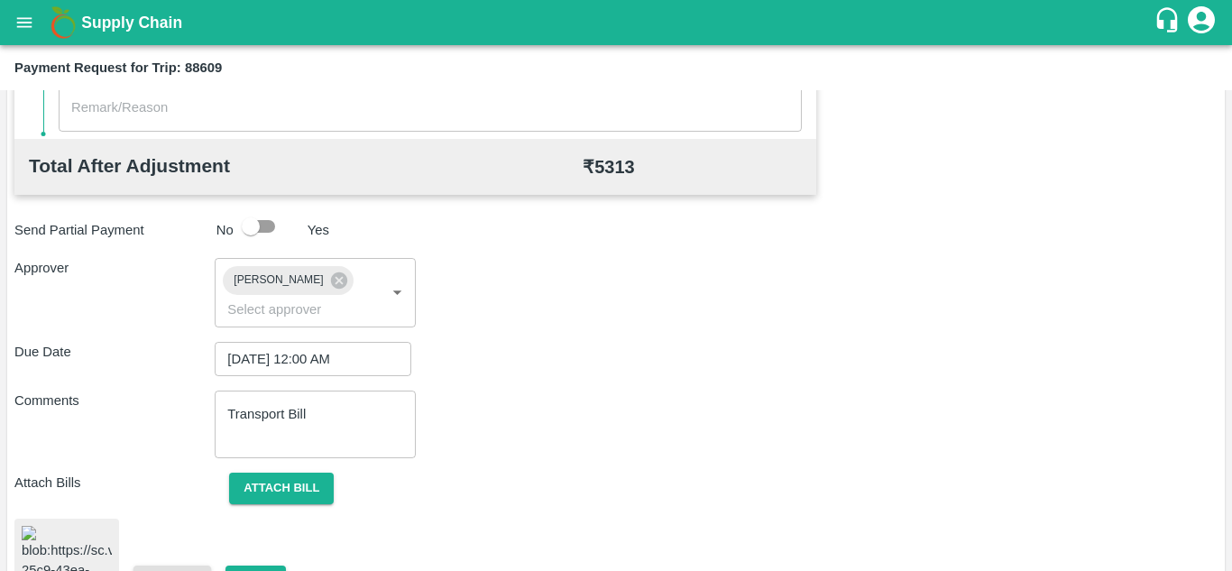
scroll to position [977, 0]
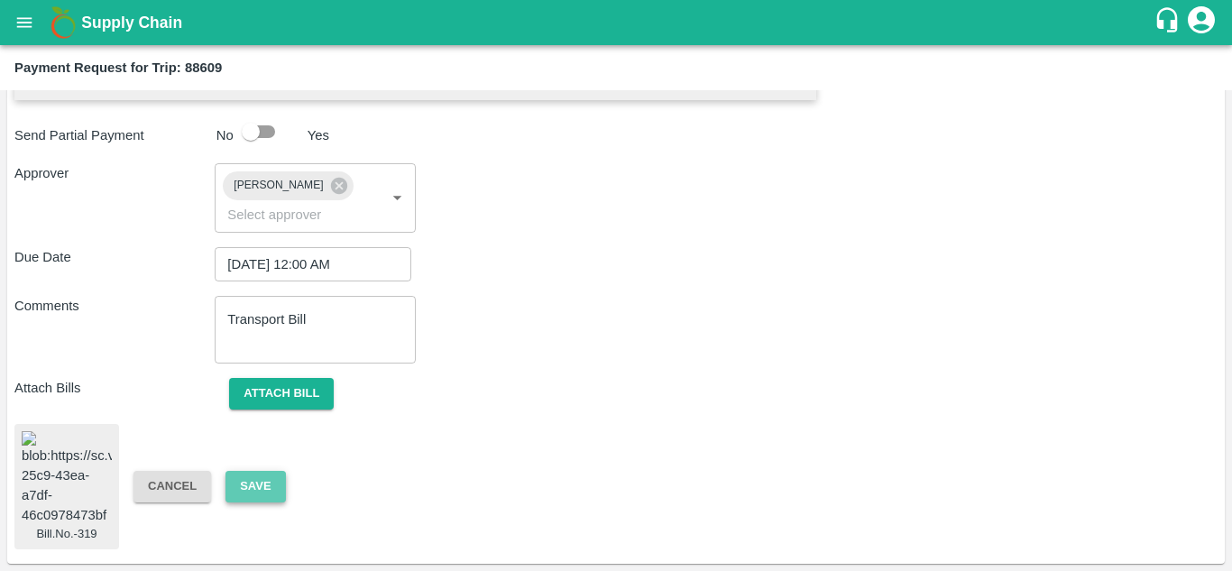
click at [257, 477] on button "Save" at bounding box center [256, 487] width 60 height 32
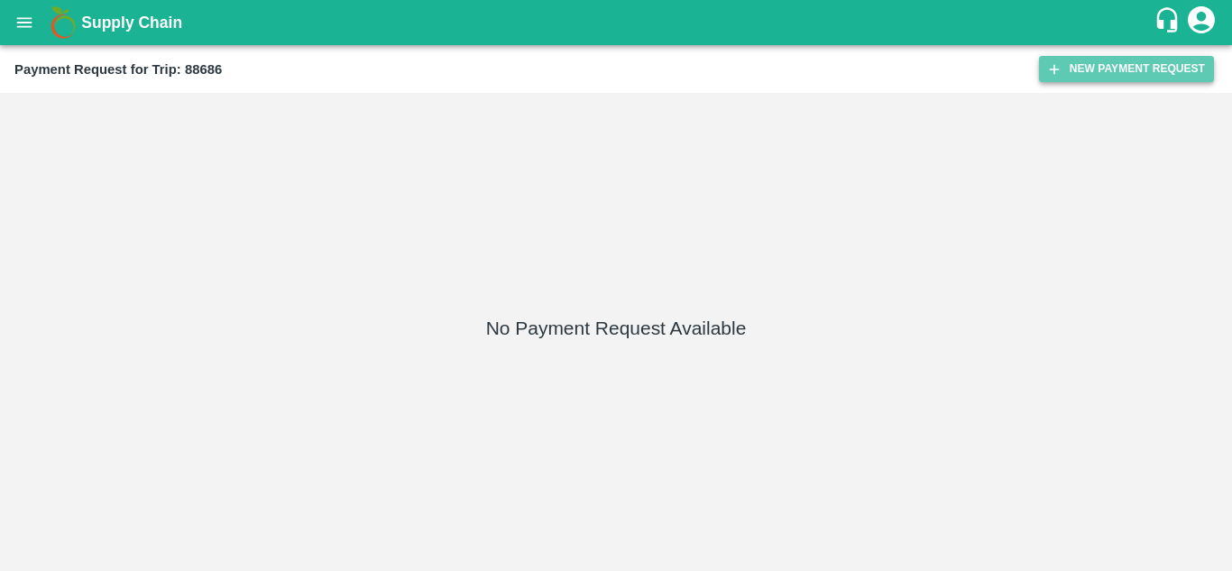
click at [1080, 65] on button "New Payment Request" at bounding box center [1126, 69] width 175 height 26
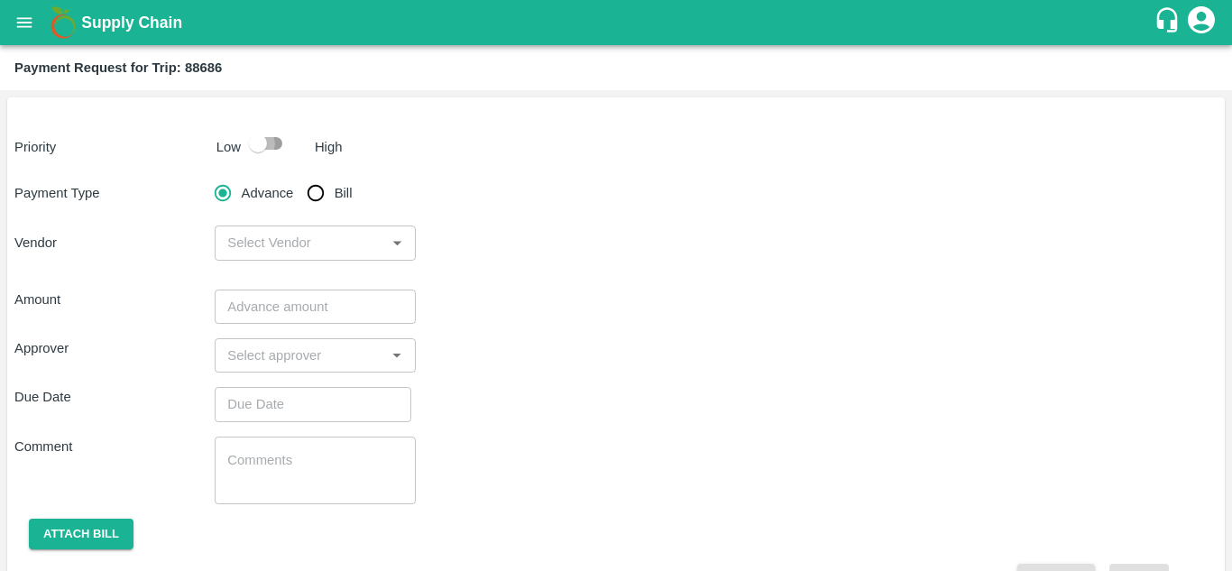
click at [273, 151] on input "checkbox" at bounding box center [258, 143] width 103 height 34
checkbox input "true"
click at [314, 191] on input "Bill" at bounding box center [316, 193] width 36 height 36
radio input "true"
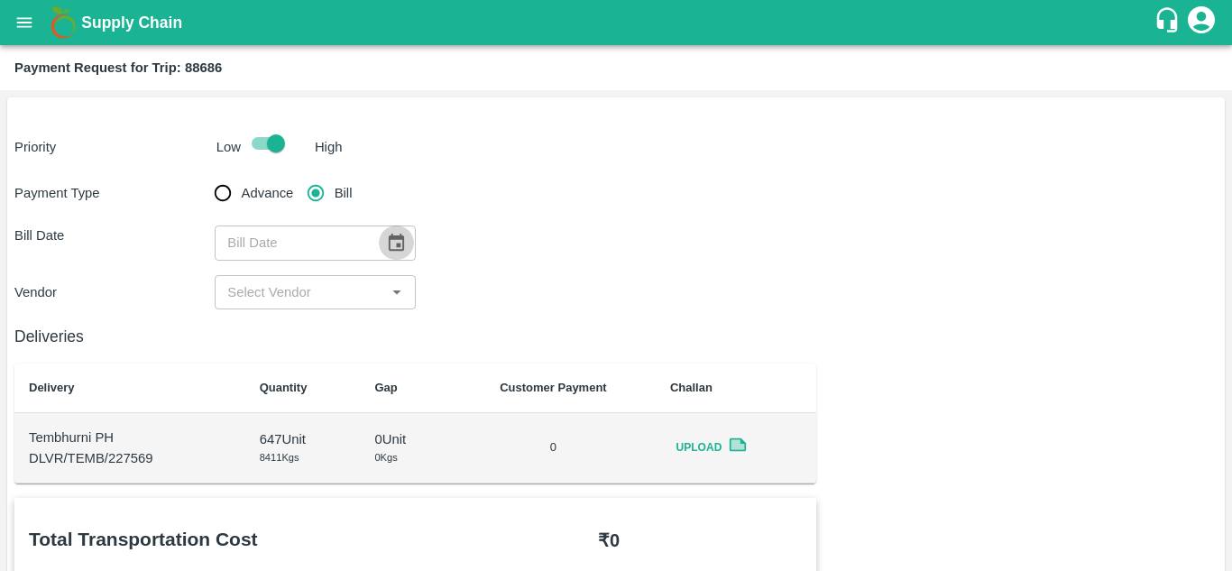
click at [399, 248] on icon "Choose date" at bounding box center [396, 243] width 20 height 20
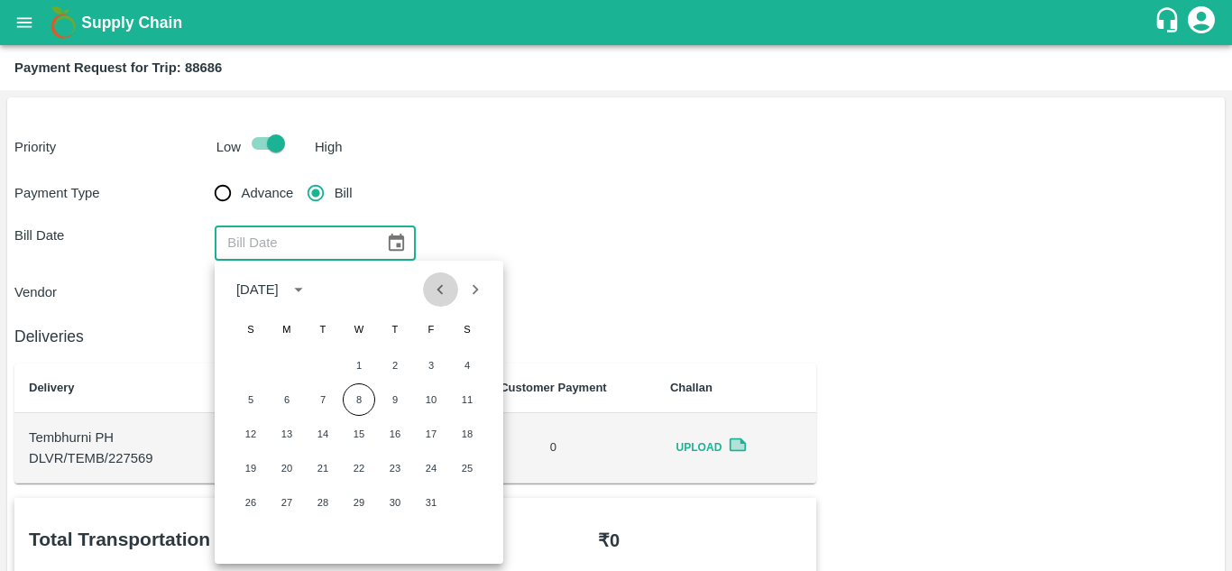
click at [435, 291] on icon "Previous month" at bounding box center [440, 290] width 20 height 20
click at [251, 468] on button "21" at bounding box center [251, 468] width 32 height 32
type input "[DATE]"
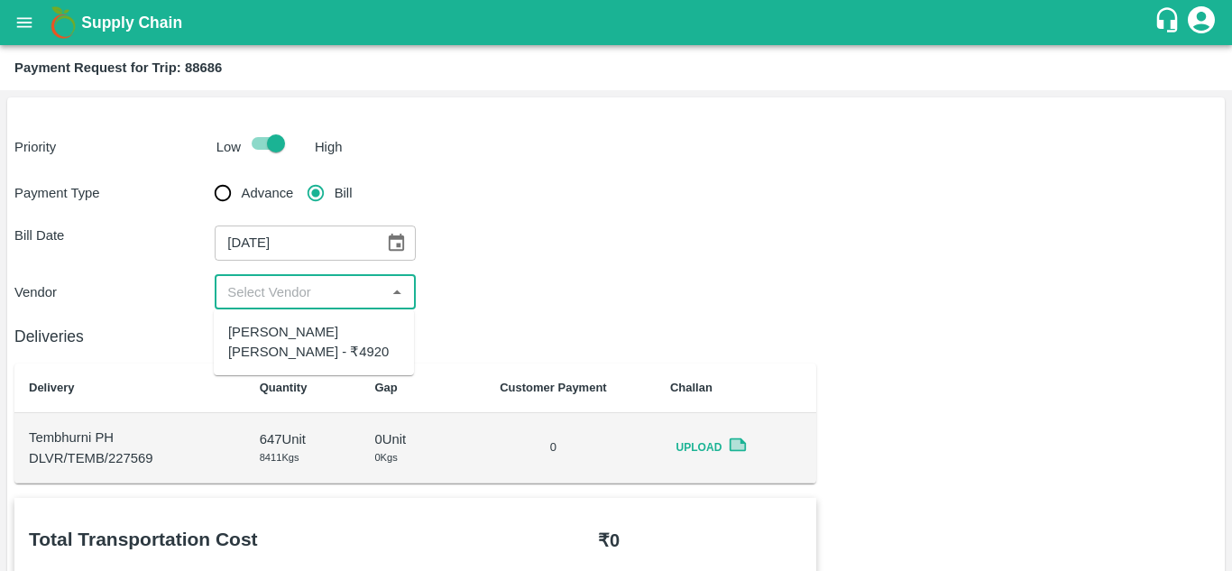
click at [326, 288] on input "input" at bounding box center [300, 292] width 160 height 23
click at [286, 332] on div "Dnyaneshwar Vitthal Godse - ₹4920" at bounding box center [313, 342] width 171 height 41
type input "Dnyaneshwar Vitthal Godse - ₹4920"
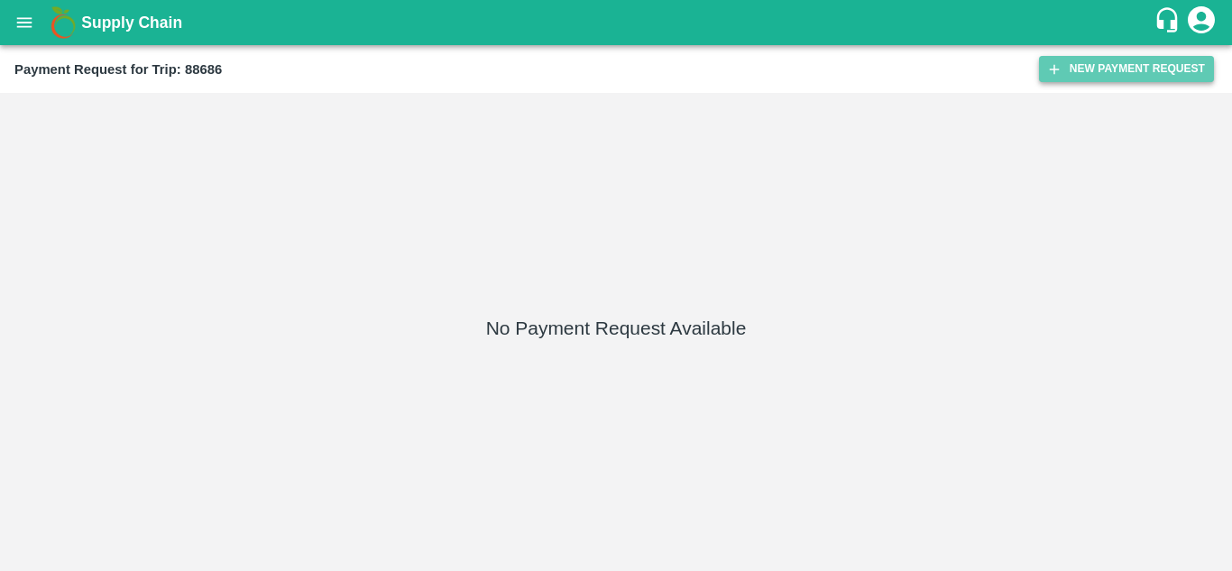
click at [1129, 65] on button "New Payment Request" at bounding box center [1126, 69] width 175 height 26
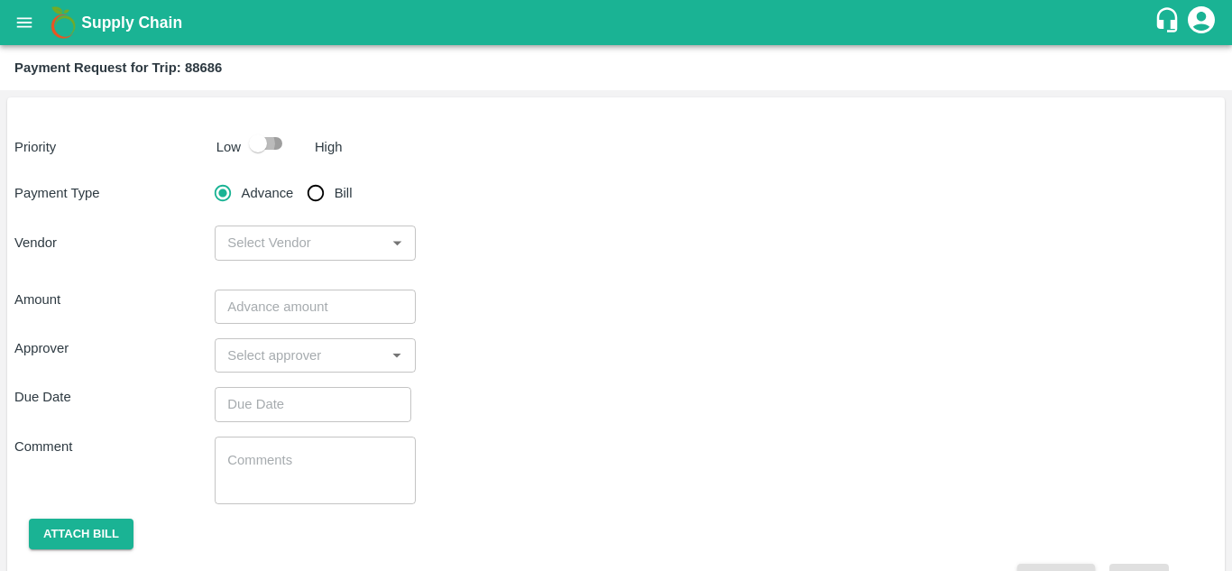
click at [278, 146] on input "checkbox" at bounding box center [258, 143] width 103 height 34
checkbox input "true"
click at [322, 193] on input "Bill" at bounding box center [316, 193] width 36 height 36
radio input "true"
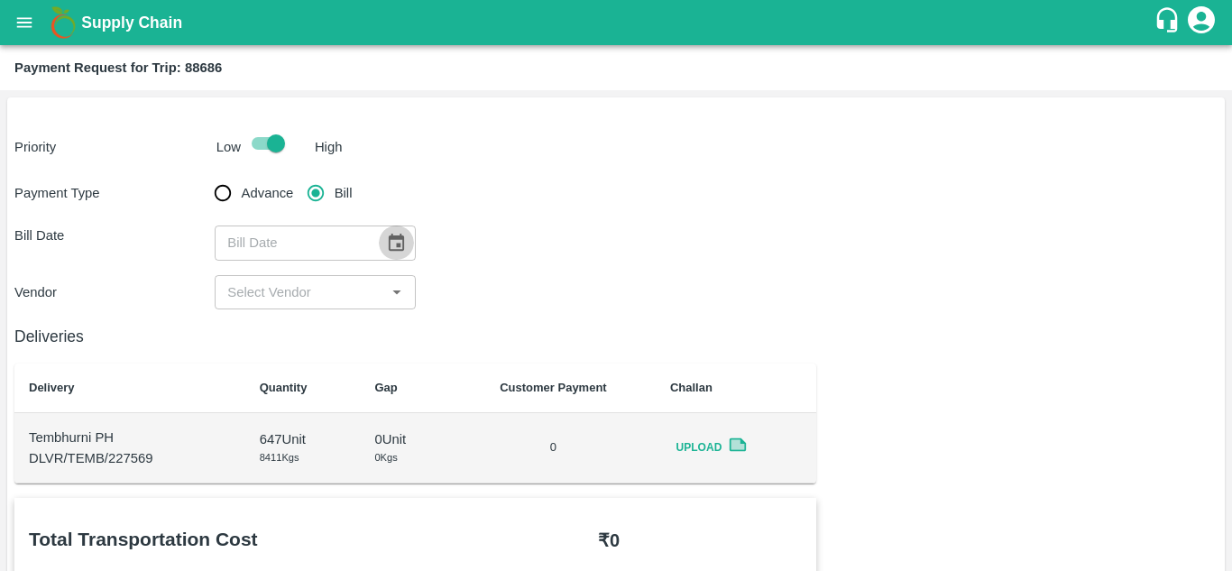
click at [397, 237] on icon "Choose date" at bounding box center [396, 242] width 15 height 17
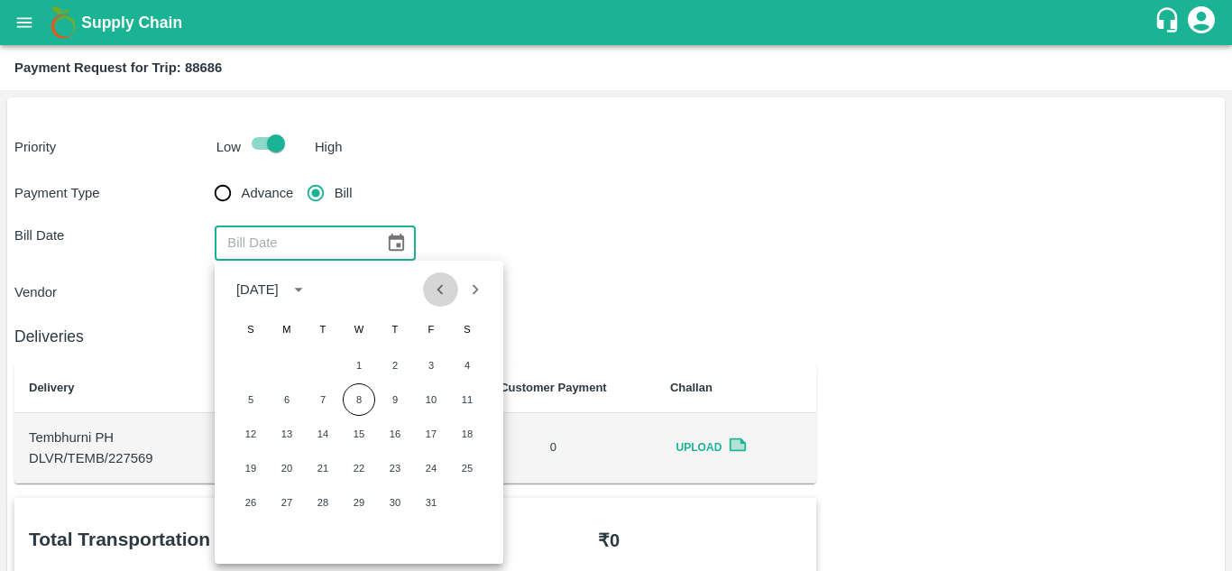
click at [443, 296] on icon "Previous month" at bounding box center [440, 290] width 20 height 20
click at [471, 431] on button "20" at bounding box center [467, 434] width 32 height 32
type input "20/09/2025"
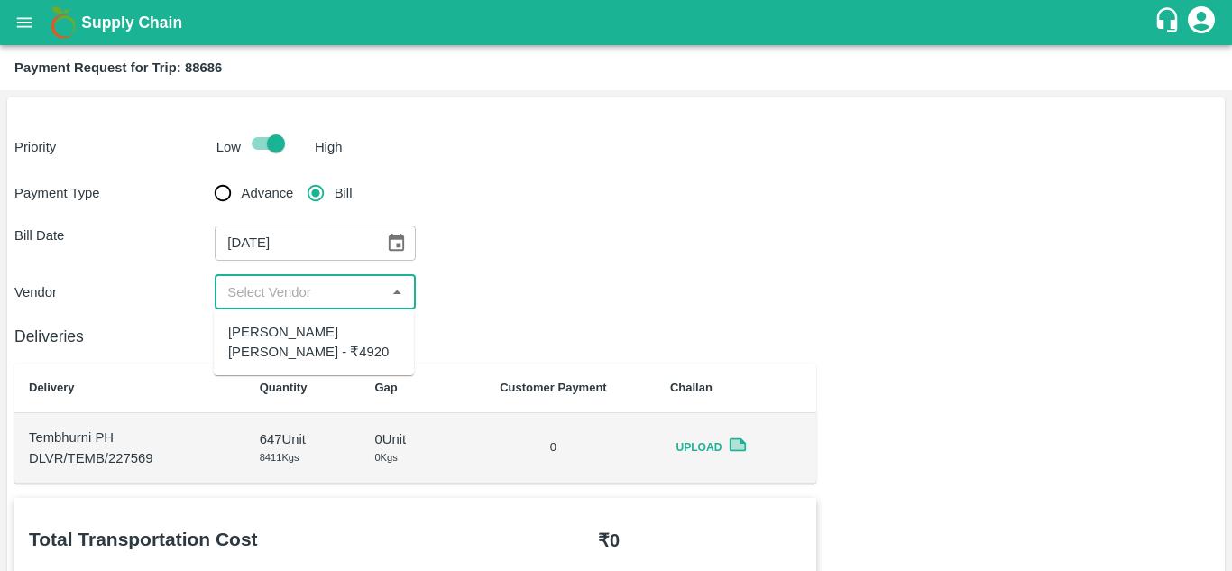
click at [318, 294] on input "input" at bounding box center [300, 292] width 160 height 23
click at [299, 325] on div "Dnyaneshwar Vitthal Godse - ₹4920" at bounding box center [313, 342] width 171 height 41
type input "Dnyaneshwar Vitthal Godse - ₹4920"
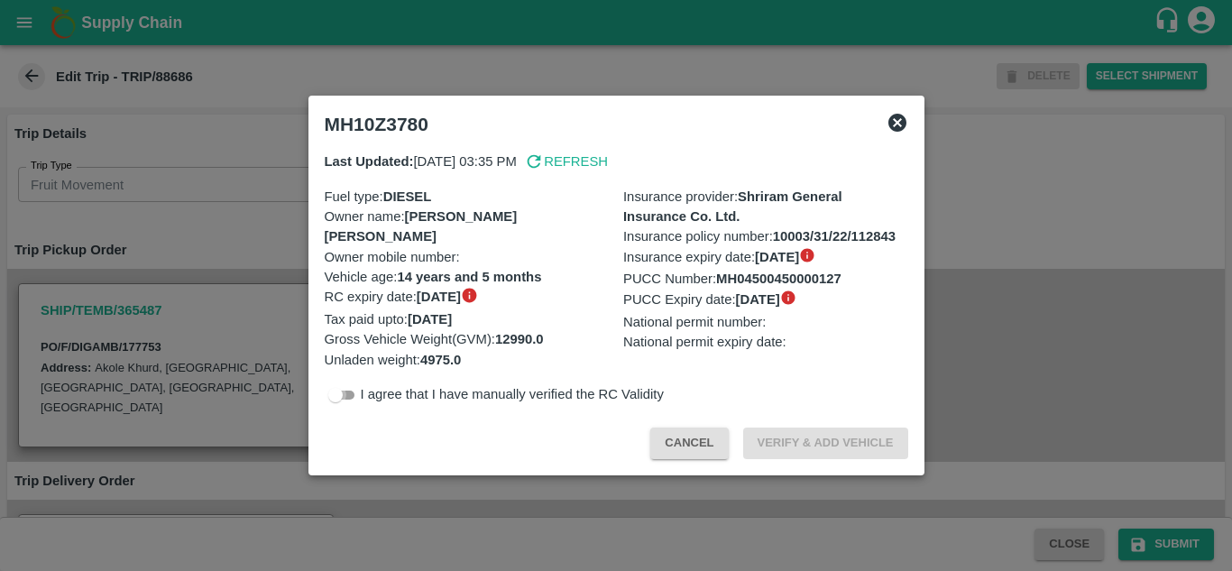
click at [349, 395] on input "checkbox" at bounding box center [335, 395] width 65 height 22
checkbox input "true"
click at [837, 434] on button "Verify & Add Vehicle" at bounding box center [825, 444] width 165 height 32
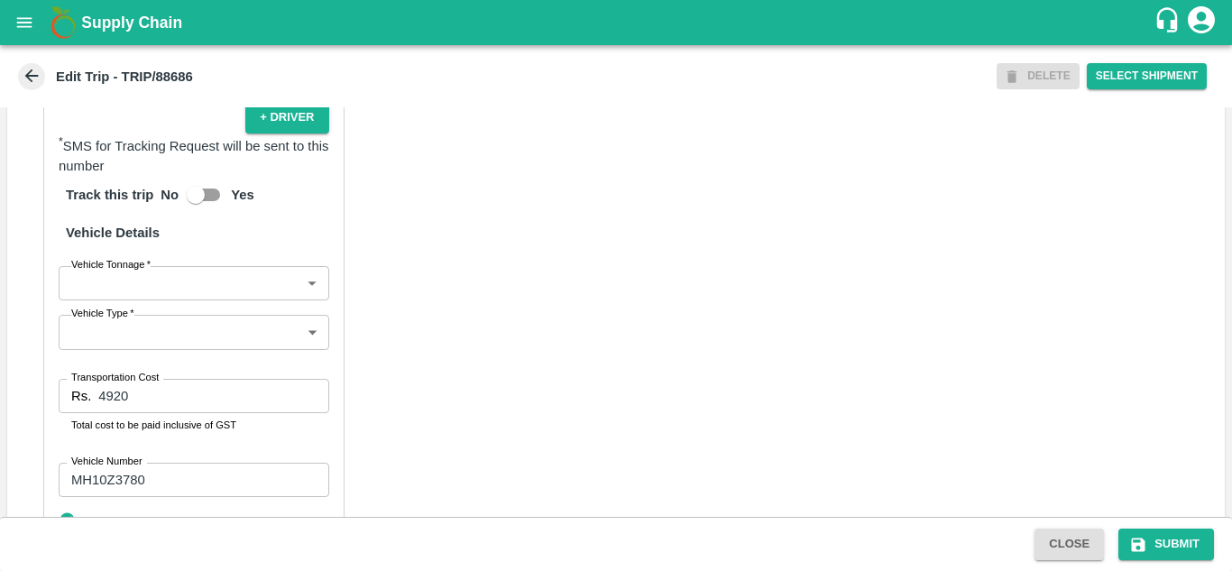
scroll to position [1350, 0]
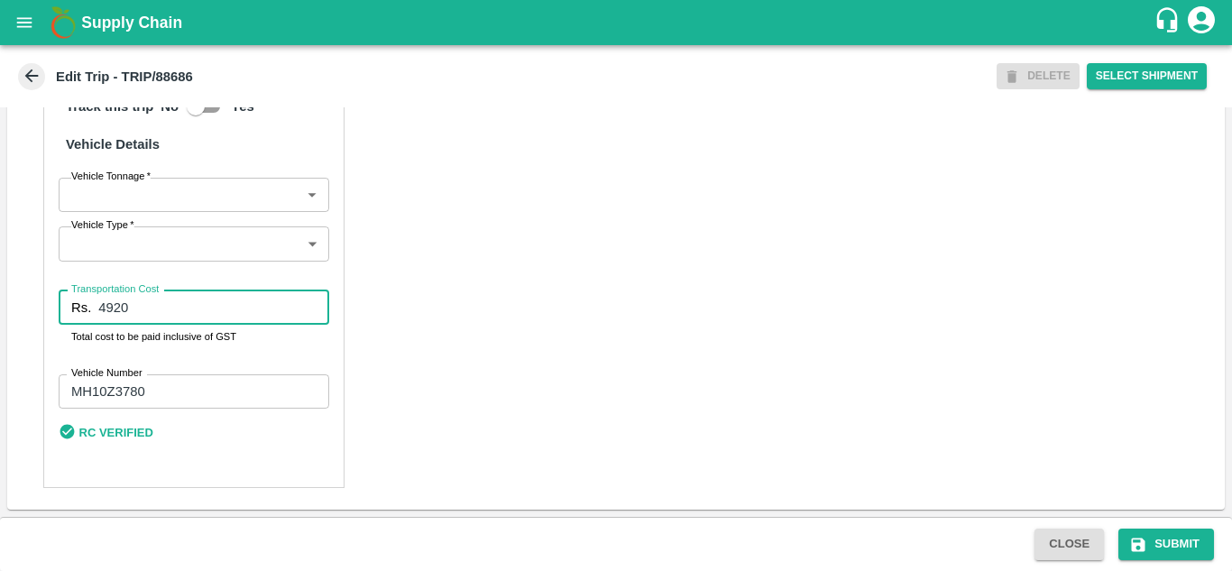
click at [148, 307] on input "4920" at bounding box center [213, 307] width 230 height 34
type input "4860"
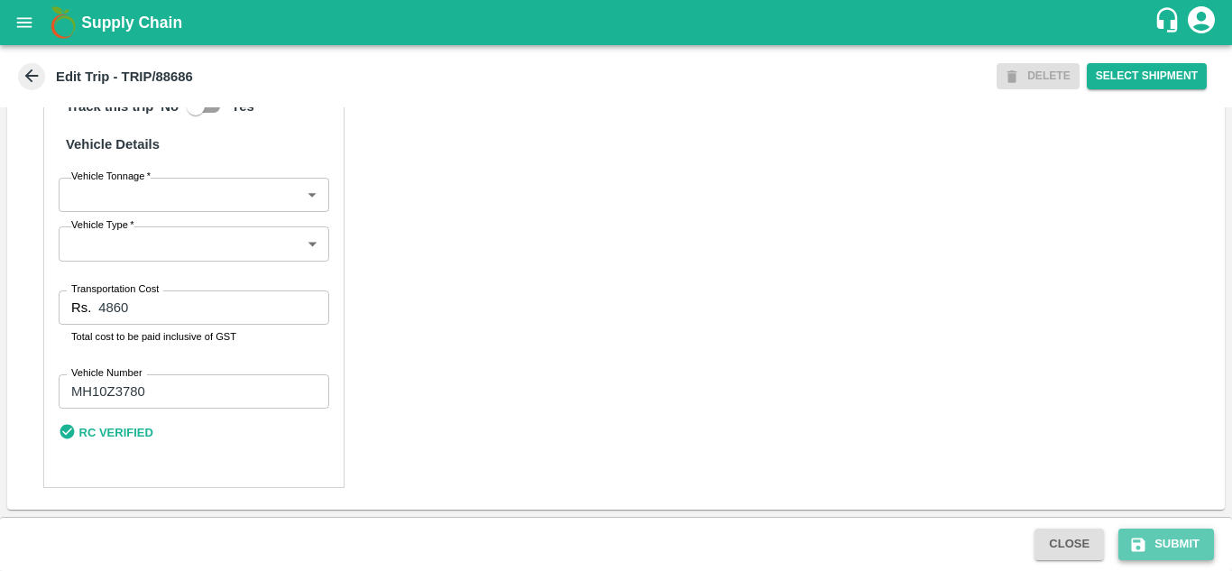
click at [1186, 541] on button "Submit" at bounding box center [1167, 545] width 96 height 32
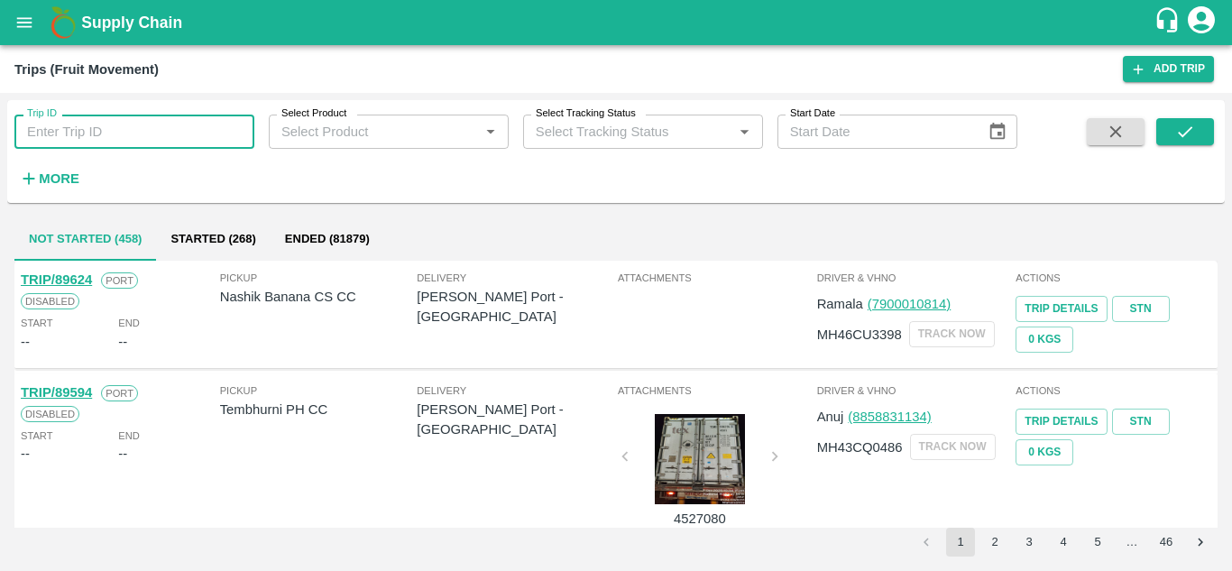
click at [63, 124] on input "Trip ID" at bounding box center [134, 132] width 240 height 34
type input "177753"
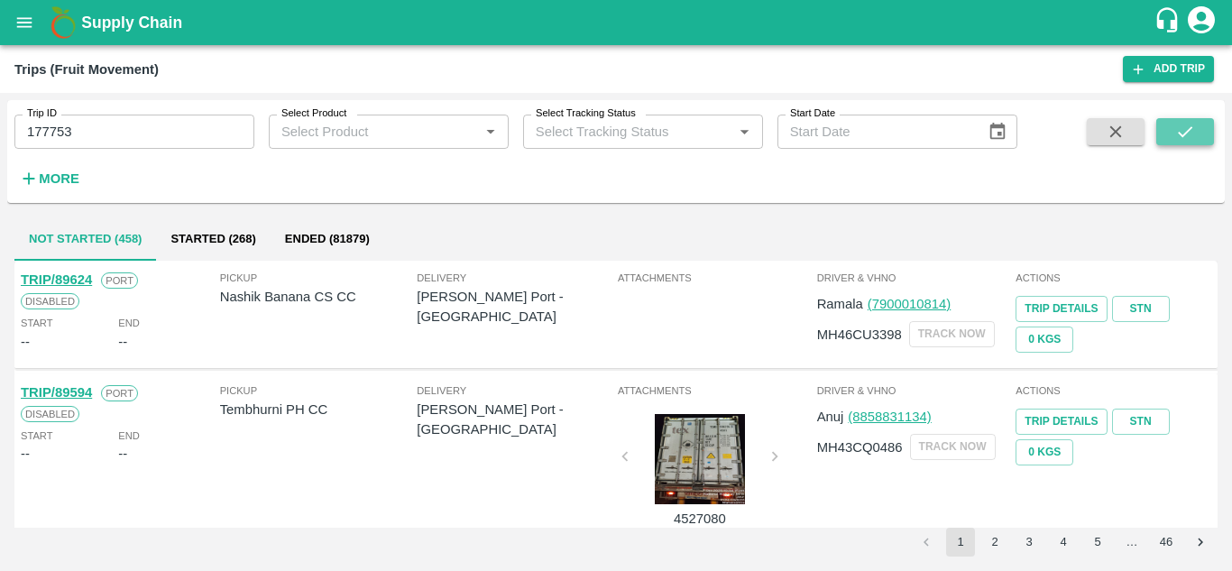
click at [1193, 127] on icon "submit" at bounding box center [1185, 132] width 20 height 20
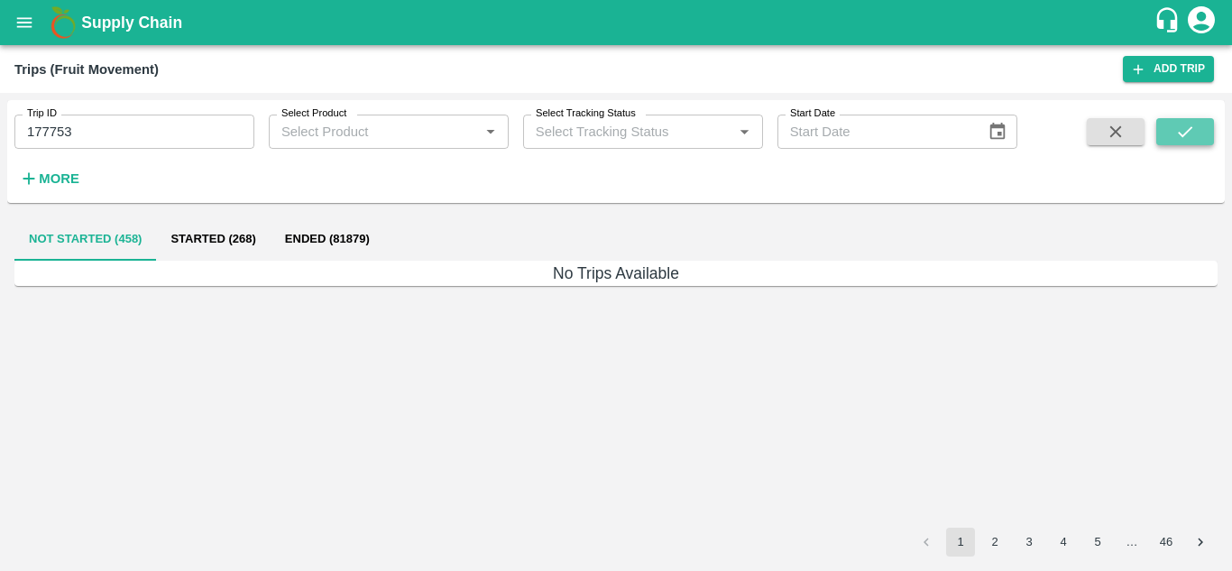
click at [1194, 128] on icon "submit" at bounding box center [1185, 132] width 20 height 20
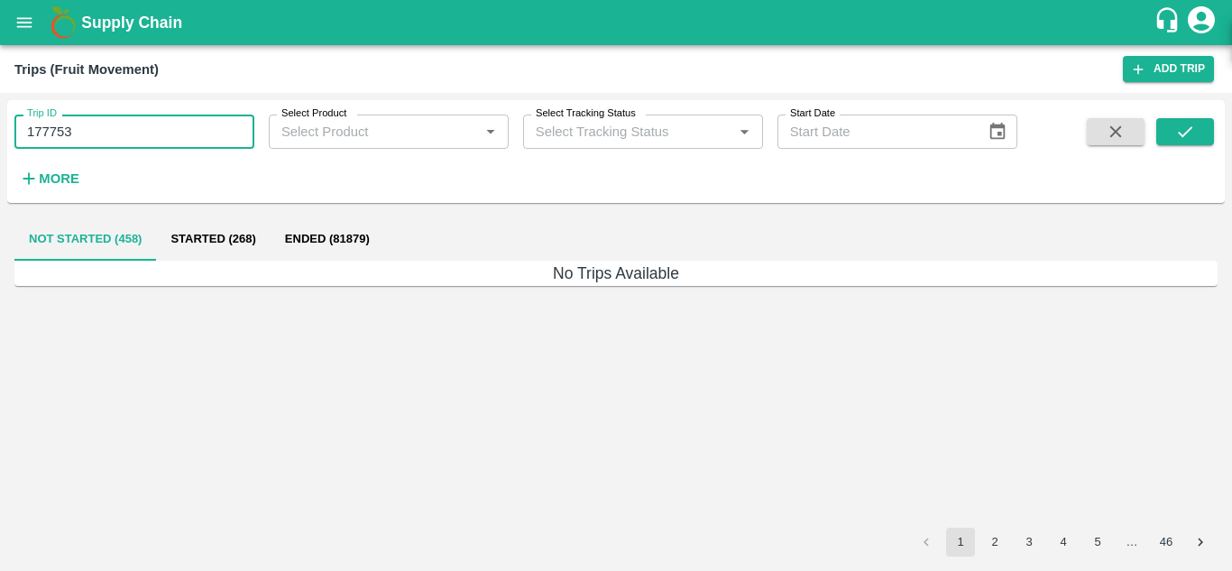
click at [97, 129] on input "177753" at bounding box center [134, 132] width 240 height 34
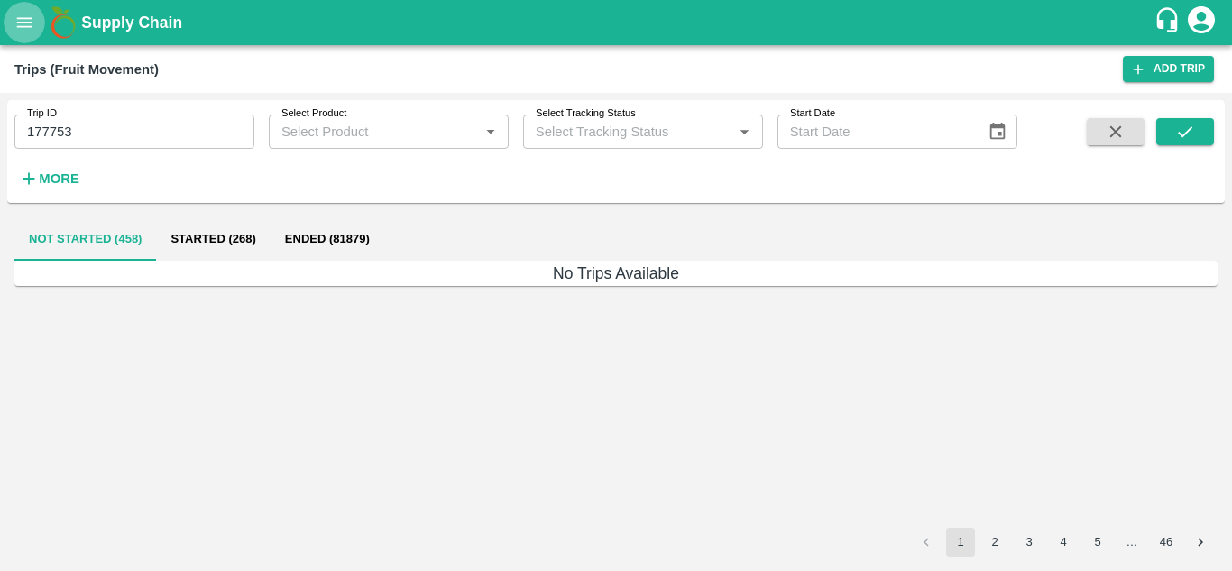
click at [28, 5] on button "open drawer" at bounding box center [24, 22] width 41 height 41
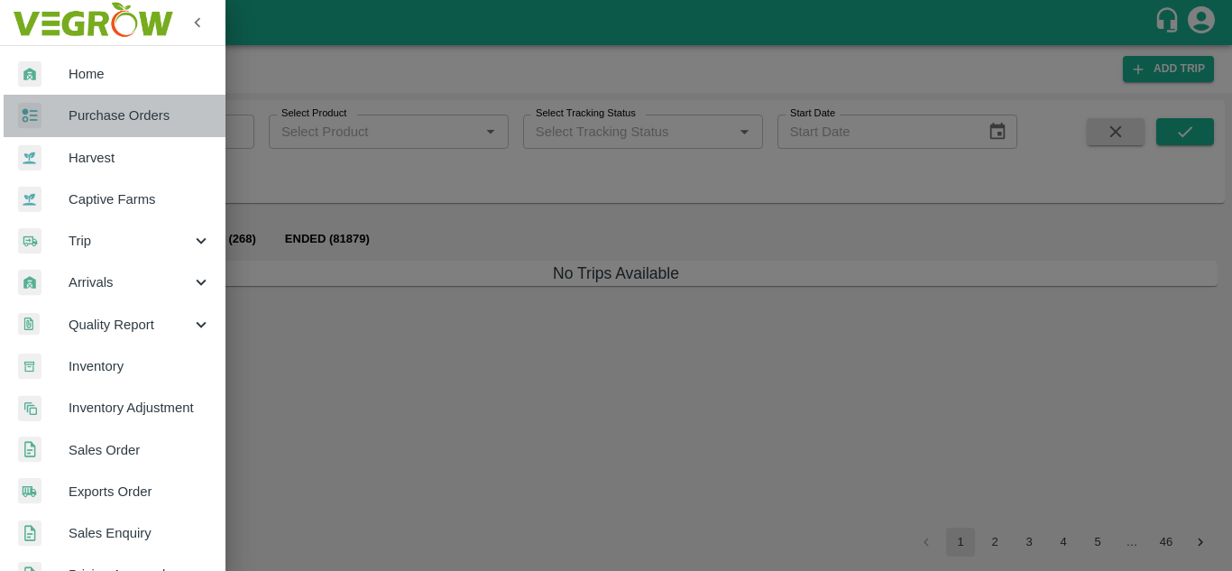
click at [144, 116] on span "Purchase Orders" at bounding box center [140, 116] width 143 height 20
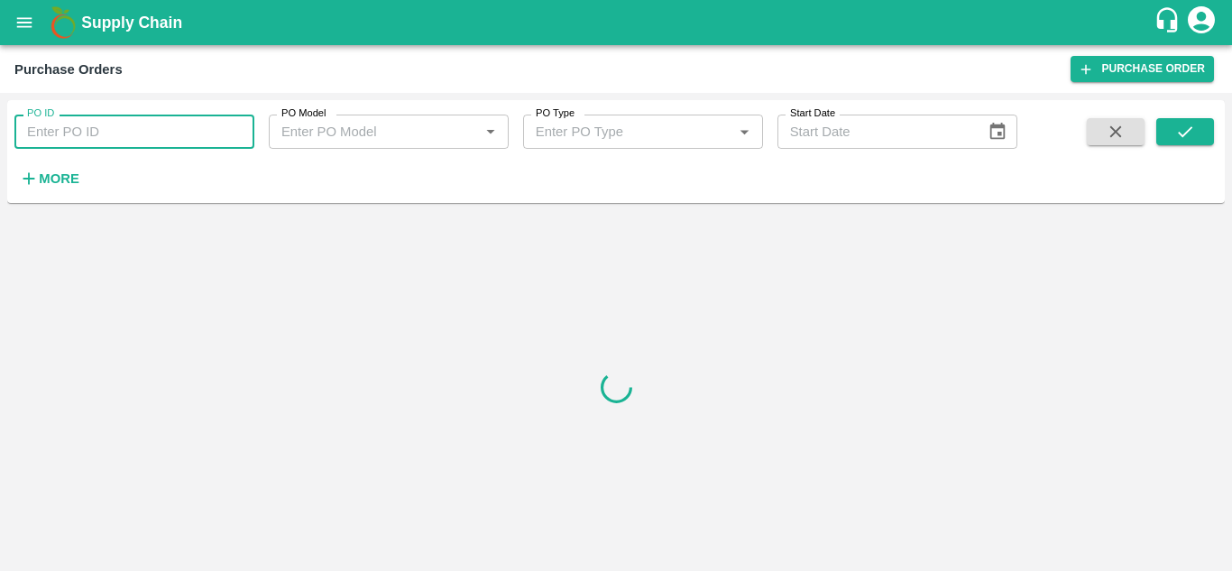
click at [91, 135] on input "PO ID" at bounding box center [134, 132] width 240 height 34
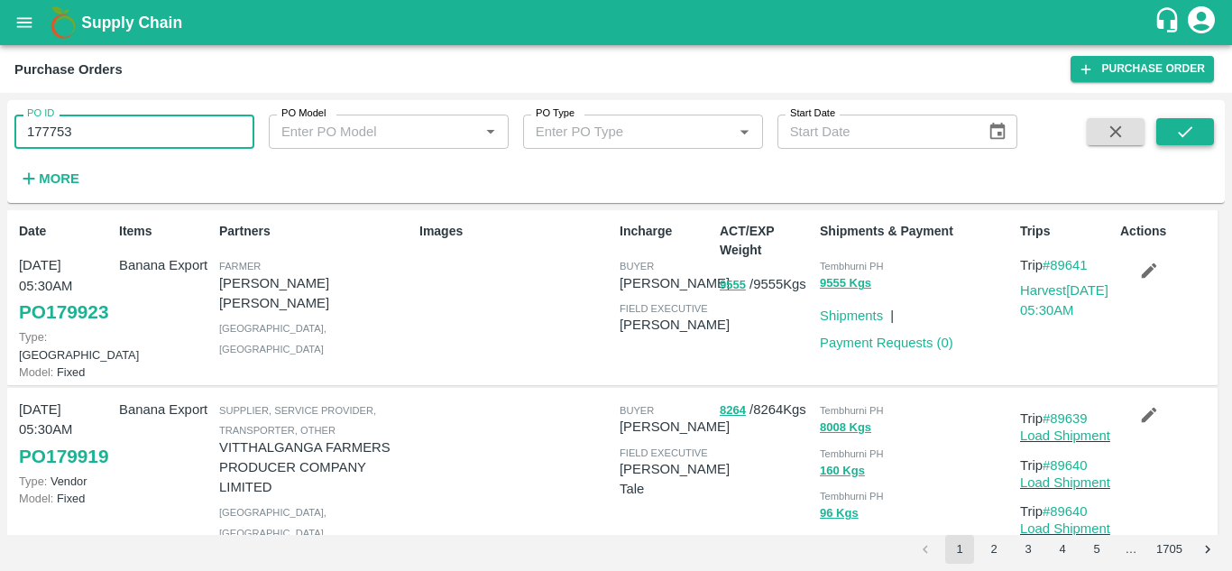
type input "177753"
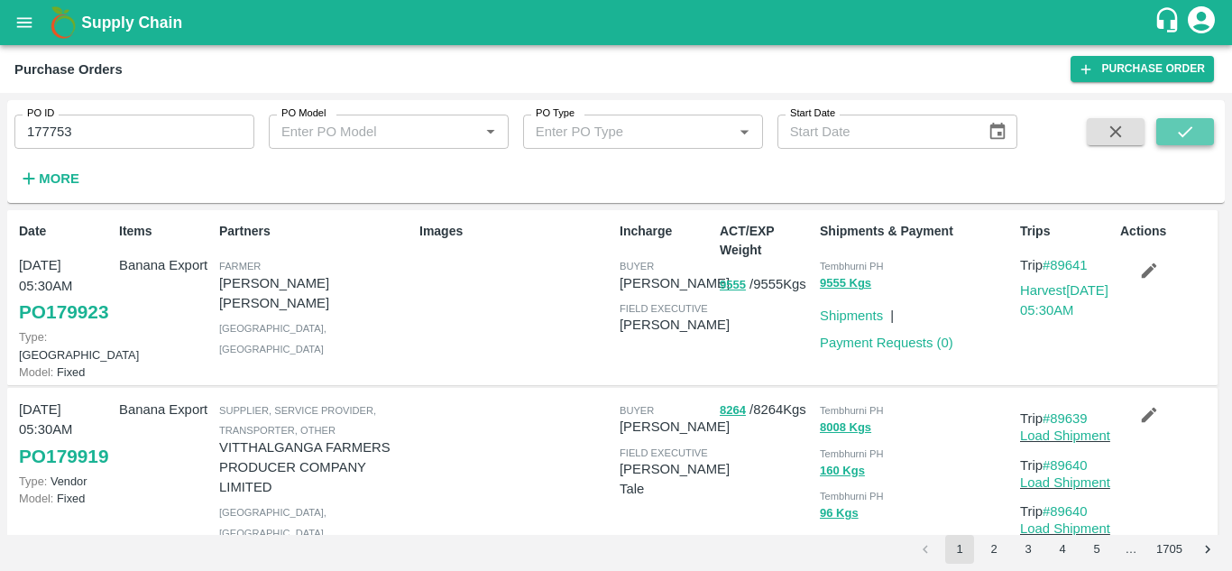
click at [1181, 119] on button "submit" at bounding box center [1185, 131] width 58 height 27
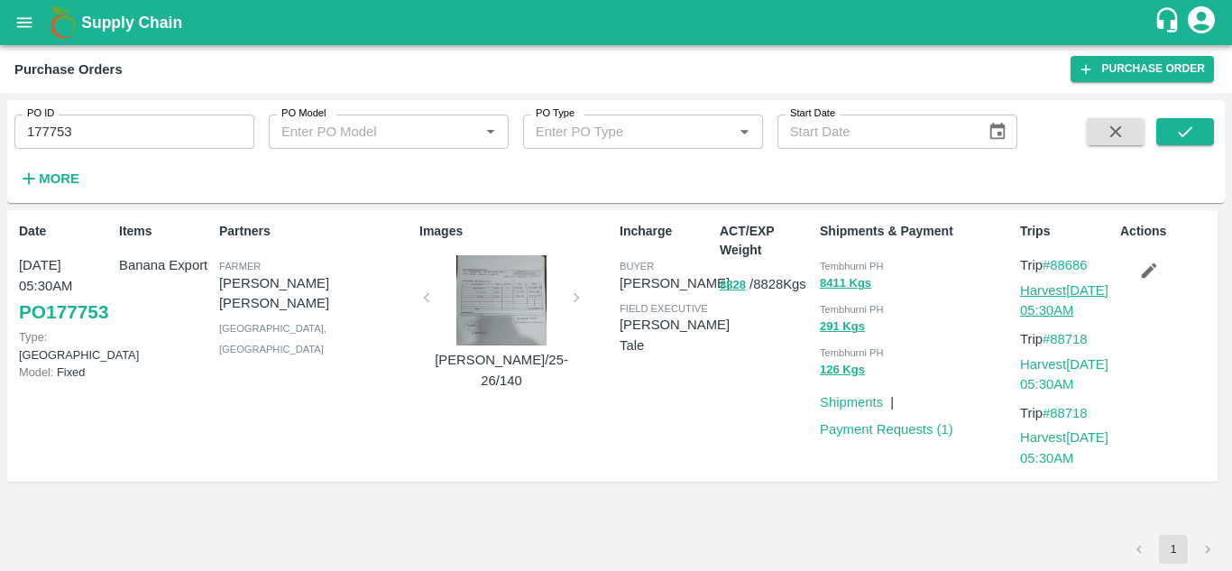
click at [1063, 291] on link "Harvest 20 Sep, 05:30AM" at bounding box center [1064, 300] width 88 height 34
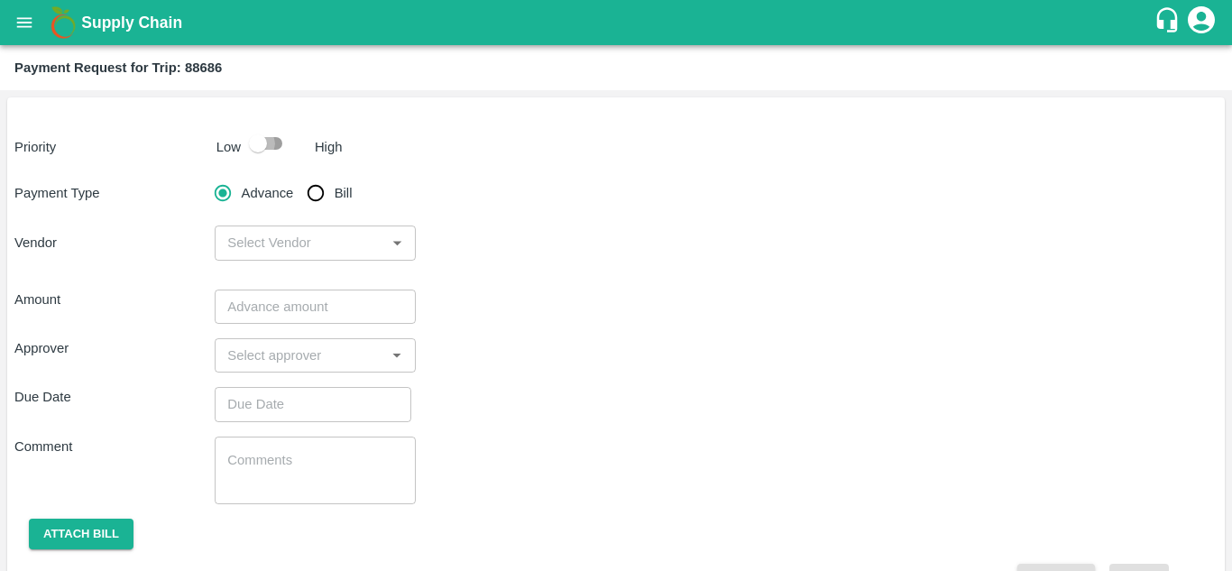
click at [267, 143] on input "checkbox" at bounding box center [258, 143] width 103 height 34
checkbox input "true"
click at [310, 191] on input "Bill" at bounding box center [316, 193] width 36 height 36
radio input "true"
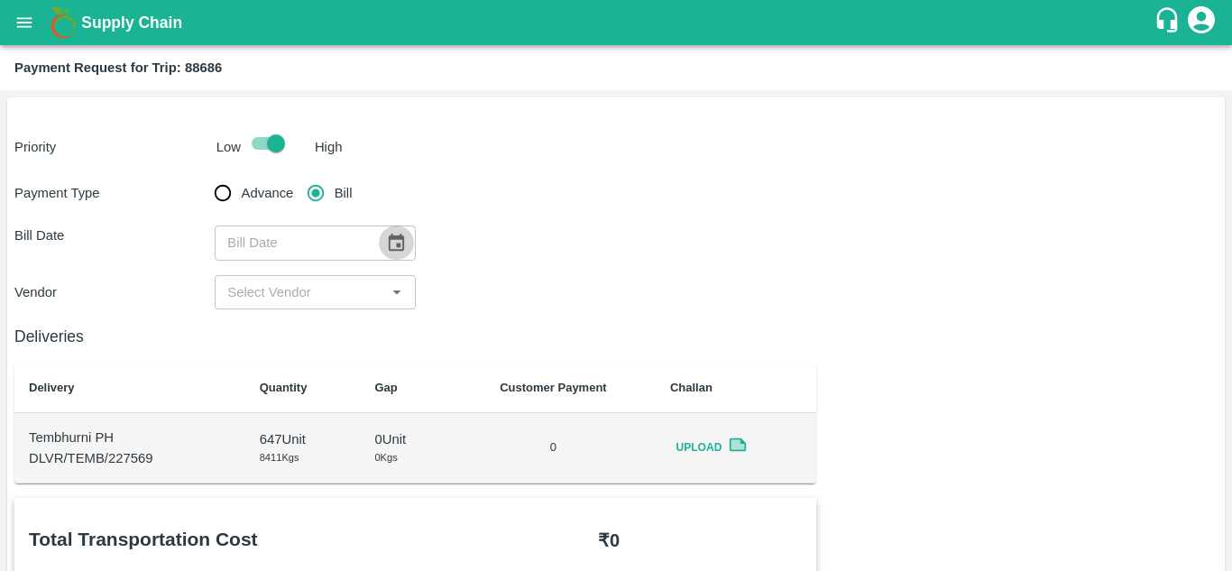
click at [397, 236] on icon "Choose date" at bounding box center [396, 242] width 15 height 17
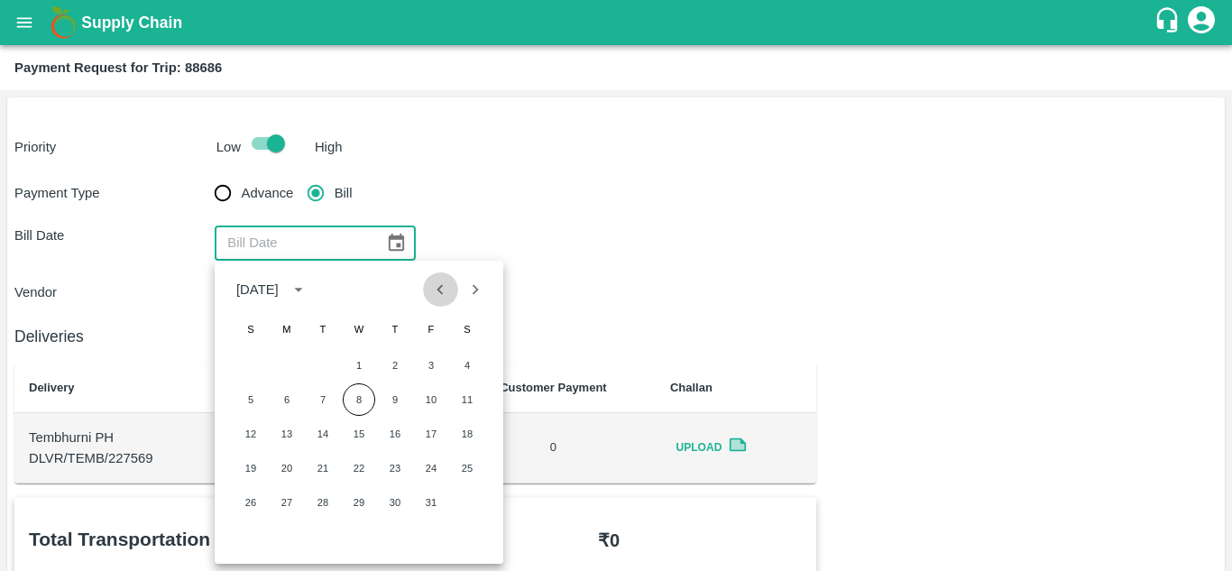
click at [444, 290] on icon "Previous month" at bounding box center [440, 290] width 20 height 20
click at [468, 439] on button "20" at bounding box center [467, 434] width 32 height 32
type input "[DATE]"
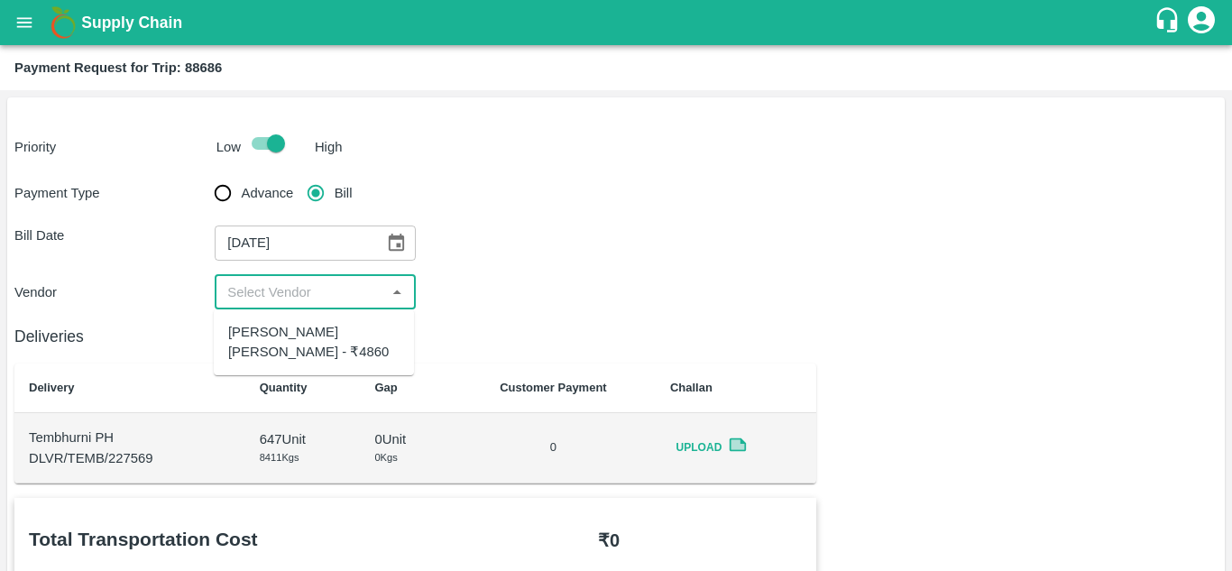
click at [308, 283] on input "input" at bounding box center [300, 292] width 160 height 23
click at [296, 343] on div "[PERSON_NAME] [PERSON_NAME] - ₹4860" at bounding box center [313, 342] width 171 height 41
type input "[PERSON_NAME] [PERSON_NAME] - ₹4860"
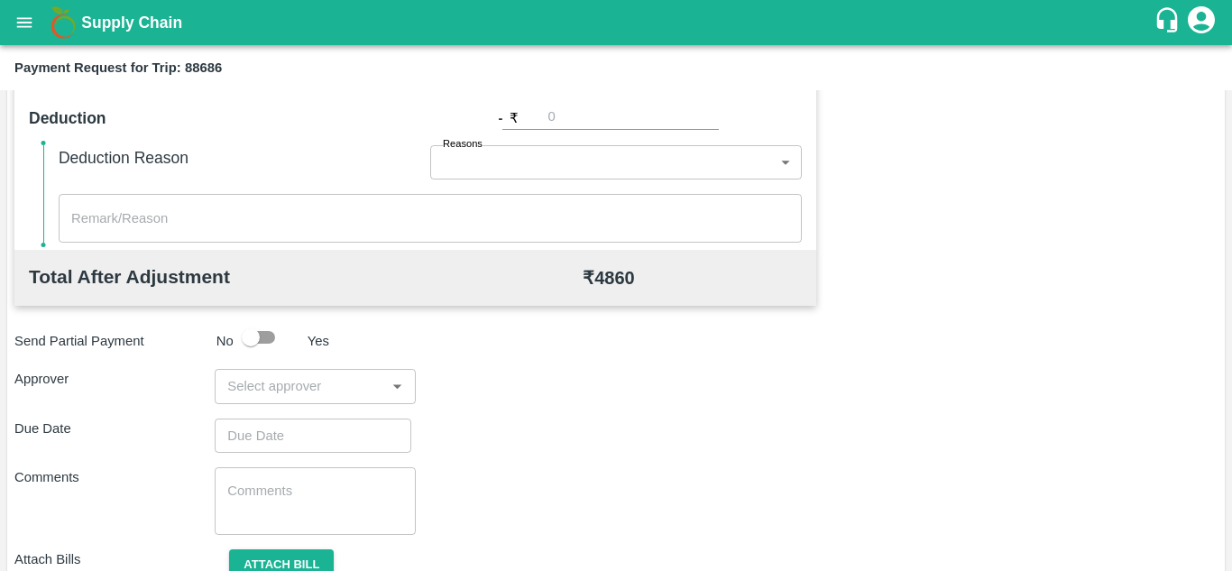
scroll to position [821, 0]
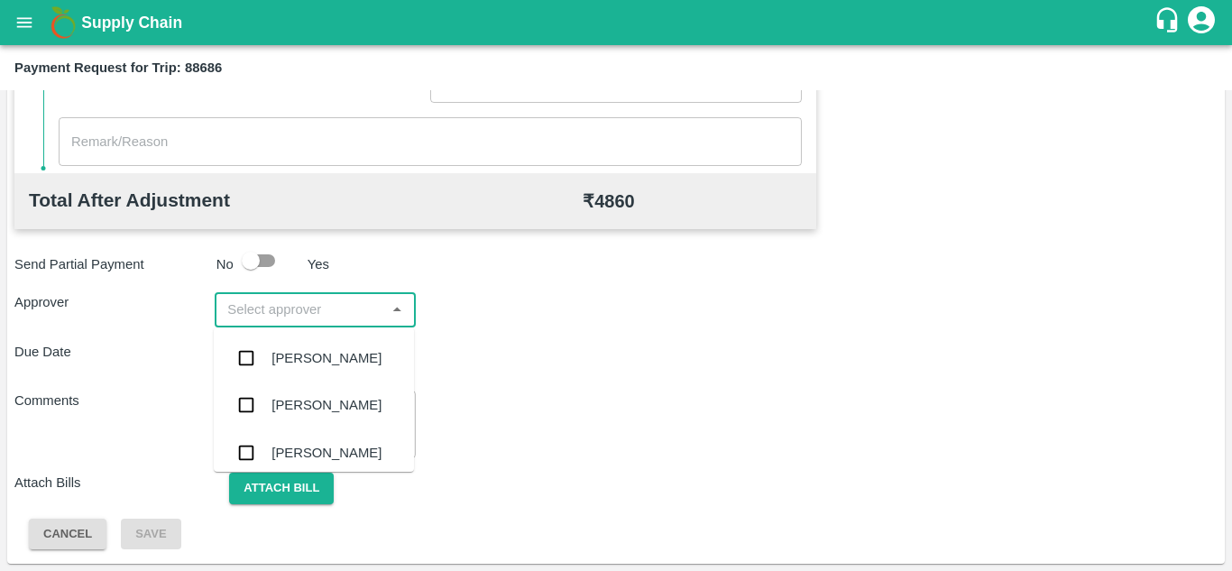
click at [288, 313] on input "input" at bounding box center [300, 309] width 160 height 23
type input "PRASAD"
click at [342, 360] on div "[PERSON_NAME]" at bounding box center [327, 358] width 110 height 20
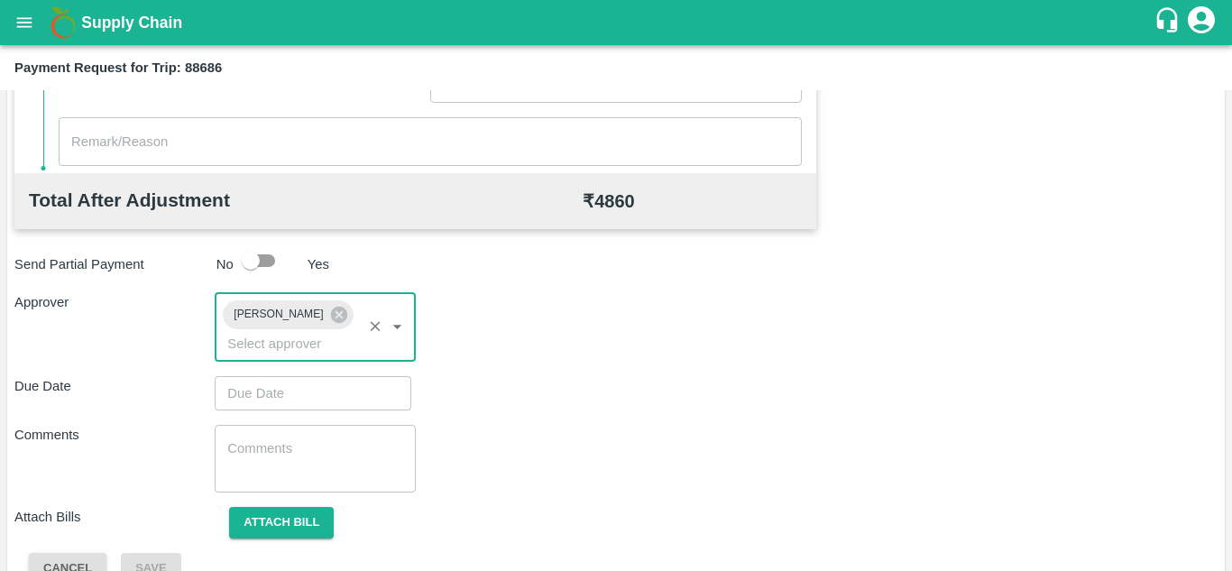
type input "DD/MM/YYYY hh:mm aa"
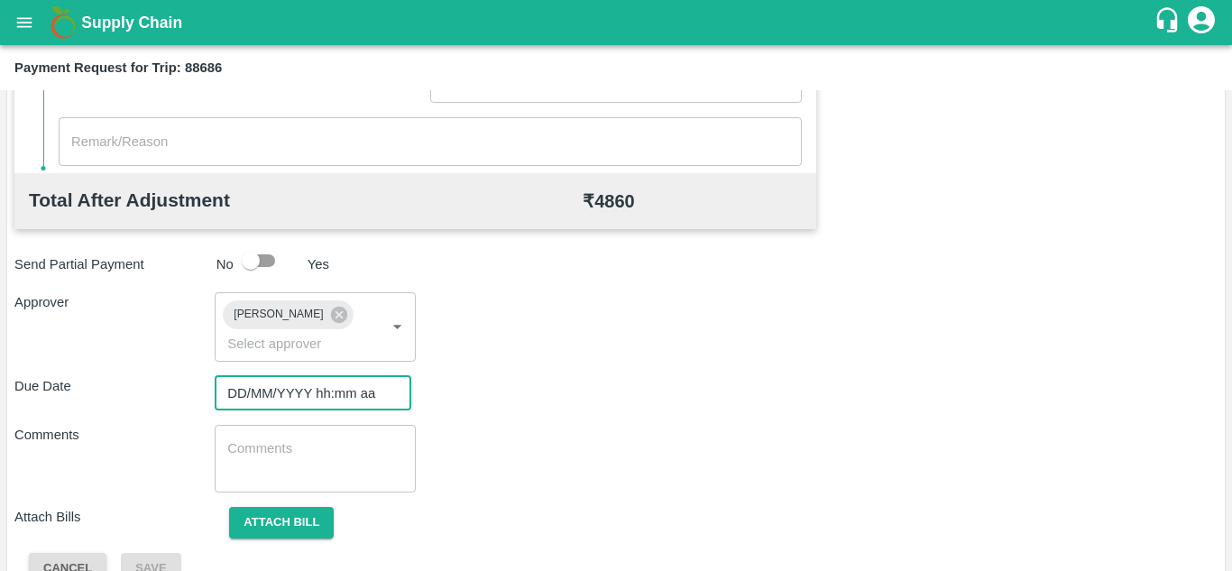
click at [232, 387] on input "DD/MM/YYYY hh:mm aa" at bounding box center [307, 393] width 184 height 34
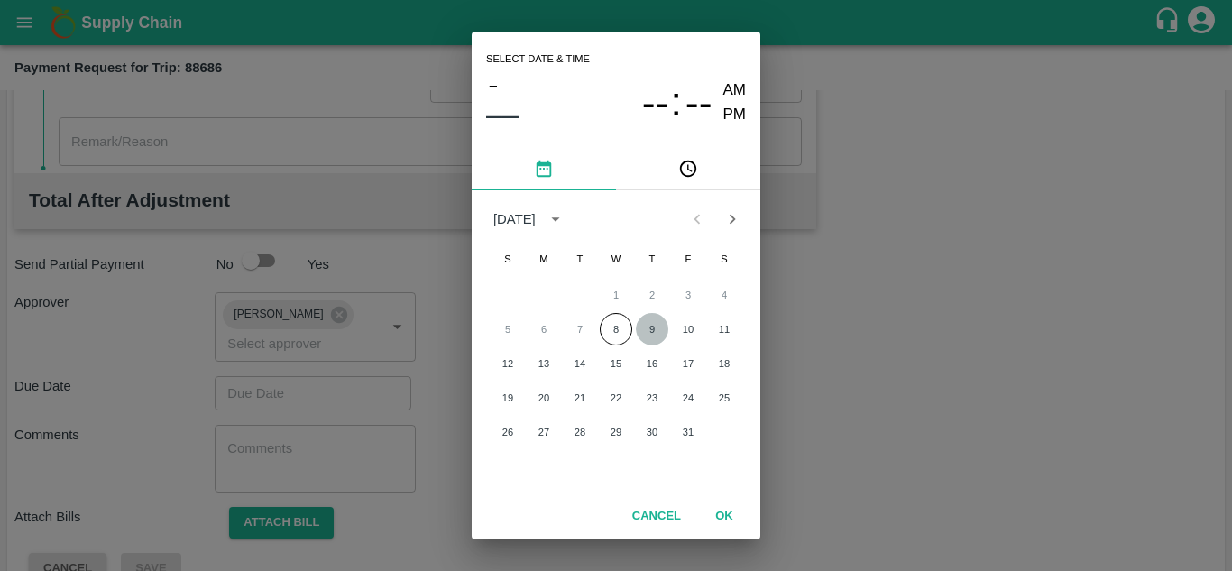
click at [653, 334] on button "9" at bounding box center [652, 329] width 32 height 32
type input "[DATE] 12:00 AM"
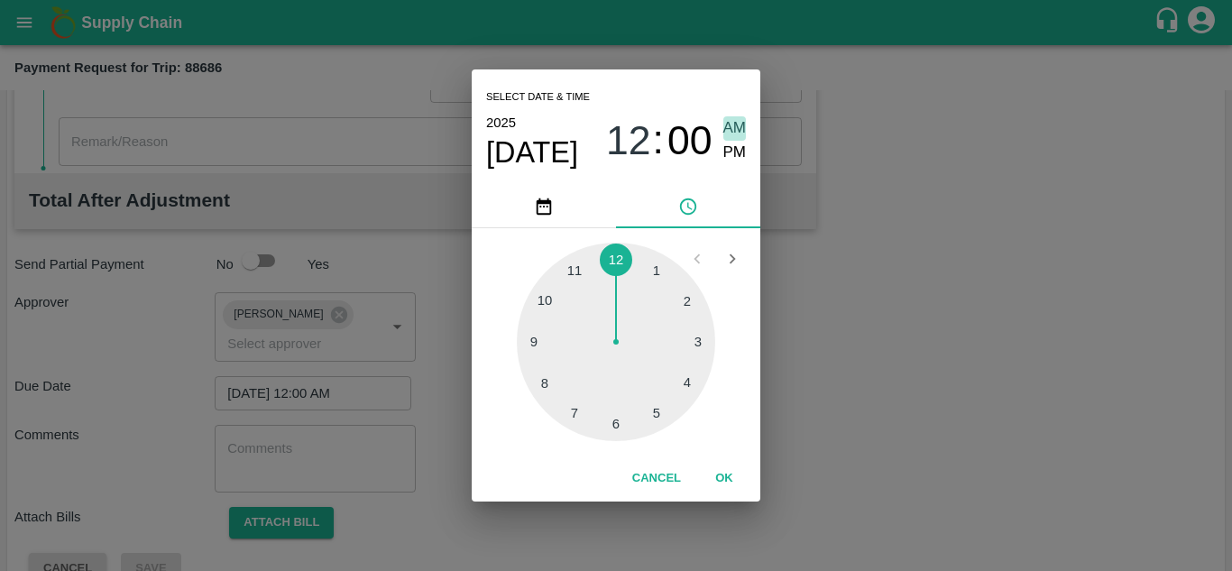
click at [739, 128] on span "AM" at bounding box center [734, 128] width 23 height 24
click at [728, 472] on button "OK" at bounding box center [724, 479] width 58 height 32
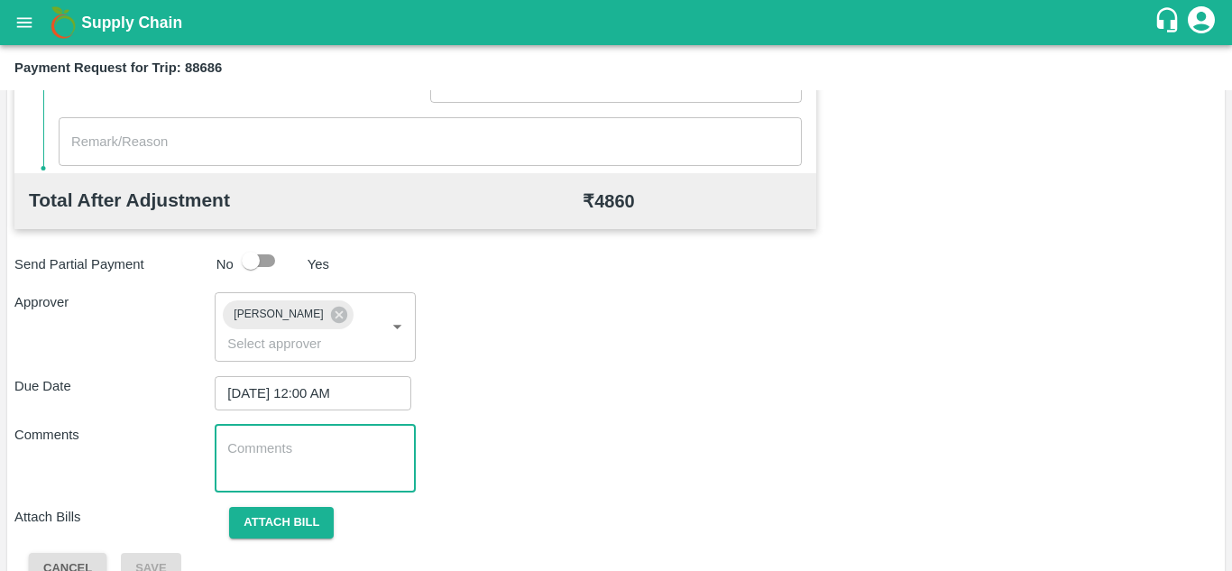
click at [247, 472] on textarea at bounding box center [314, 458] width 175 height 38
paste textarea "Transport Bill"
type textarea "Transport Bill"
click at [547, 413] on div "Total Transportation Cost ₹ 4860 Advance payment - ₹ Additional Charges(+) Inam…" at bounding box center [615, 130] width 1203 height 907
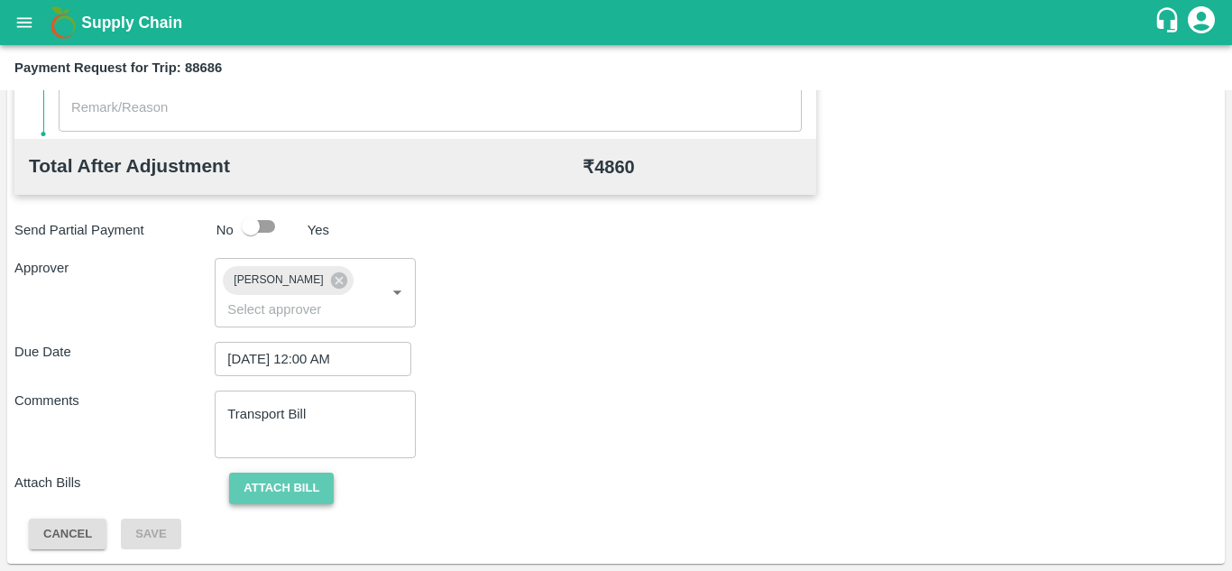
click at [264, 485] on button "Attach bill" at bounding box center [281, 489] width 105 height 32
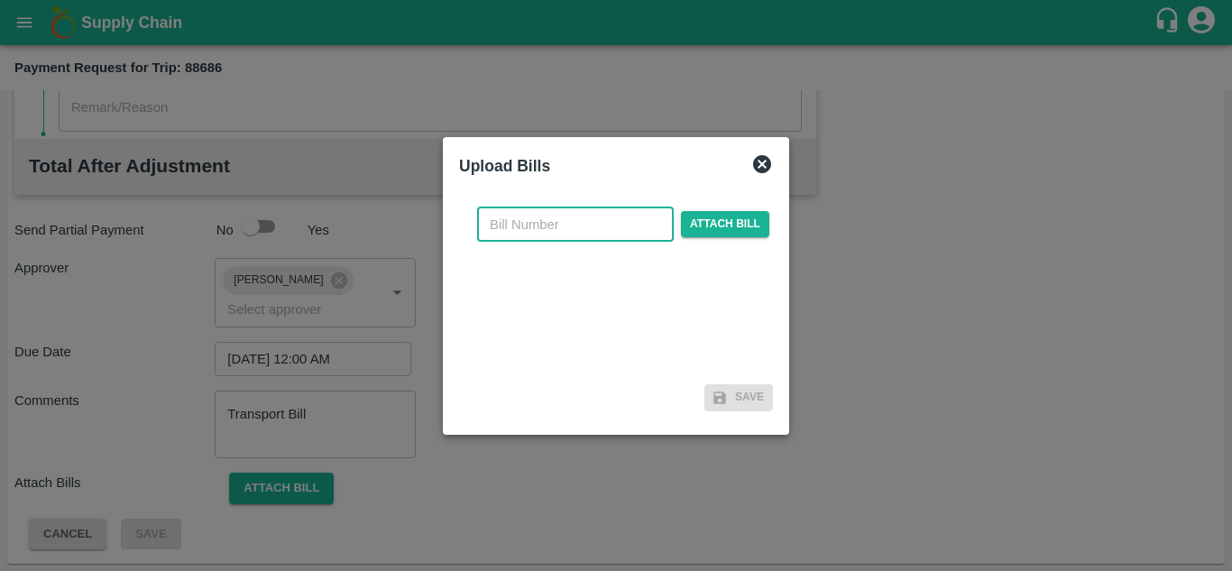
click at [495, 219] on input "text" at bounding box center [575, 224] width 197 height 34
type input "321"
click at [696, 210] on div "321 ​ Attach bill" at bounding box center [623, 224] width 299 height 34
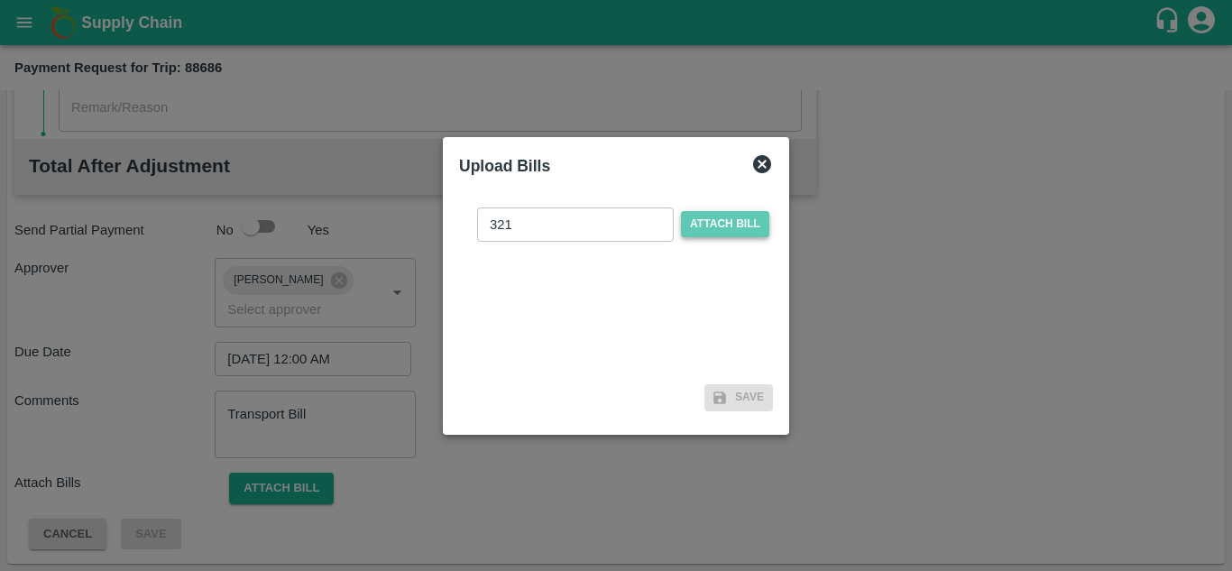
click at [706, 214] on span "Attach bill" at bounding box center [725, 224] width 88 height 26
click at [0, 0] on input "Attach bill" at bounding box center [0, 0] width 0 height 0
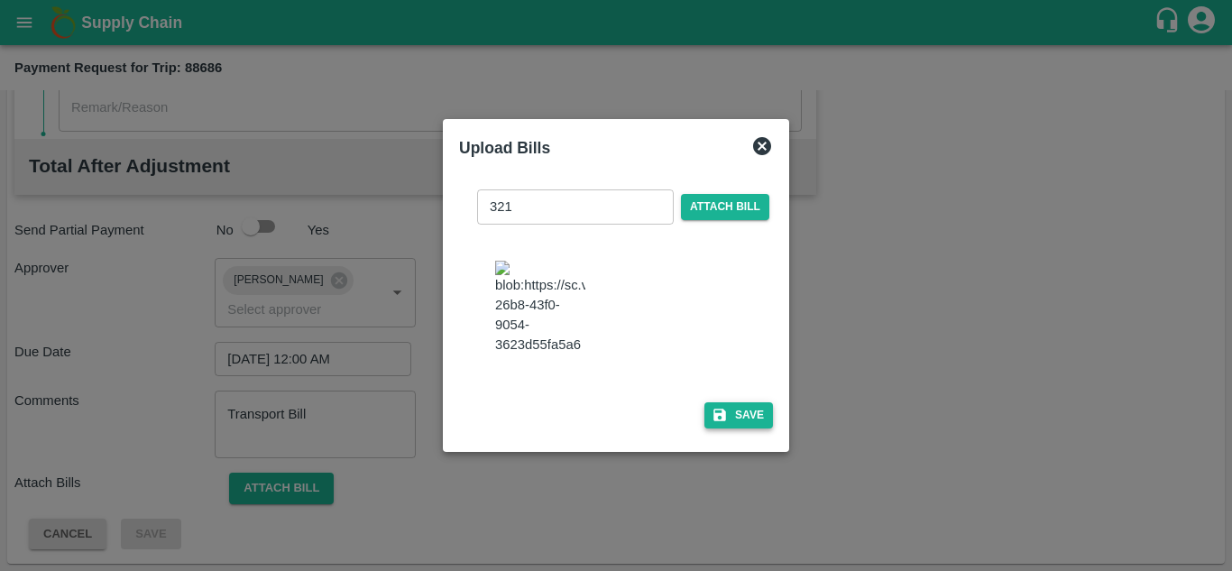
click at [743, 425] on button "Save" at bounding box center [738, 415] width 69 height 26
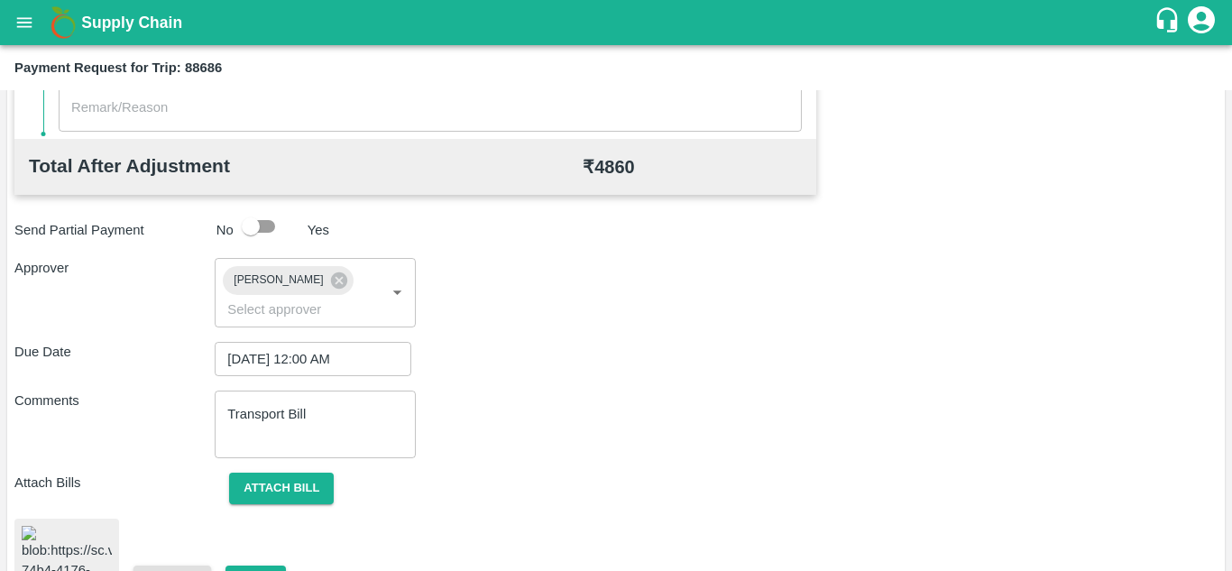
scroll to position [977, 0]
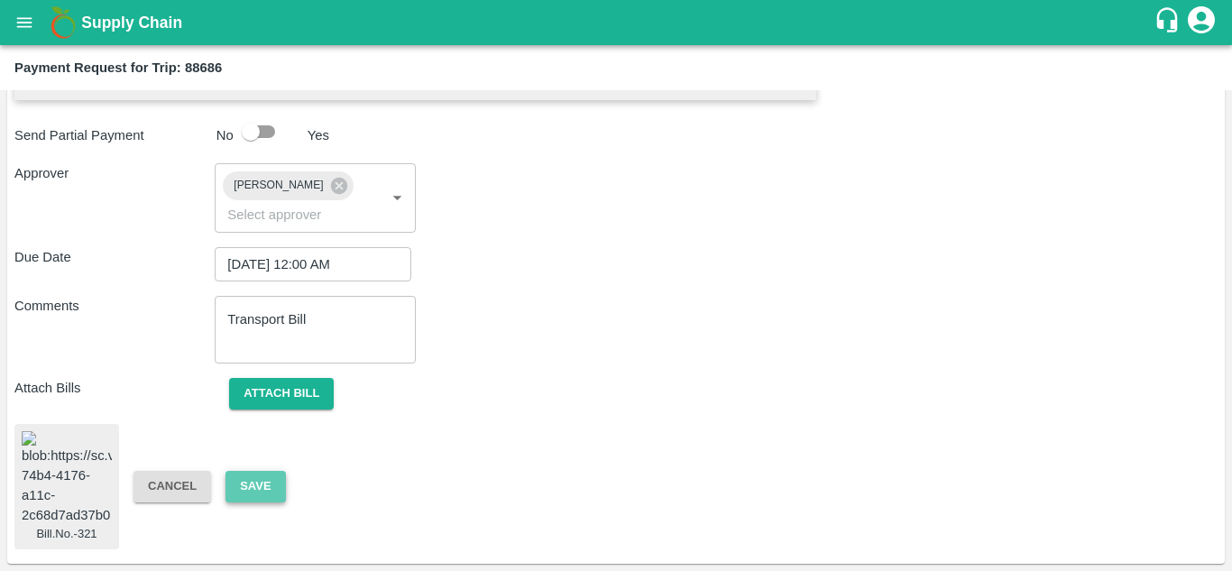
click at [266, 471] on button "Save" at bounding box center [256, 487] width 60 height 32
click at [243, 473] on button "Save" at bounding box center [256, 487] width 60 height 32
click at [241, 478] on button "Save" at bounding box center [256, 487] width 60 height 32
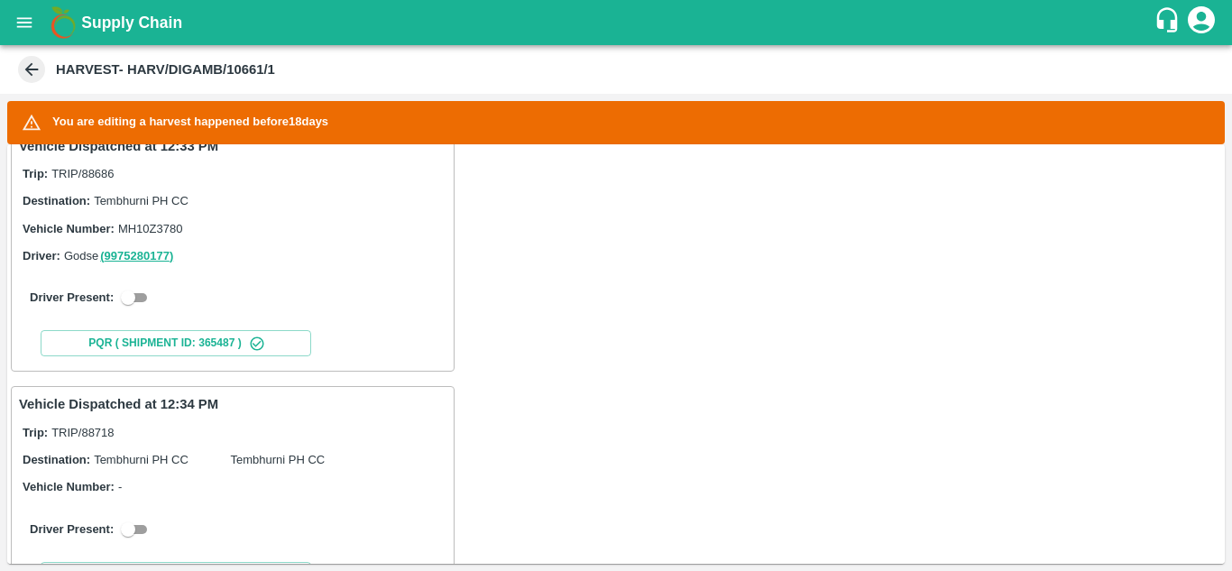
scroll to position [324, 0]
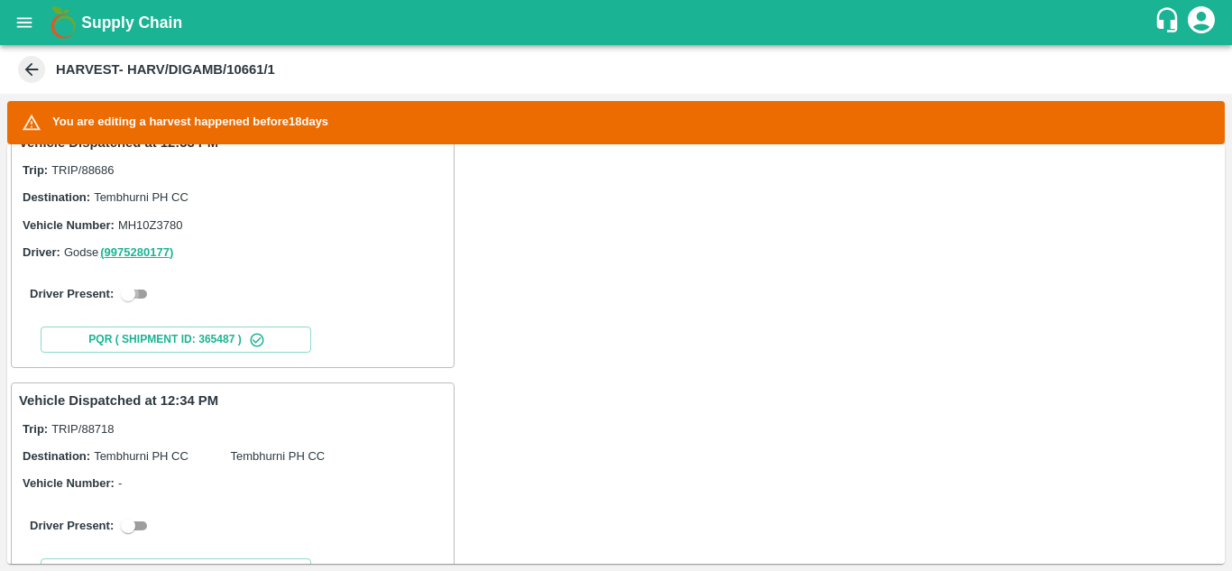
click at [142, 291] on input "checkbox" at bounding box center [128, 294] width 65 height 22
checkbox input "true"
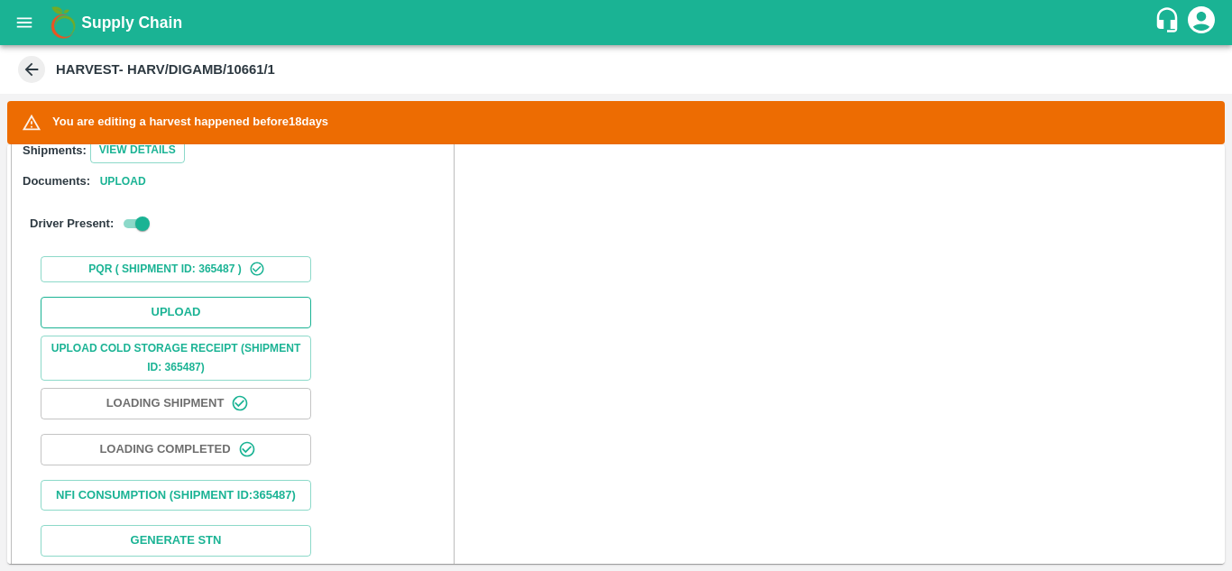
scroll to position [539, 0]
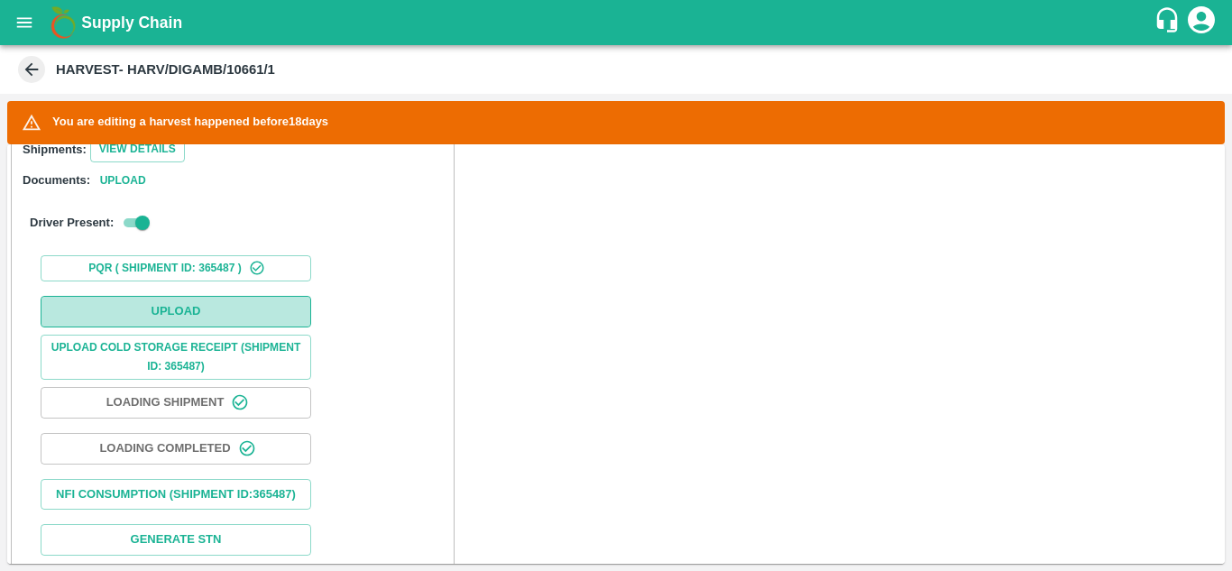
click at [204, 313] on button "Upload" at bounding box center [176, 312] width 271 height 32
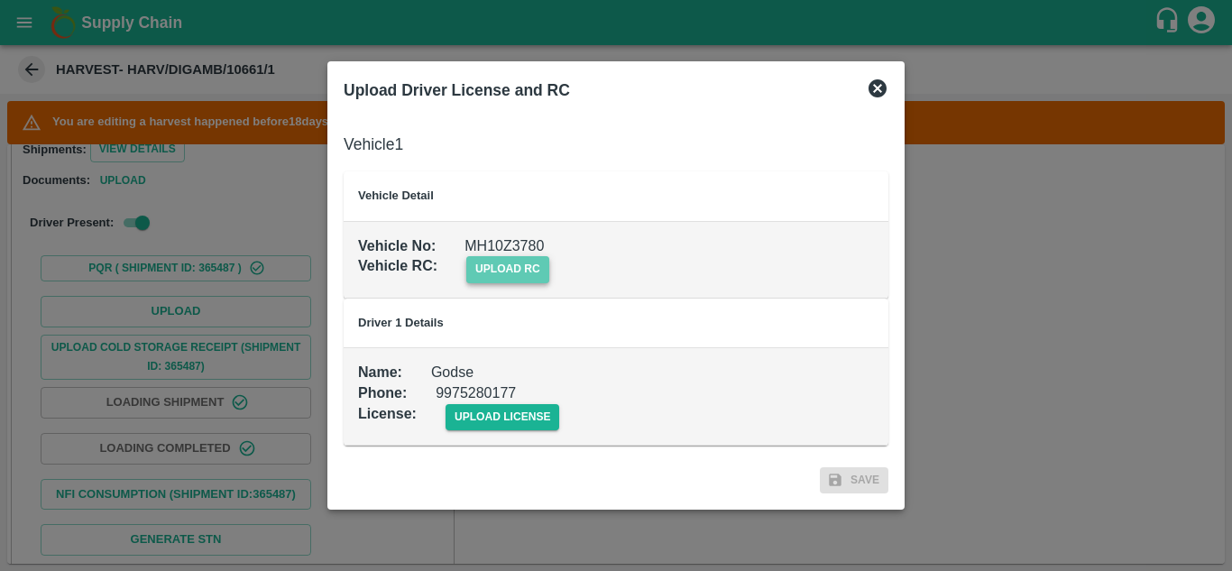
click at [502, 258] on span "upload rc" at bounding box center [507, 269] width 83 height 26
click at [0, 0] on input "upload rc" at bounding box center [0, 0] width 0 height 0
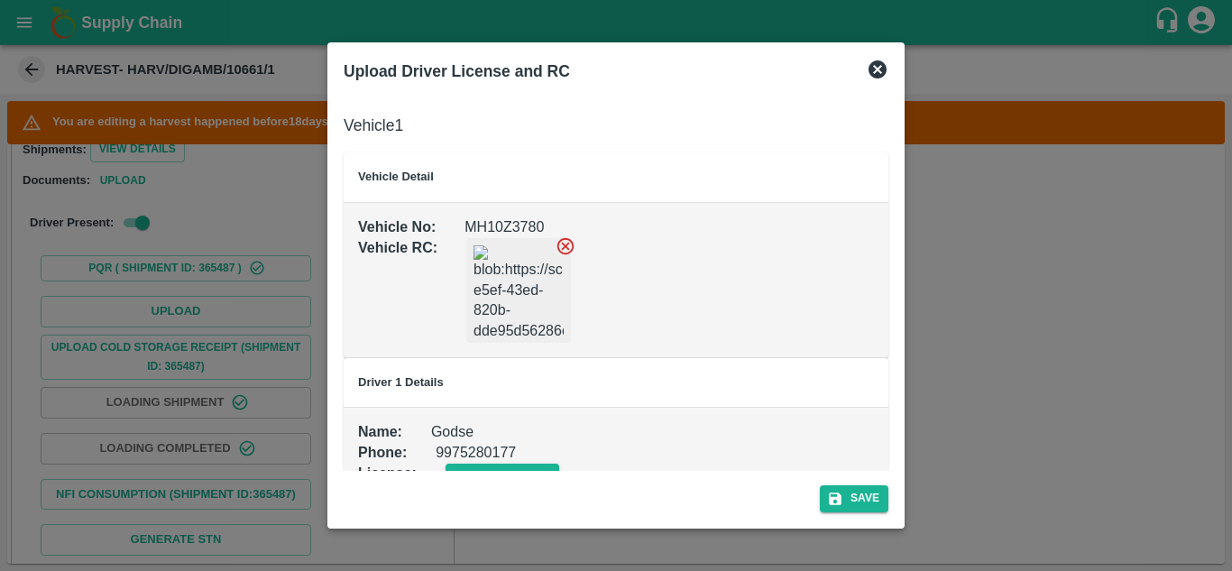
scroll to position [41, 0]
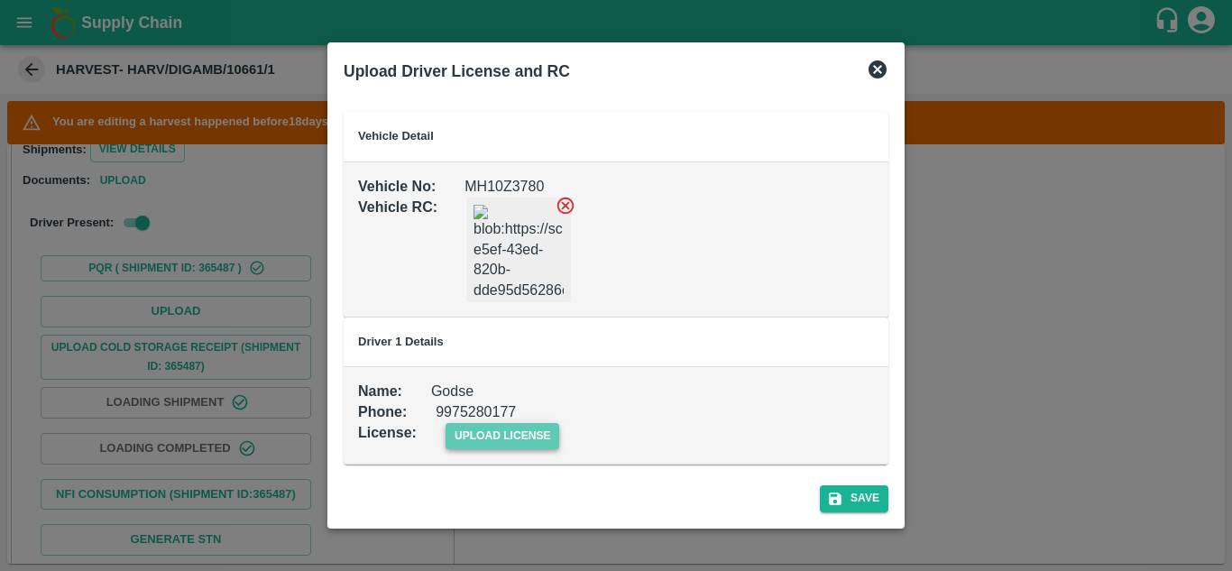
click at [530, 424] on span "upload license" at bounding box center [503, 436] width 115 height 26
click at [0, 0] on input "upload license" at bounding box center [0, 0] width 0 height 0
click at [850, 496] on button "Save" at bounding box center [854, 498] width 69 height 26
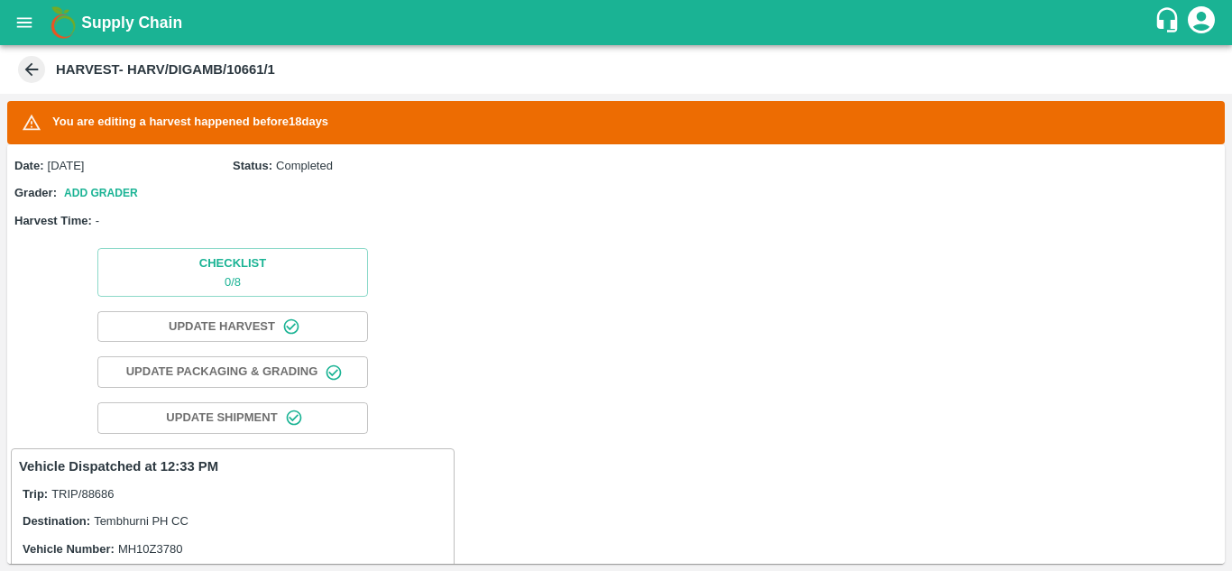
scroll to position [433, 0]
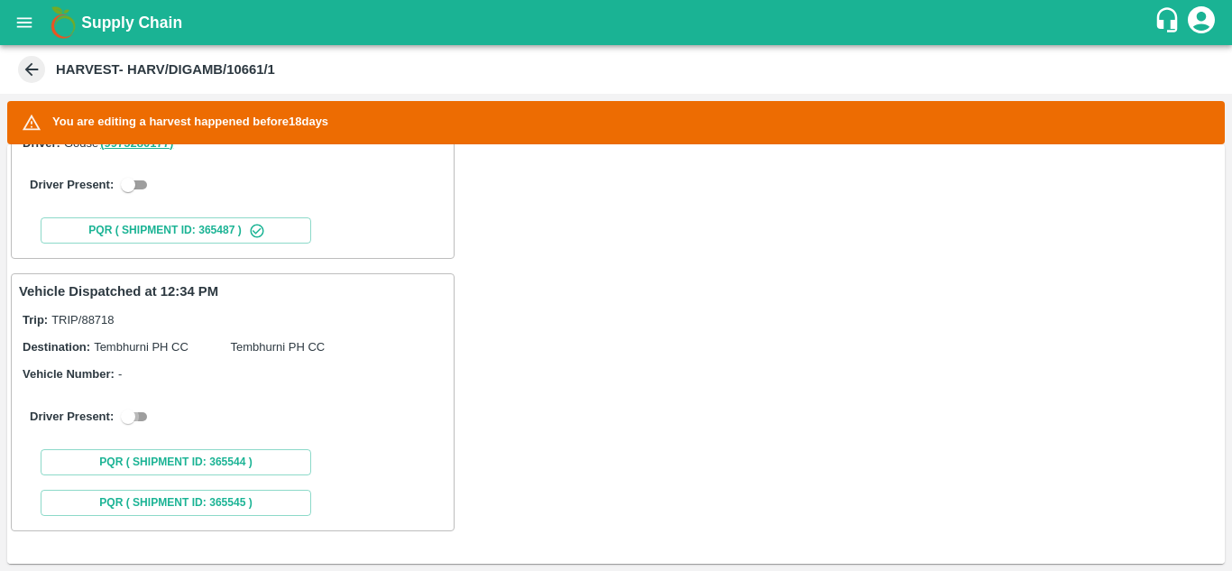
click at [143, 414] on input "checkbox" at bounding box center [128, 417] width 65 height 22
checkbox input "true"
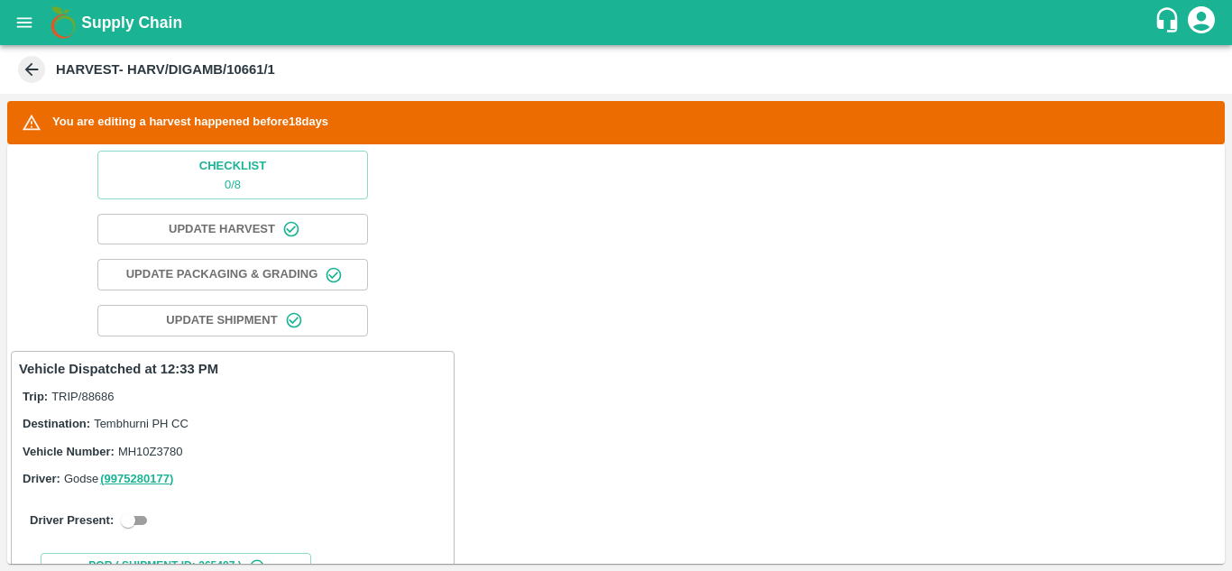
scroll to position [0, 0]
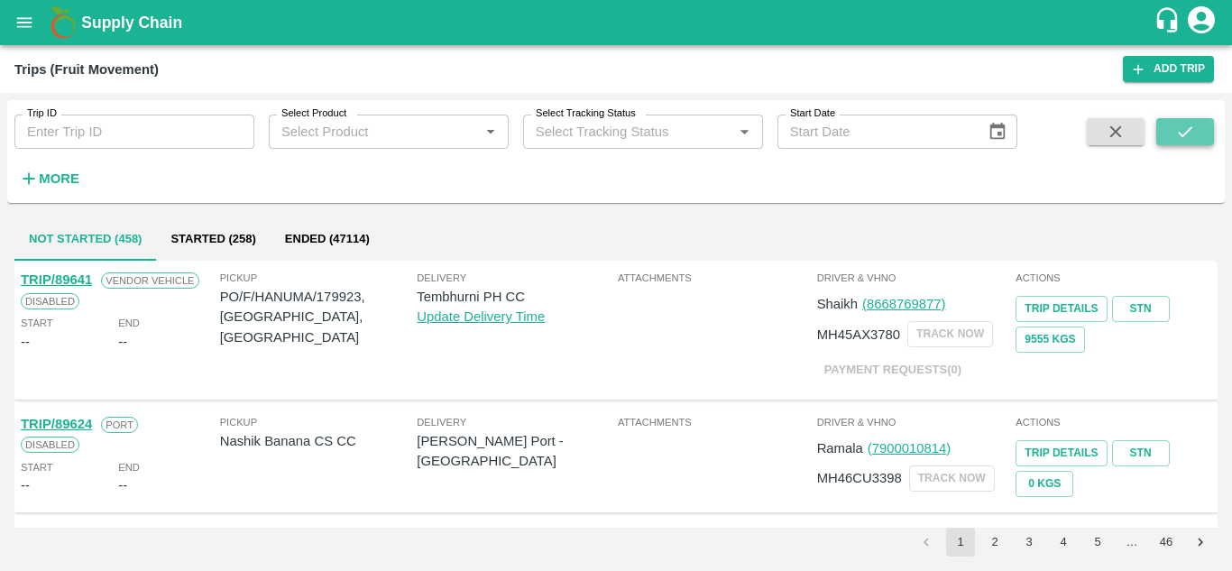
click at [1197, 123] on button "submit" at bounding box center [1185, 131] width 58 height 27
